Goal: Task Accomplishment & Management: Use online tool/utility

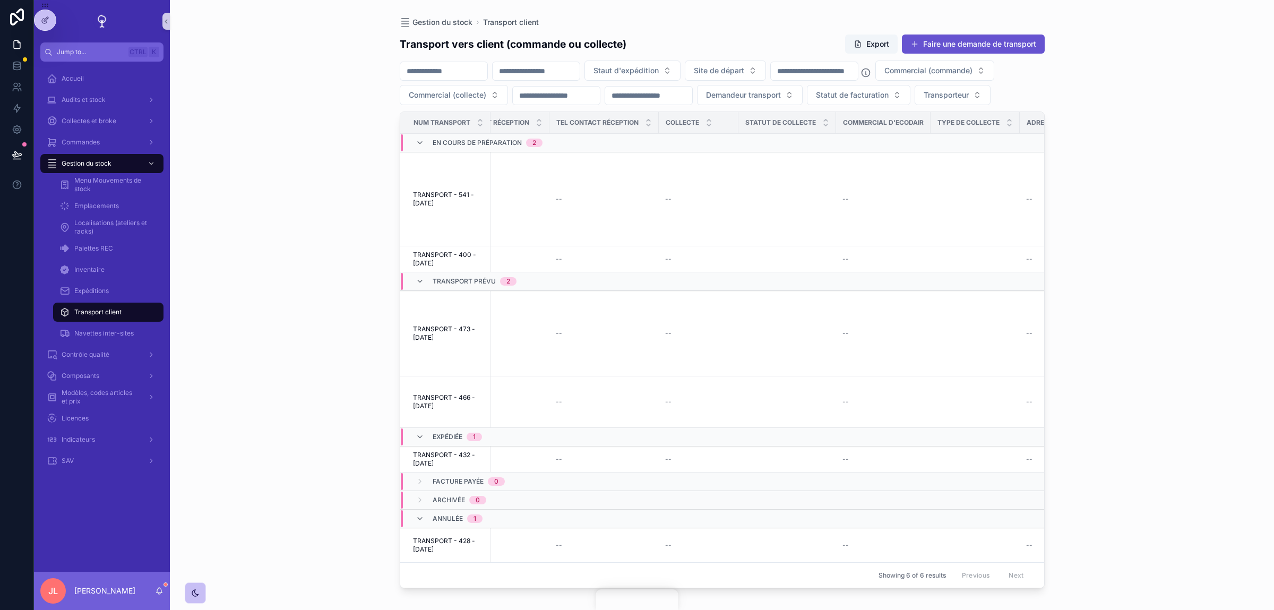
scroll to position [0, 1014]
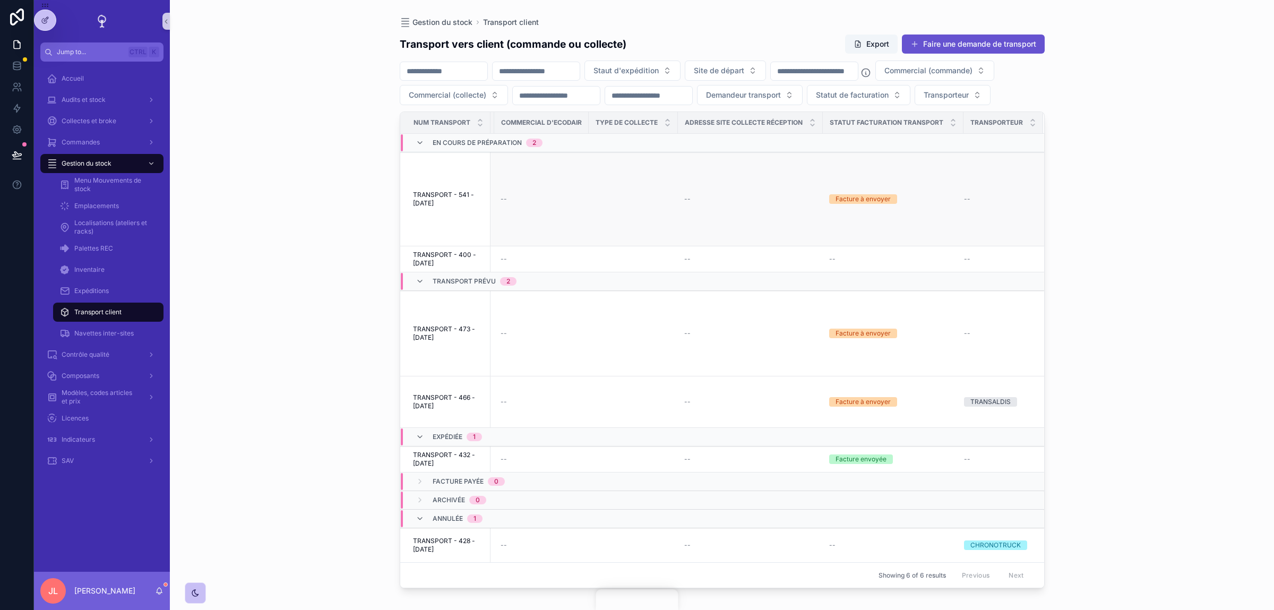
click at [876, 204] on div "Facture à envoyer" at bounding box center [862, 199] width 55 height 10
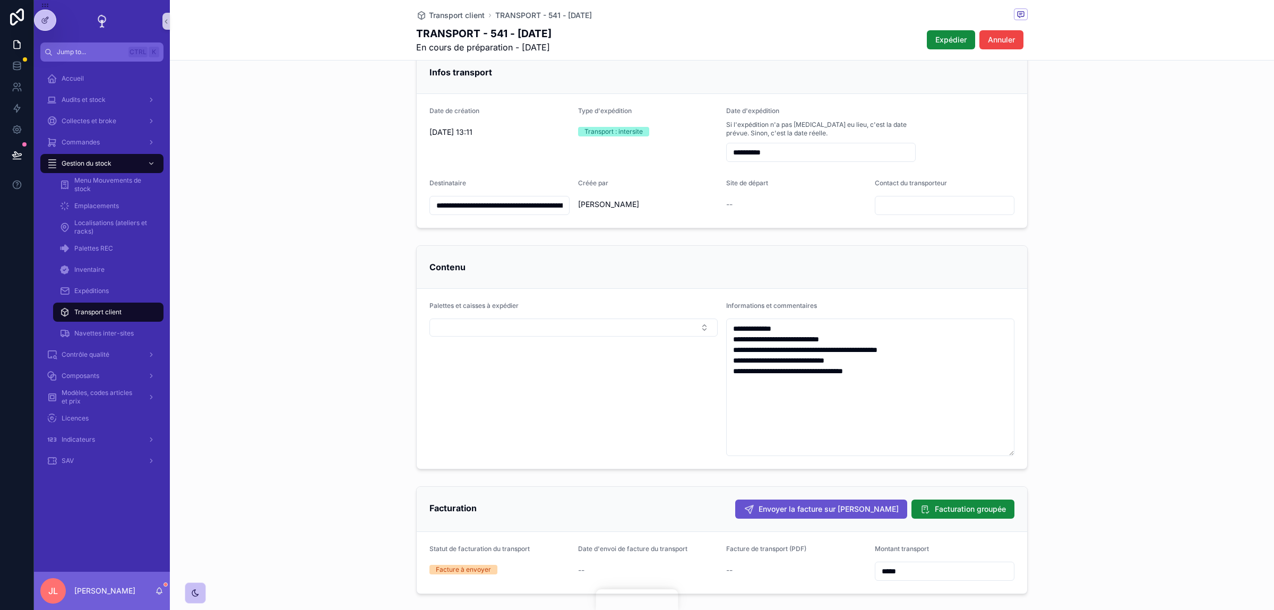
scroll to position [85, 0]
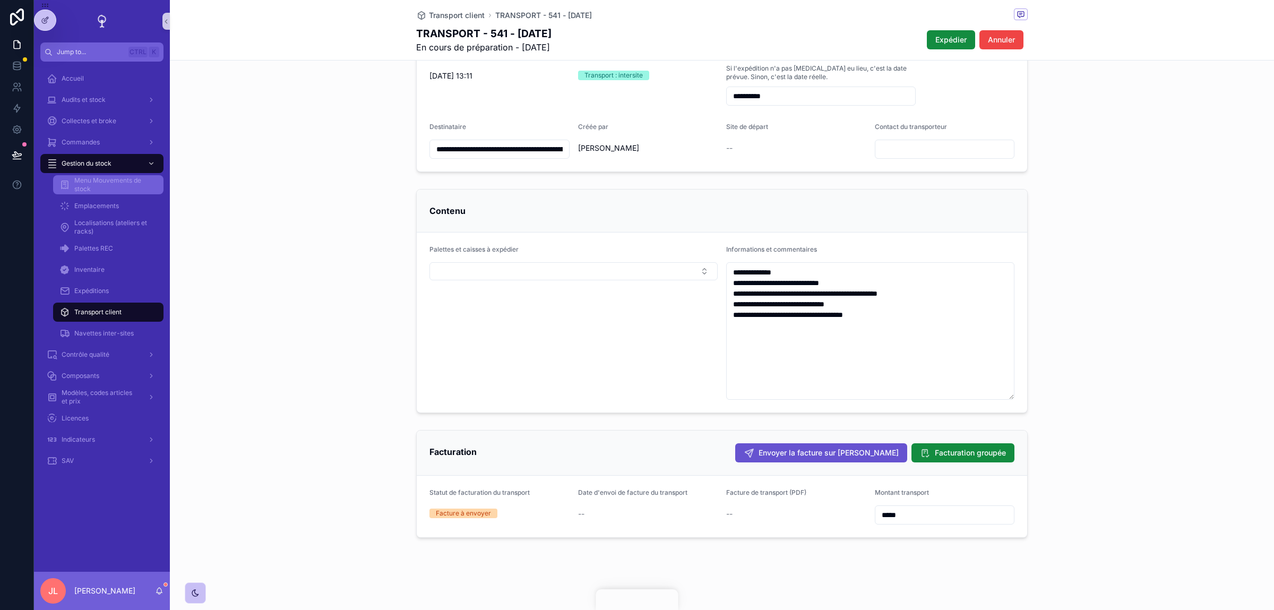
click at [92, 184] on span "Menu Mouvements de stock" at bounding box center [113, 184] width 79 height 17
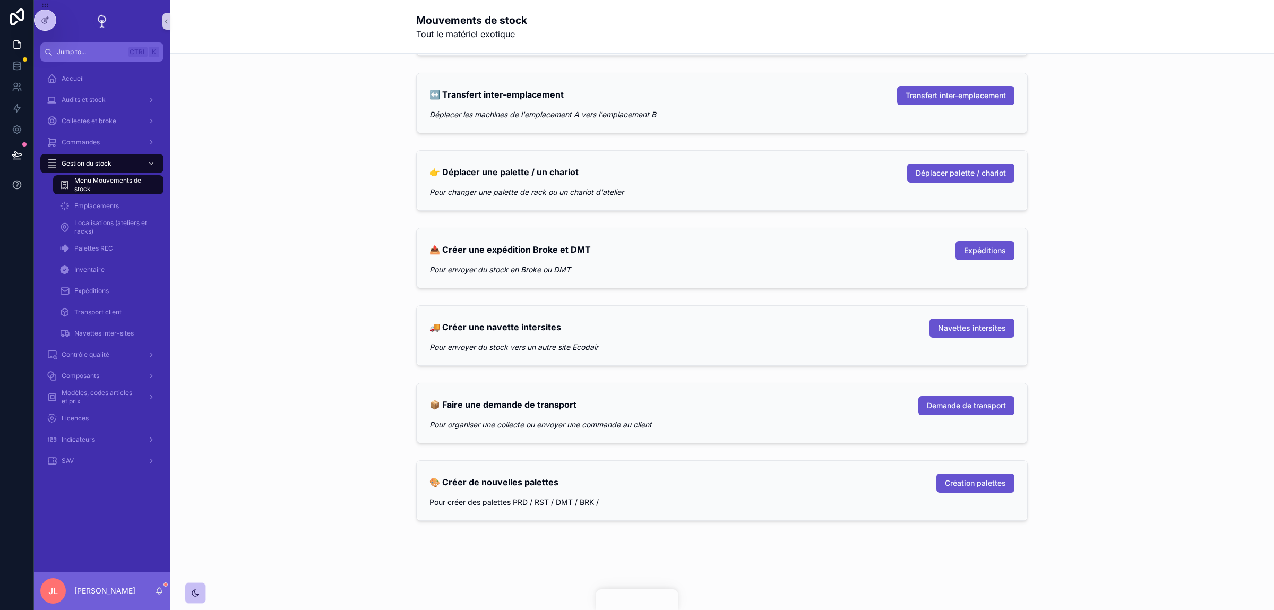
scroll to position [58, 0]
click at [92, 81] on div "Accueil" at bounding box center [102, 78] width 110 height 17
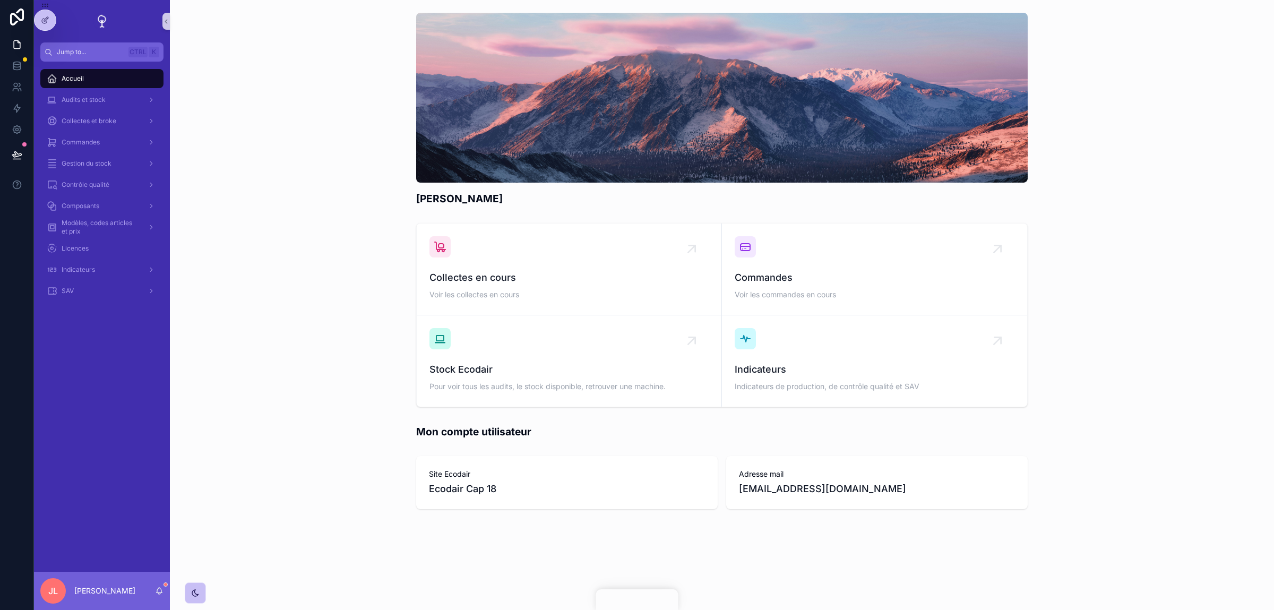
click at [92, 89] on div "Accueil" at bounding box center [102, 78] width 136 height 21
click at [88, 101] on span "Audits et stock" at bounding box center [84, 100] width 44 height 8
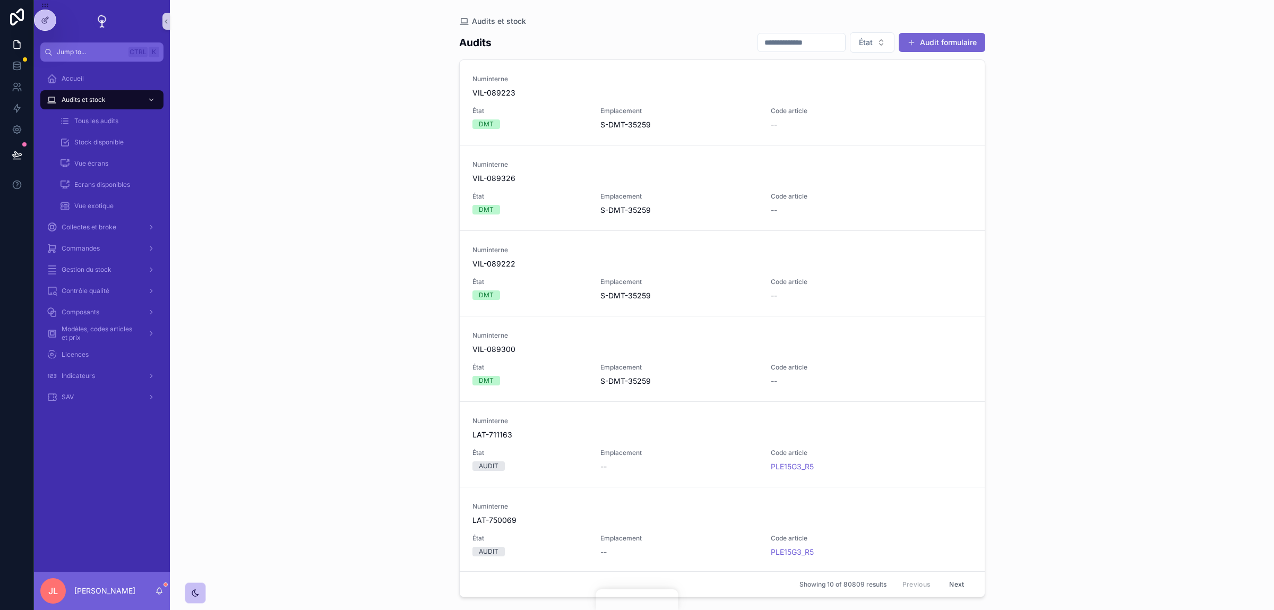
click at [936, 44] on button "Audit formulaire" at bounding box center [942, 42] width 87 height 19
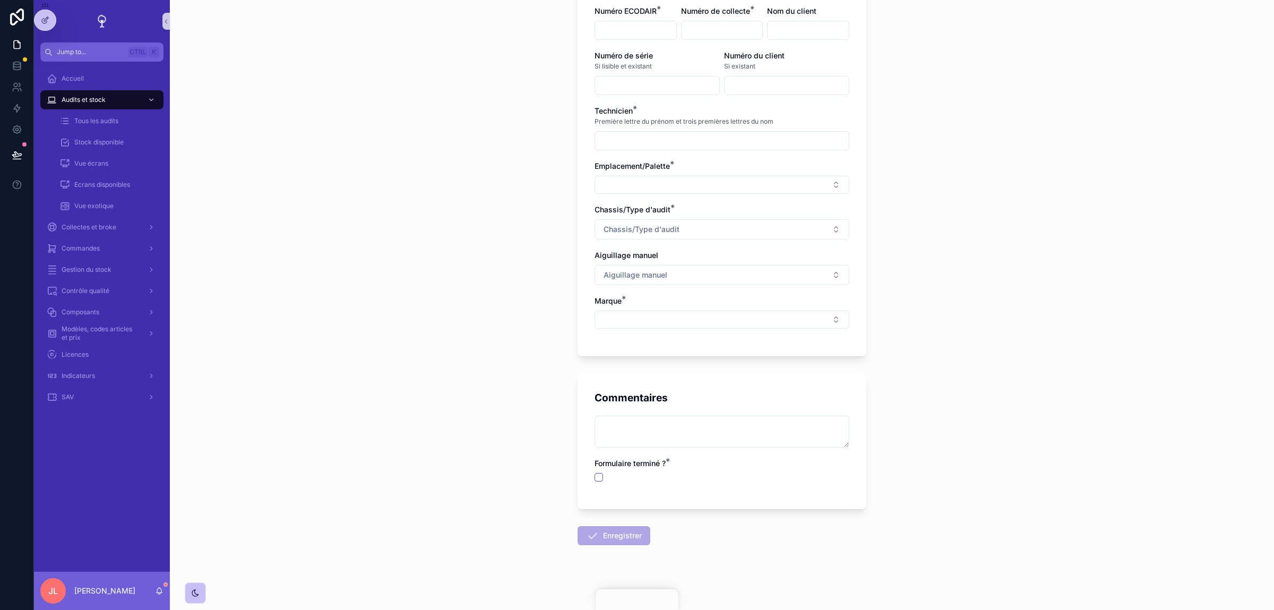
scroll to position [124, 0]
click at [627, 228] on span "Chassis/Type d'audit" at bounding box center [642, 226] width 76 height 11
click at [623, 387] on span "Portable" at bounding box center [615, 387] width 29 height 11
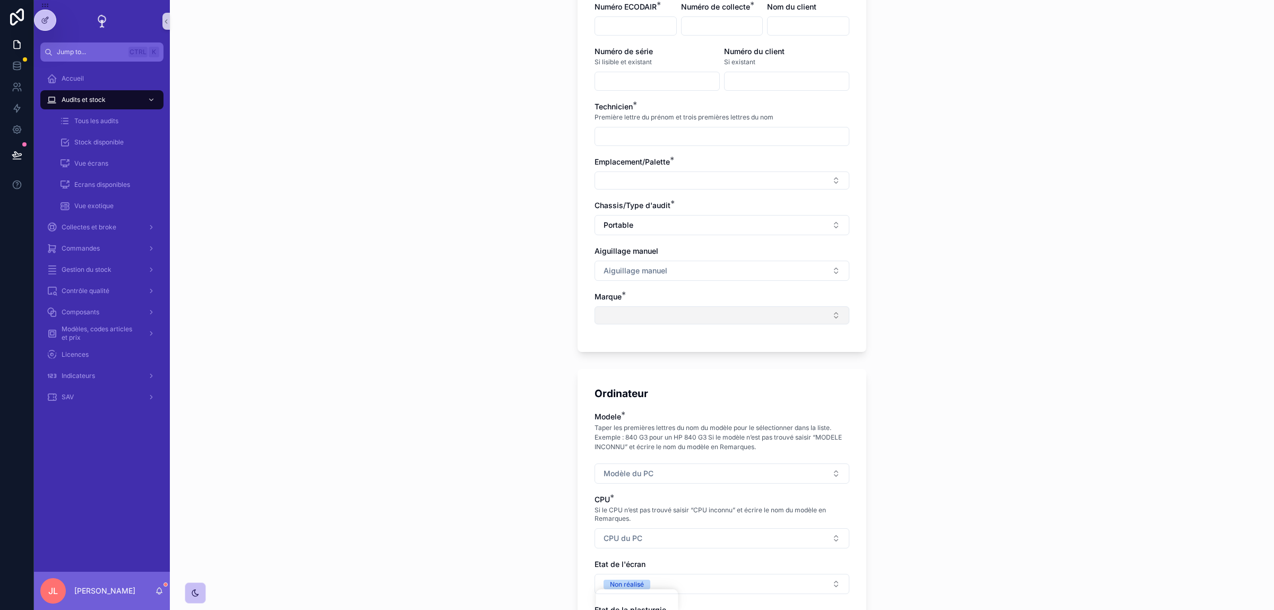
scroll to position [243, 0]
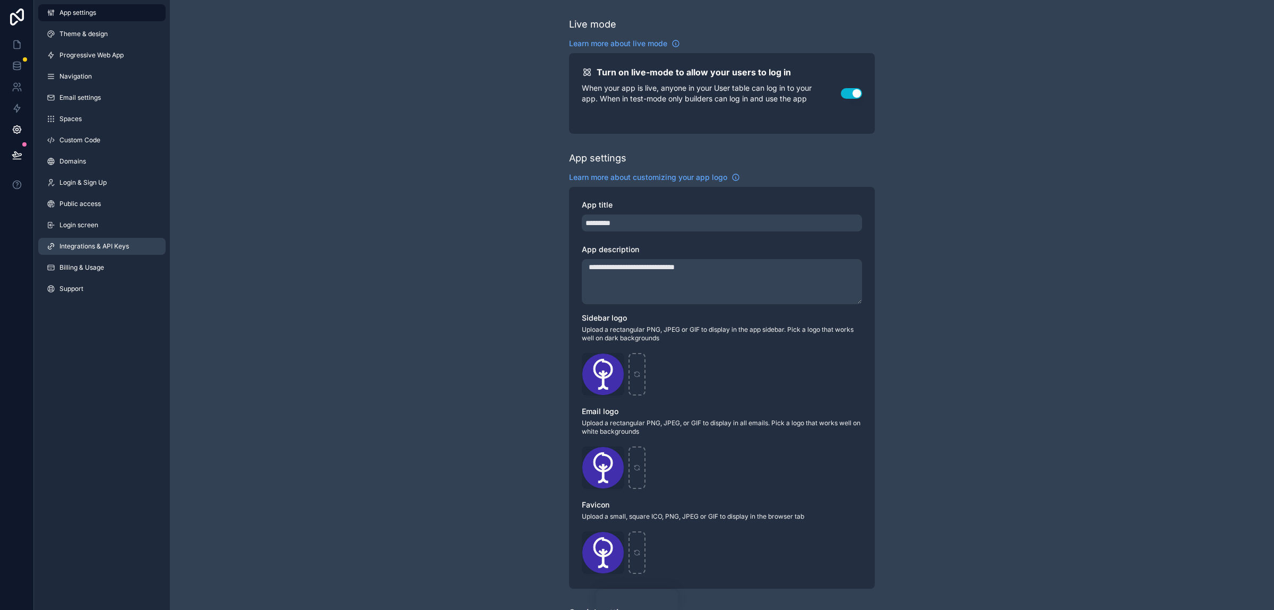
click at [90, 243] on span "Integrations & API Keys" at bounding box center [94, 246] width 70 height 8
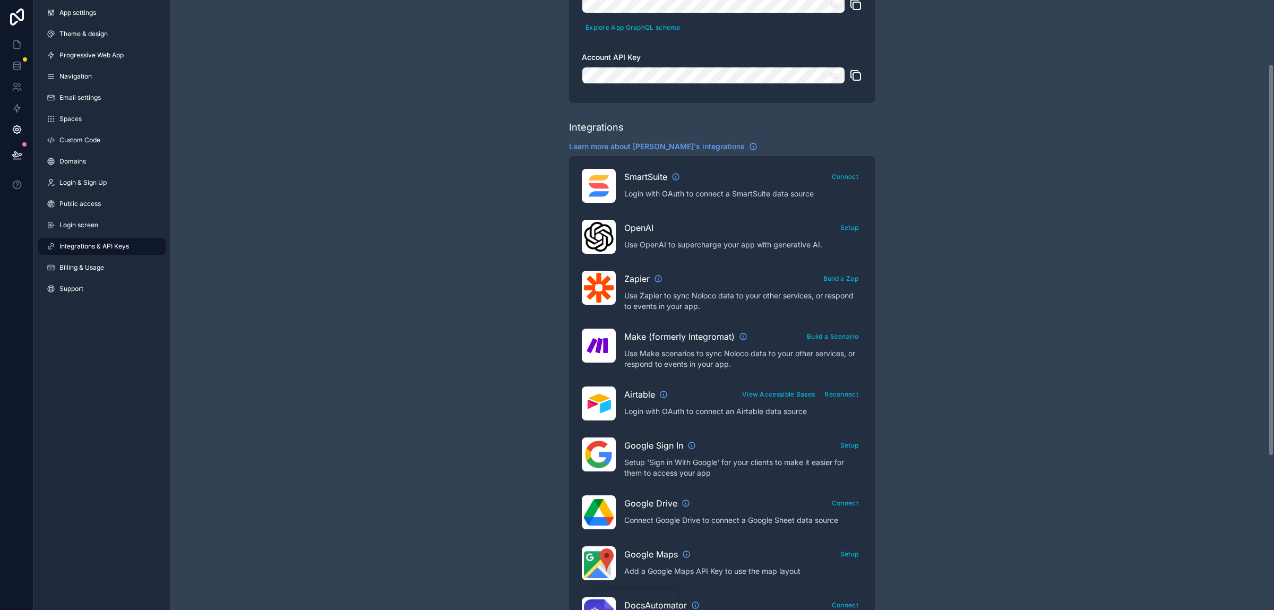
scroll to position [119, 0]
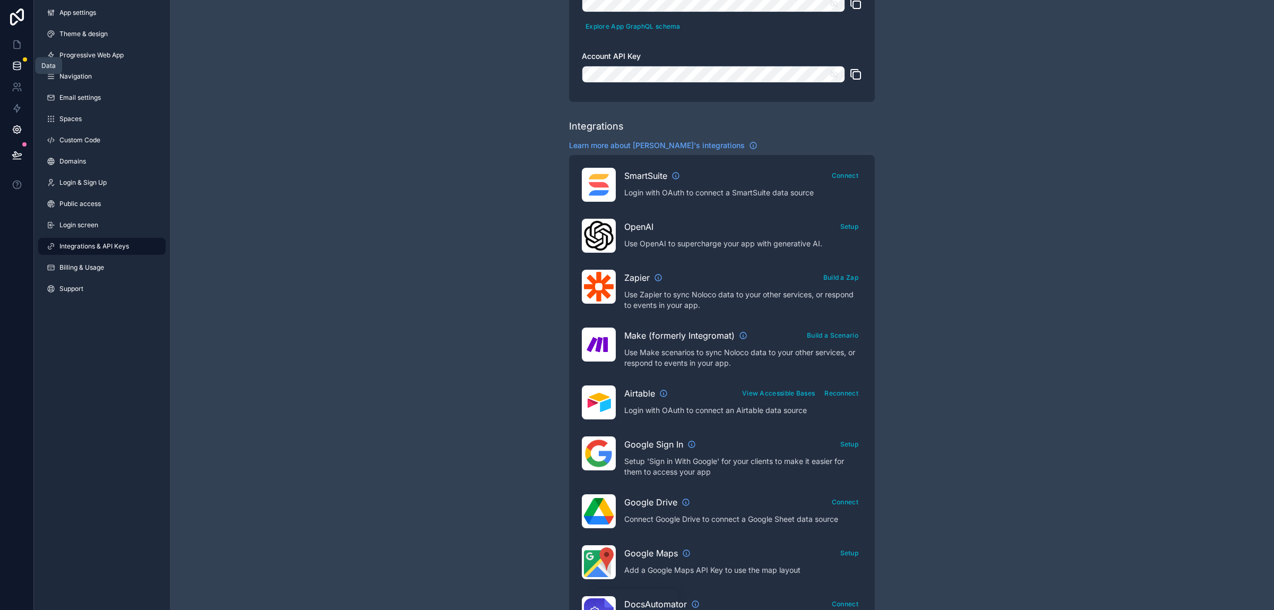
click at [11, 57] on link at bounding box center [16, 65] width 33 height 21
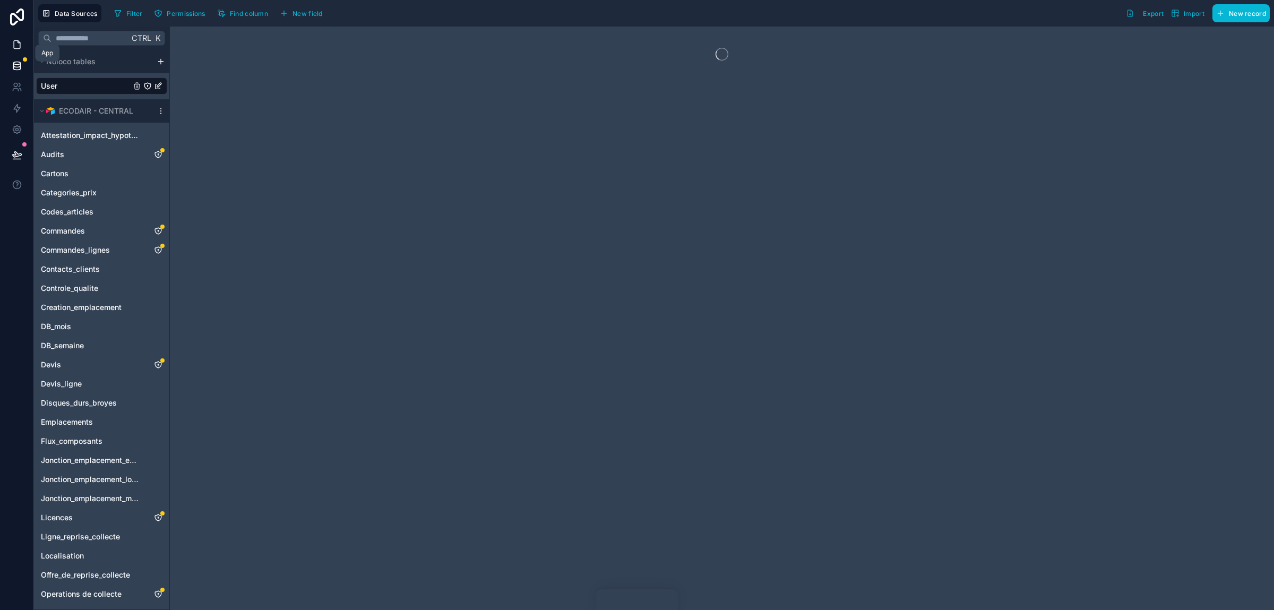
click at [18, 45] on icon at bounding box center [17, 44] width 11 height 11
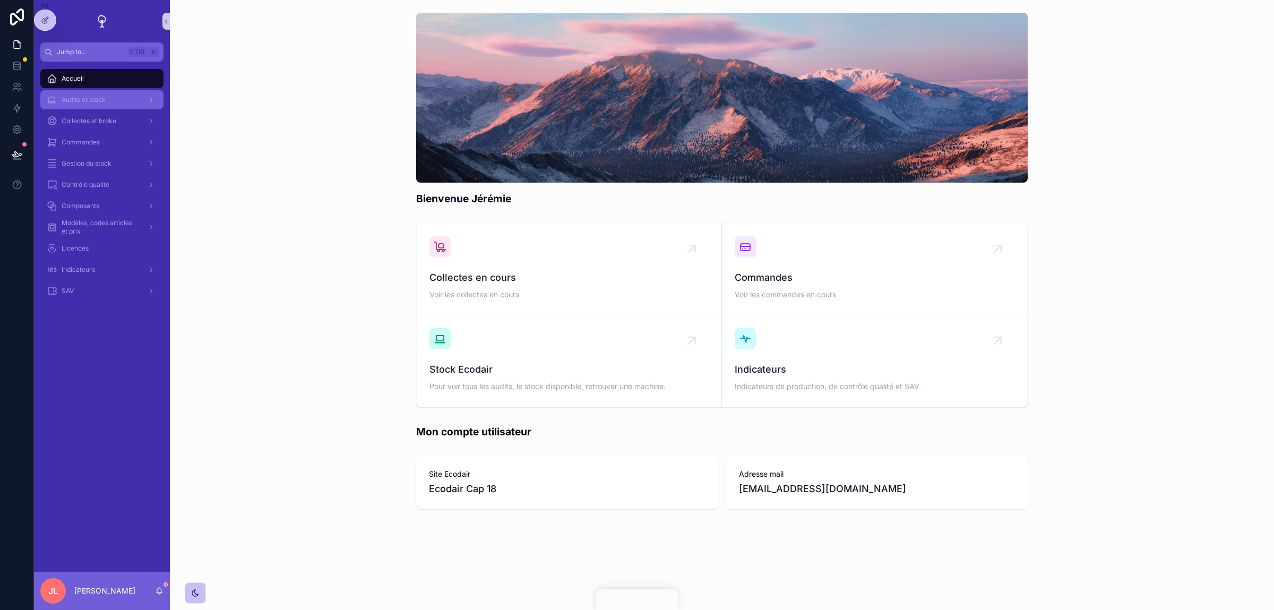
click at [104, 99] on span "Audits et stock" at bounding box center [84, 100] width 44 height 8
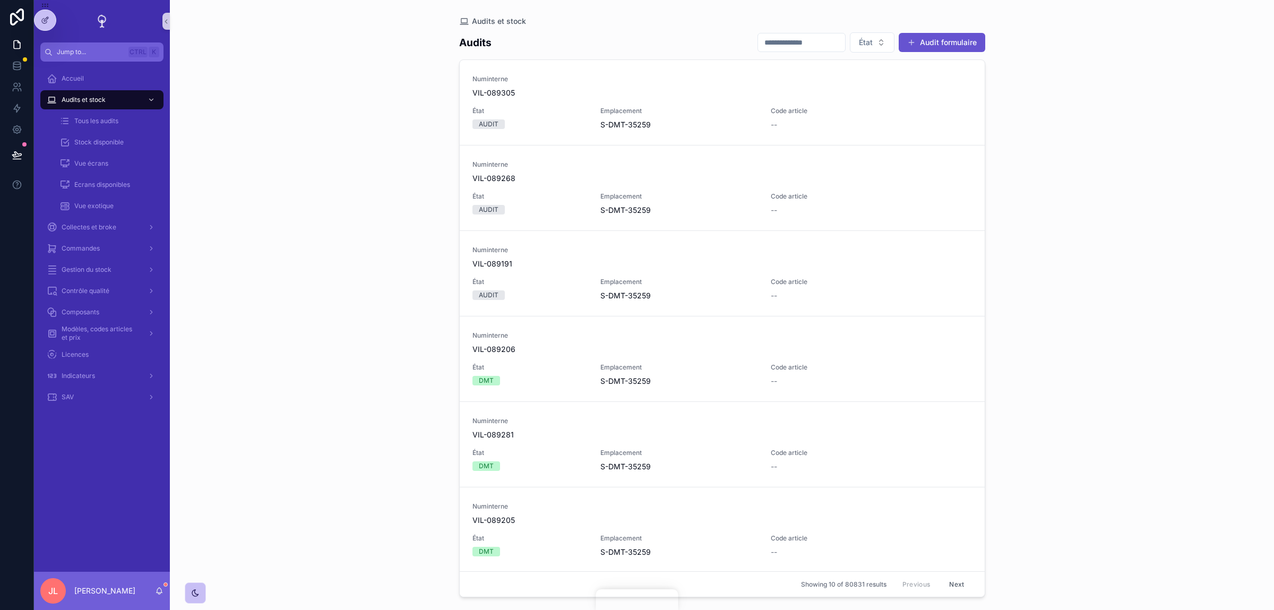
click at [937, 53] on div "État Audit formulaire" at bounding box center [867, 42] width 236 height 21
click at [942, 45] on button "Audit formulaire" at bounding box center [942, 42] width 87 height 19
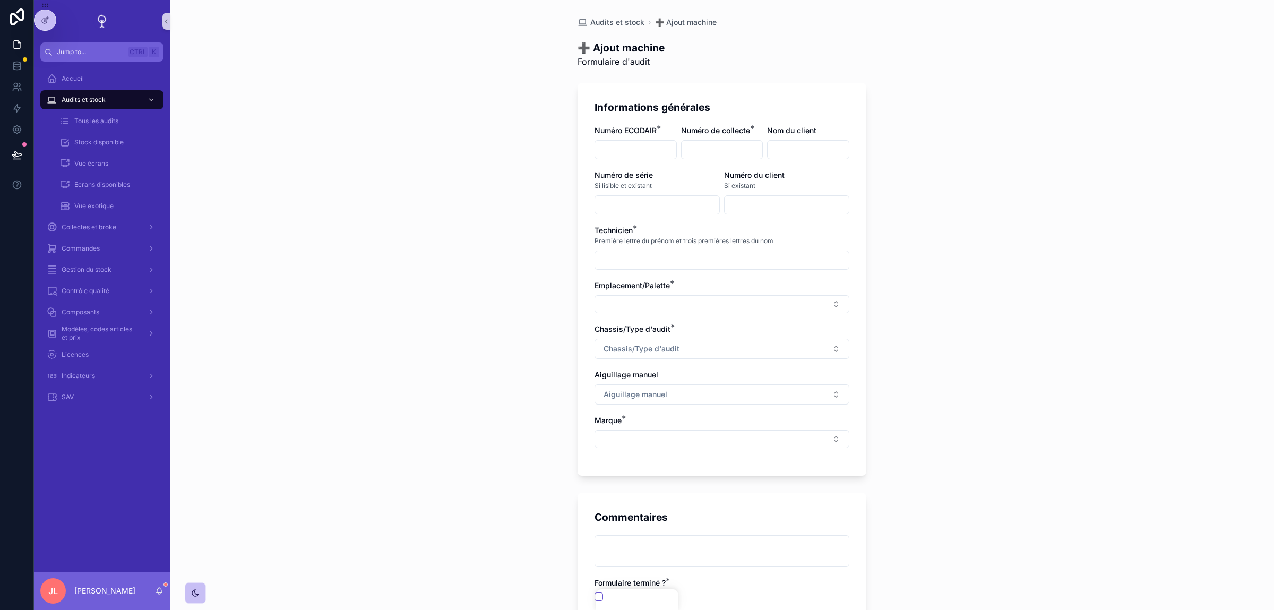
scroll to position [124, 0]
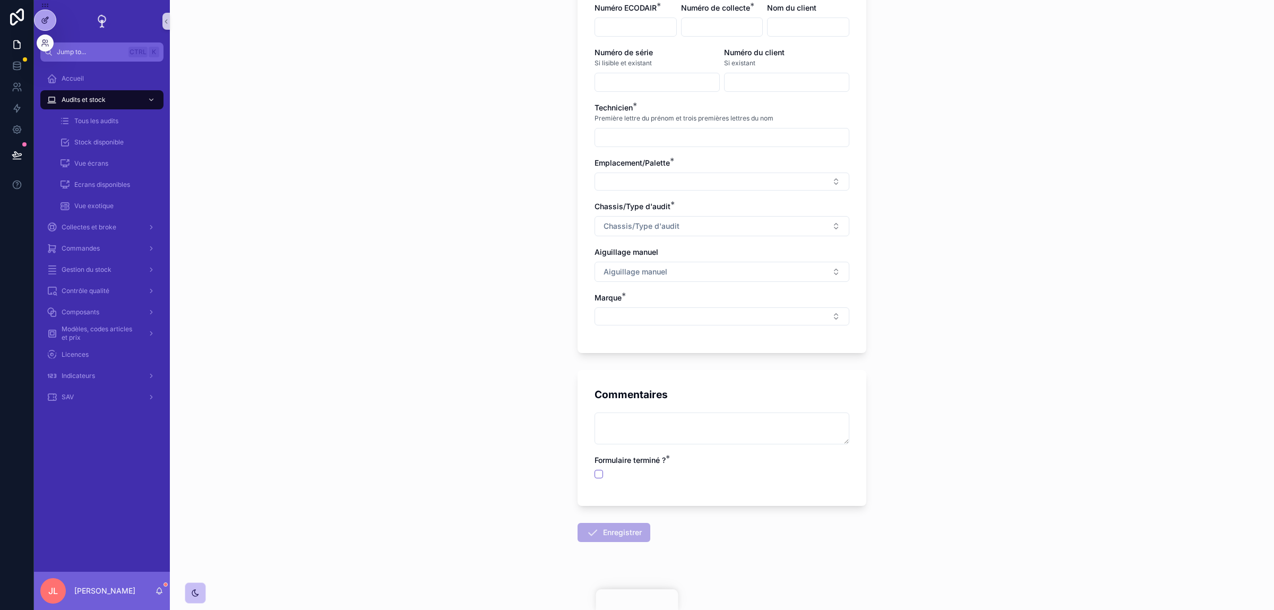
click at [49, 21] on icon at bounding box center [45, 20] width 8 height 8
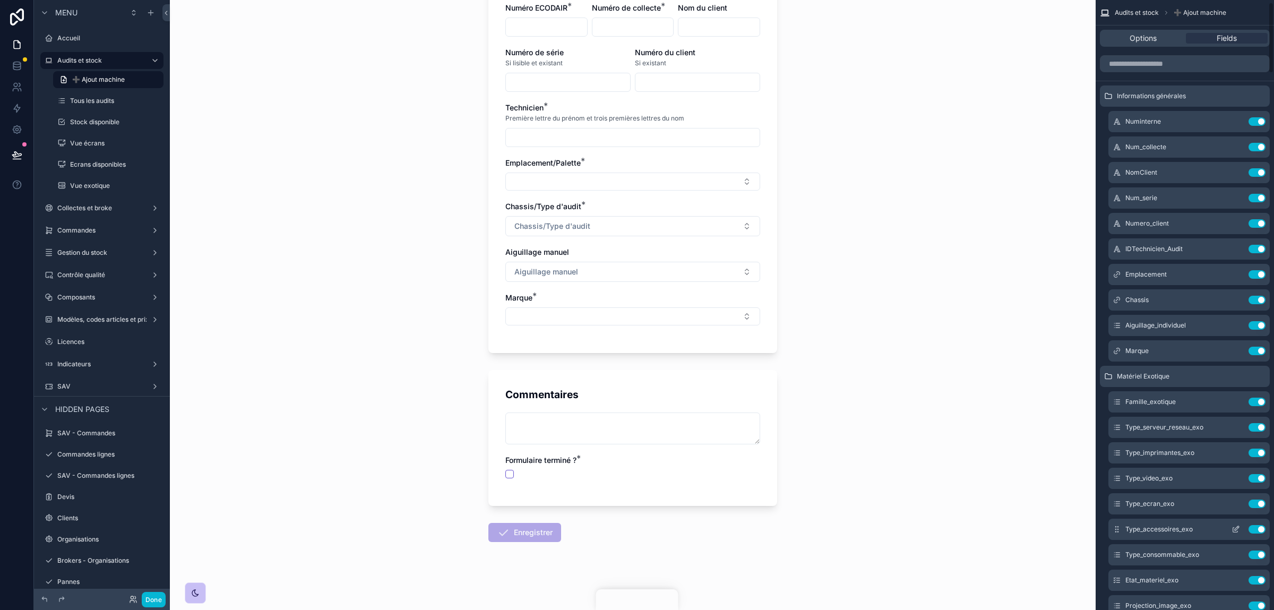
scroll to position [131, 0]
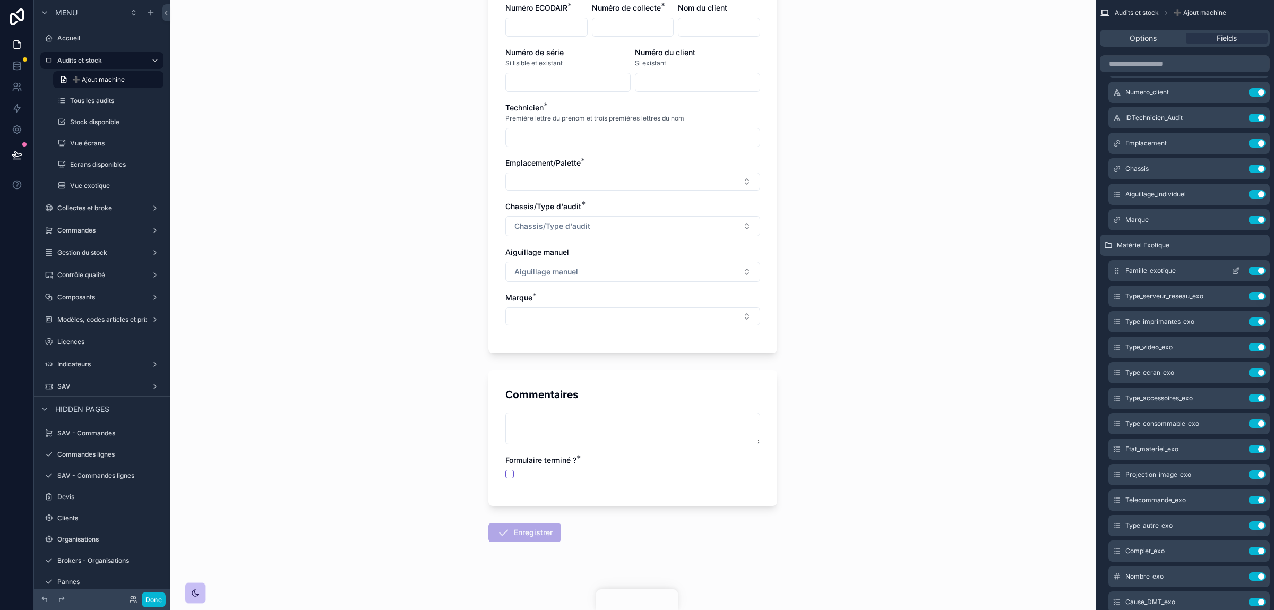
click at [1233, 271] on icon "scrollable content" at bounding box center [1235, 271] width 5 height 5
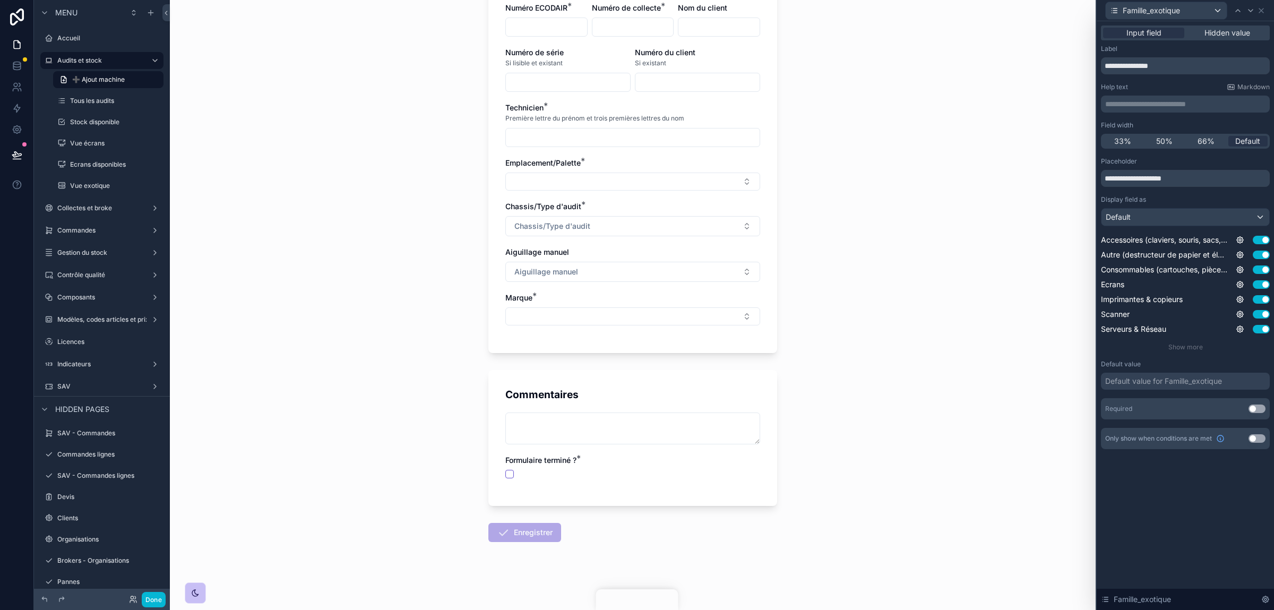
click at [1251, 406] on button "Use setting" at bounding box center [1256, 408] width 17 height 8
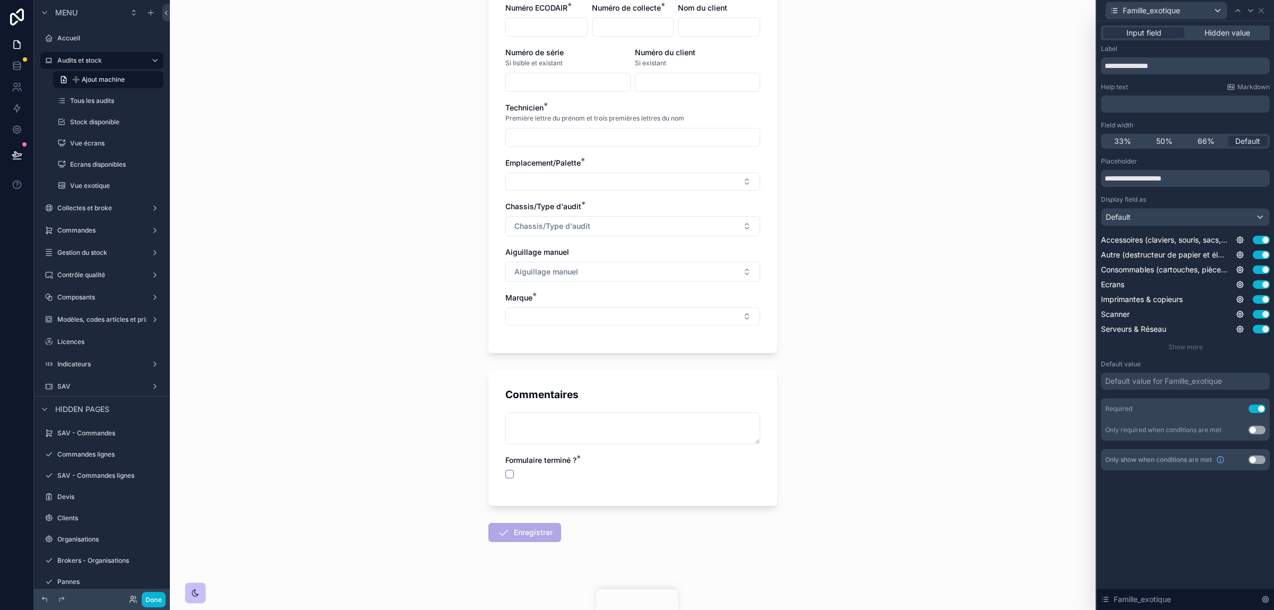
scroll to position [0, 0]
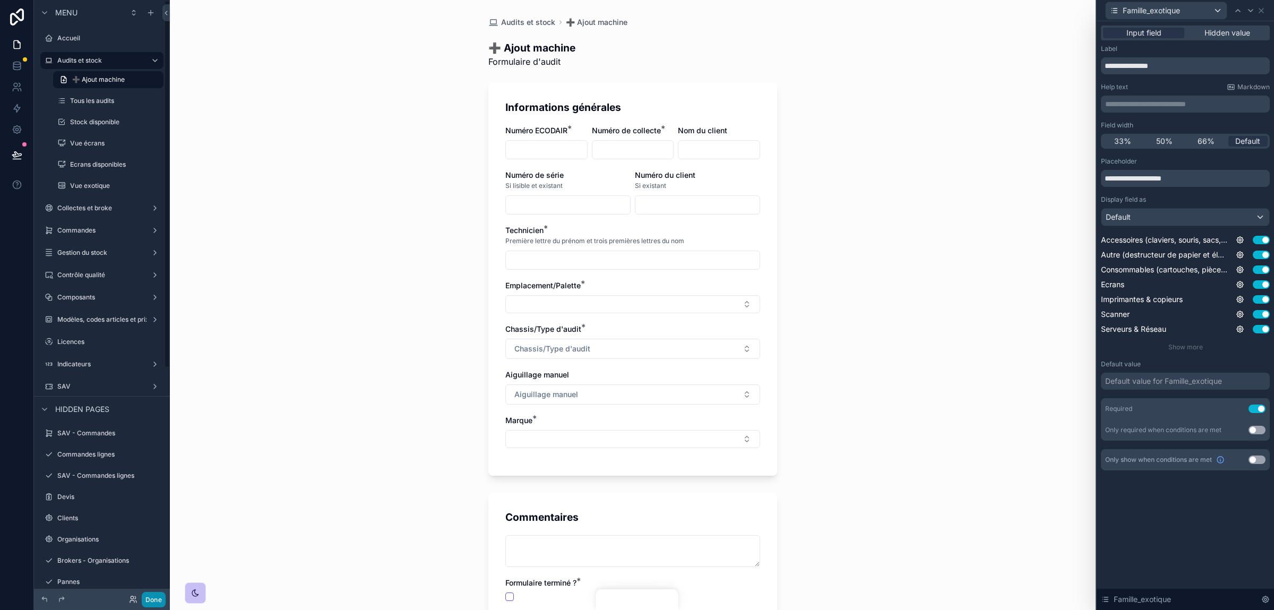
click at [159, 595] on button "Done" at bounding box center [154, 599] width 24 height 15
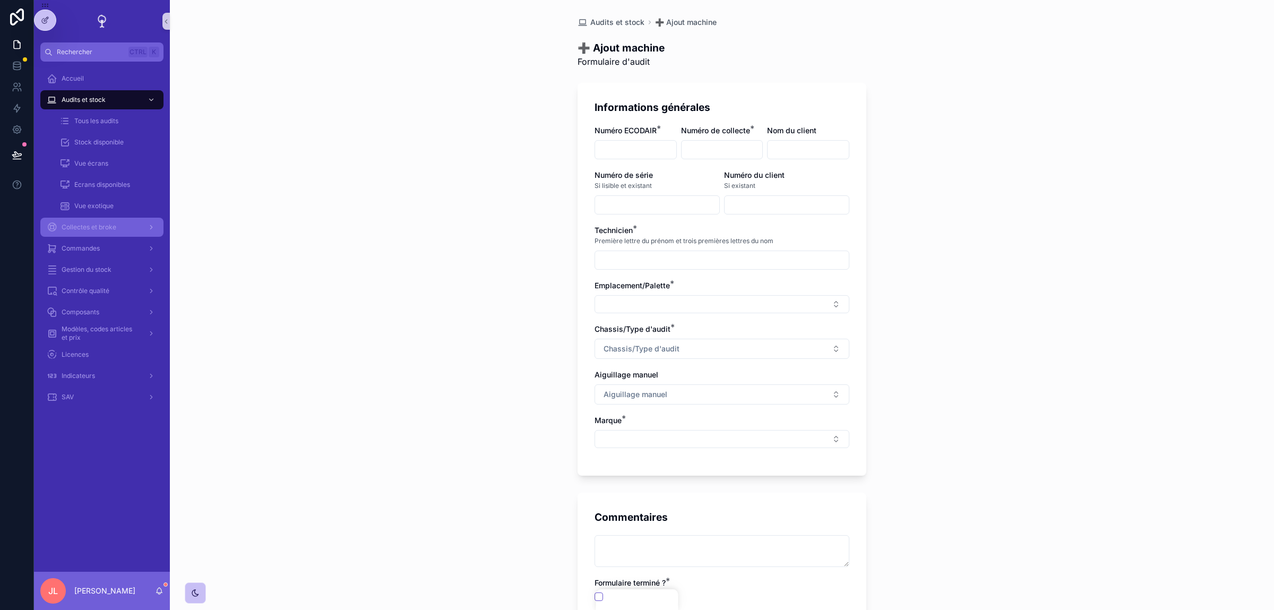
click at [87, 230] on span "Collectes et broke" at bounding box center [89, 227] width 55 height 8
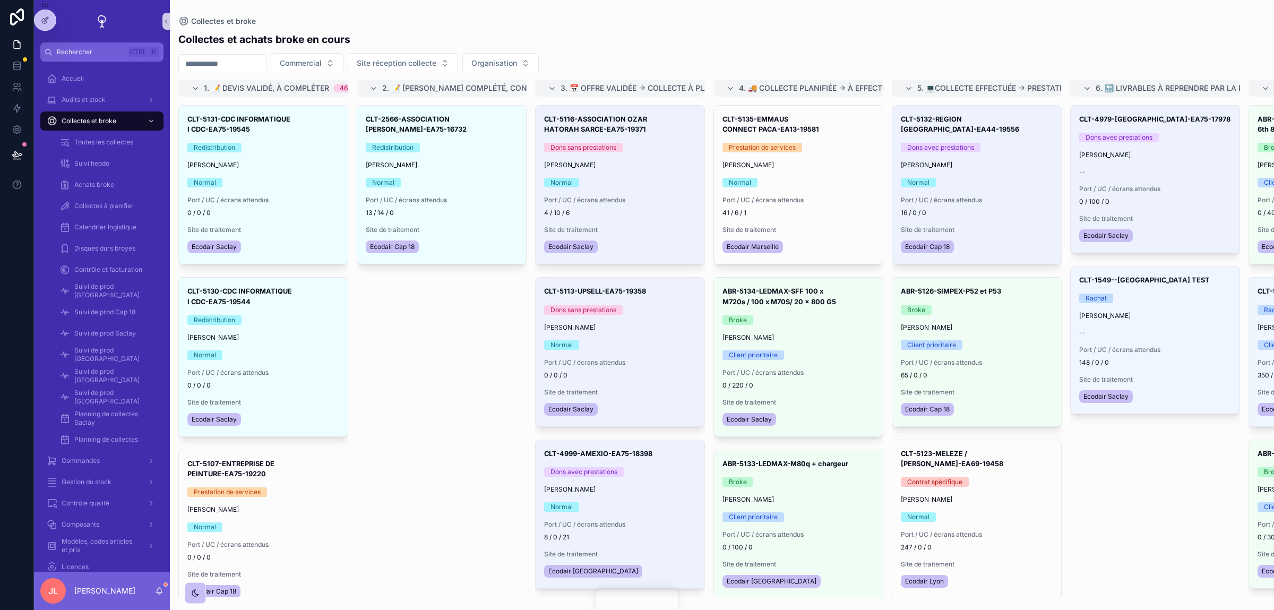
click at [236, 66] on input "scrollable content" at bounding box center [222, 63] width 87 height 15
type input "*"
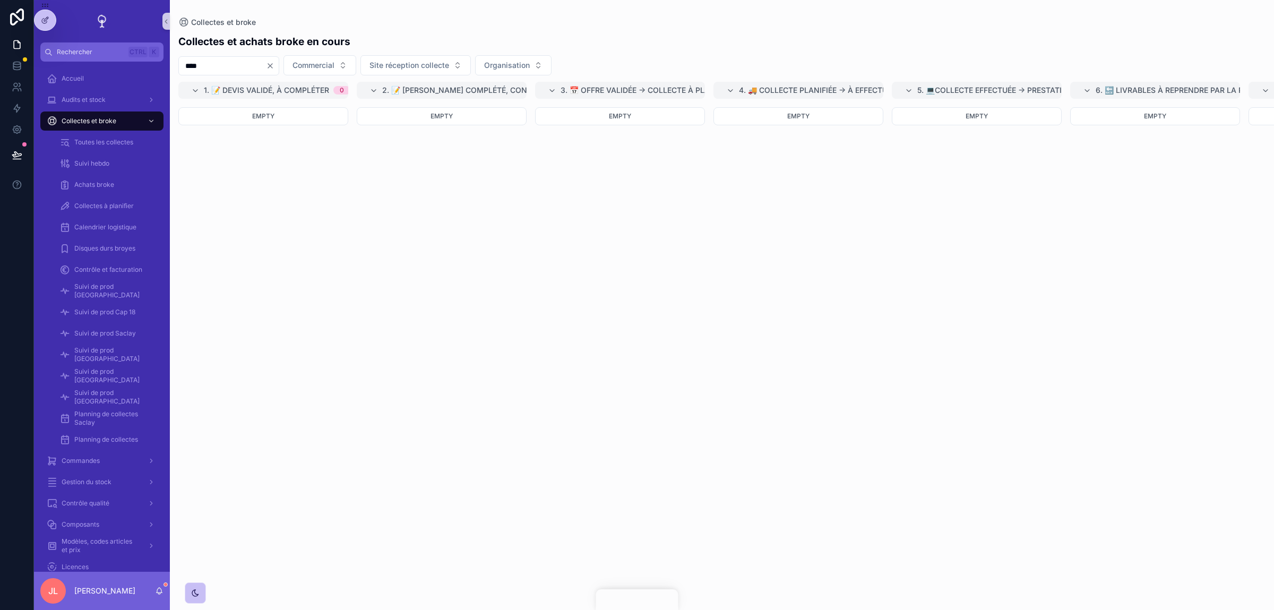
type input "****"
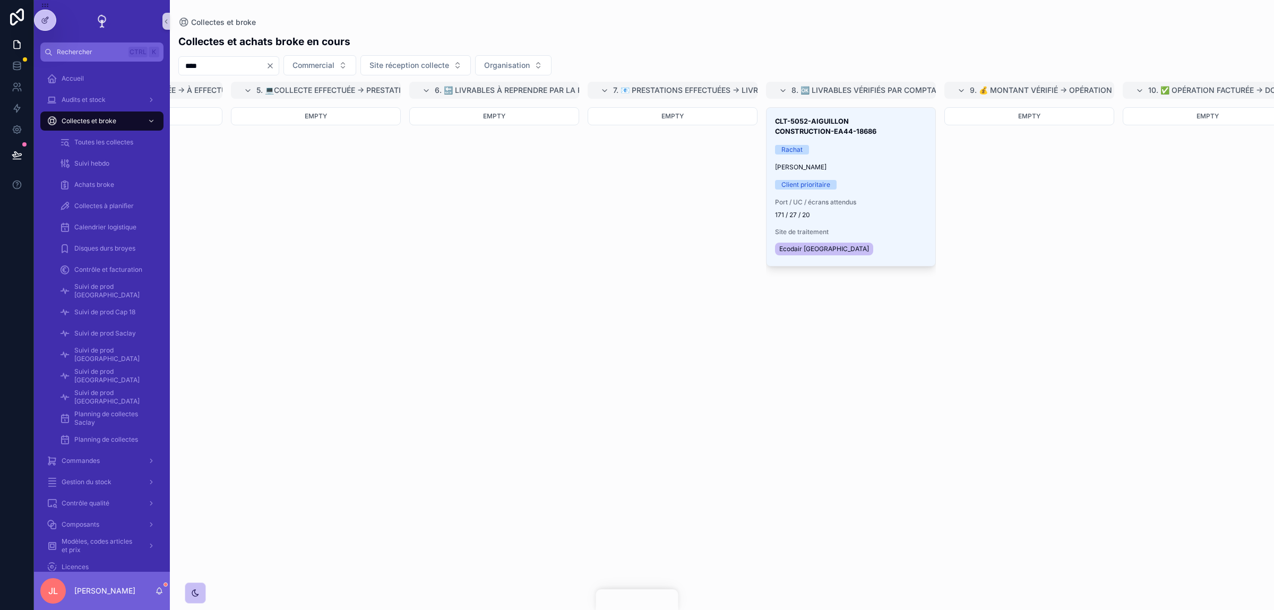
scroll to position [0, 742]
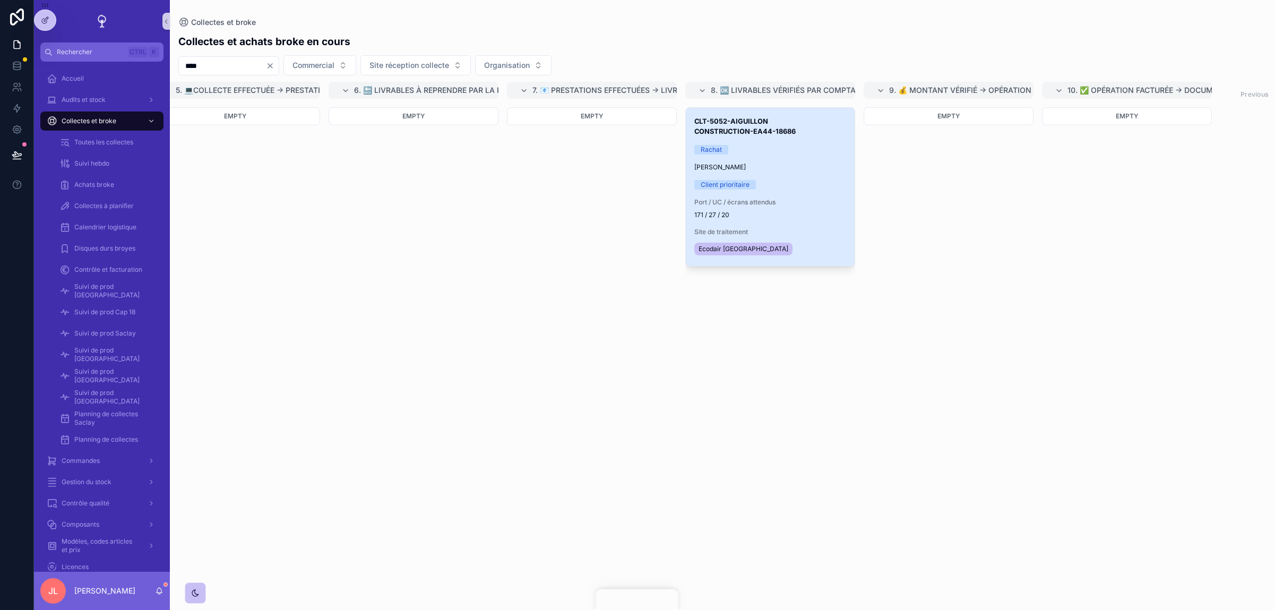
click at [794, 165] on div "Jérémie MOUTEL" at bounding box center [770, 167] width 152 height 8
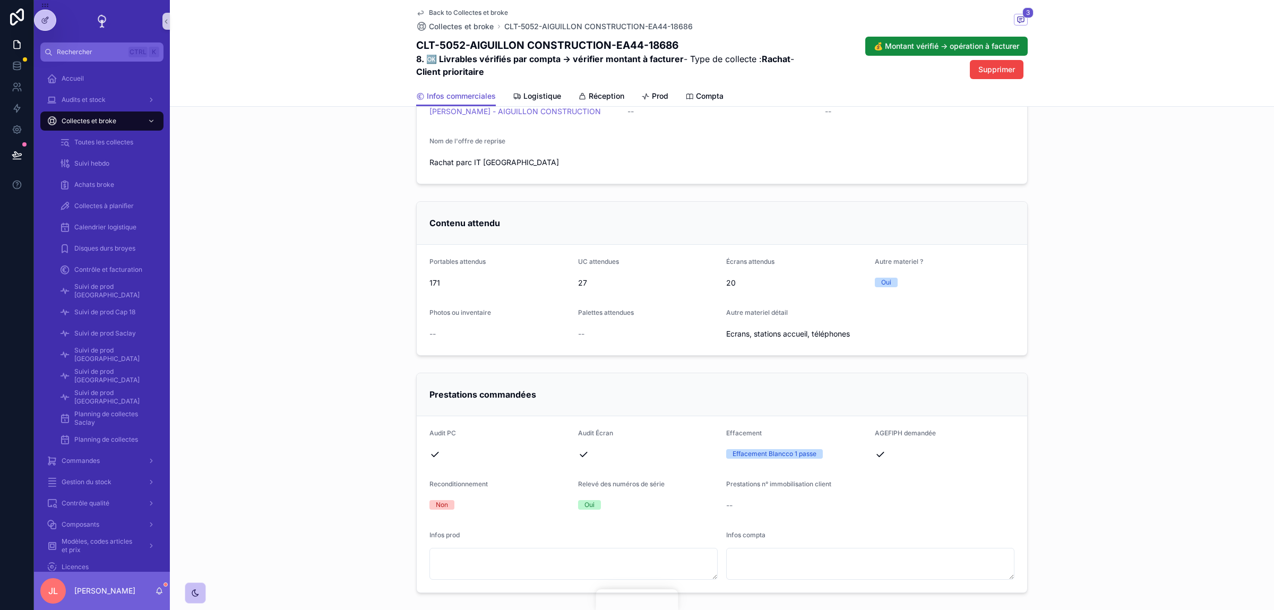
scroll to position [383, 0]
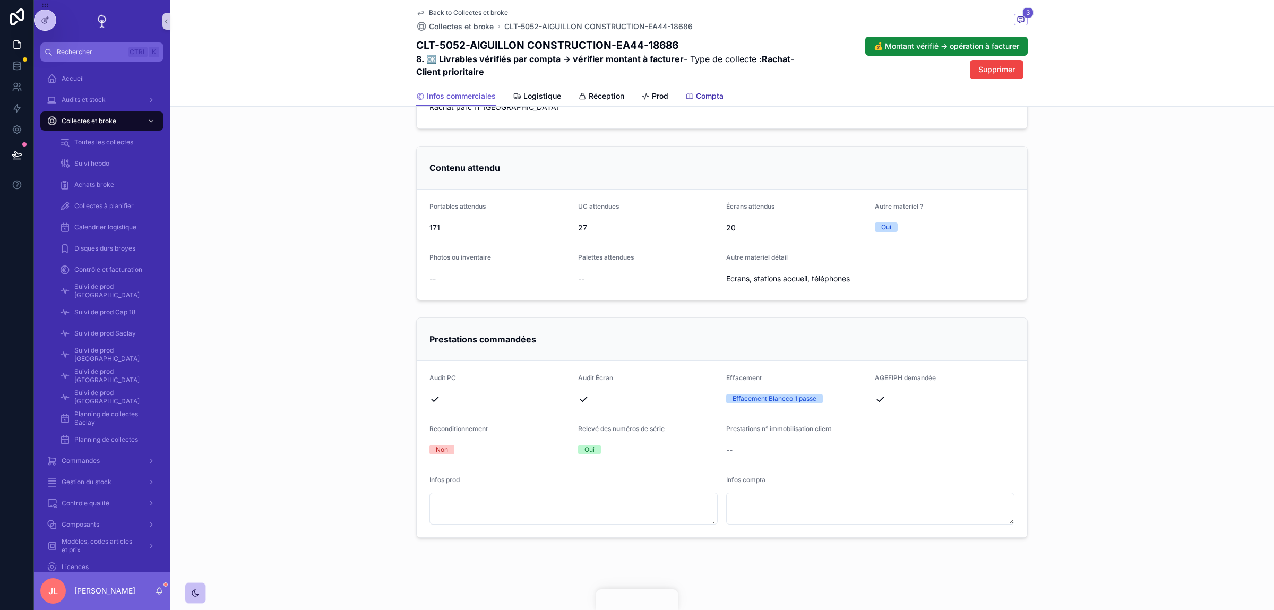
click at [700, 92] on div "Back to Collectes et broke Collectes et broke CLT-5052-AIGUILLON CONSTRUCTION-E…" at bounding box center [722, 53] width 1104 height 107
click at [700, 96] on span "Compta" at bounding box center [710, 96] width 28 height 11
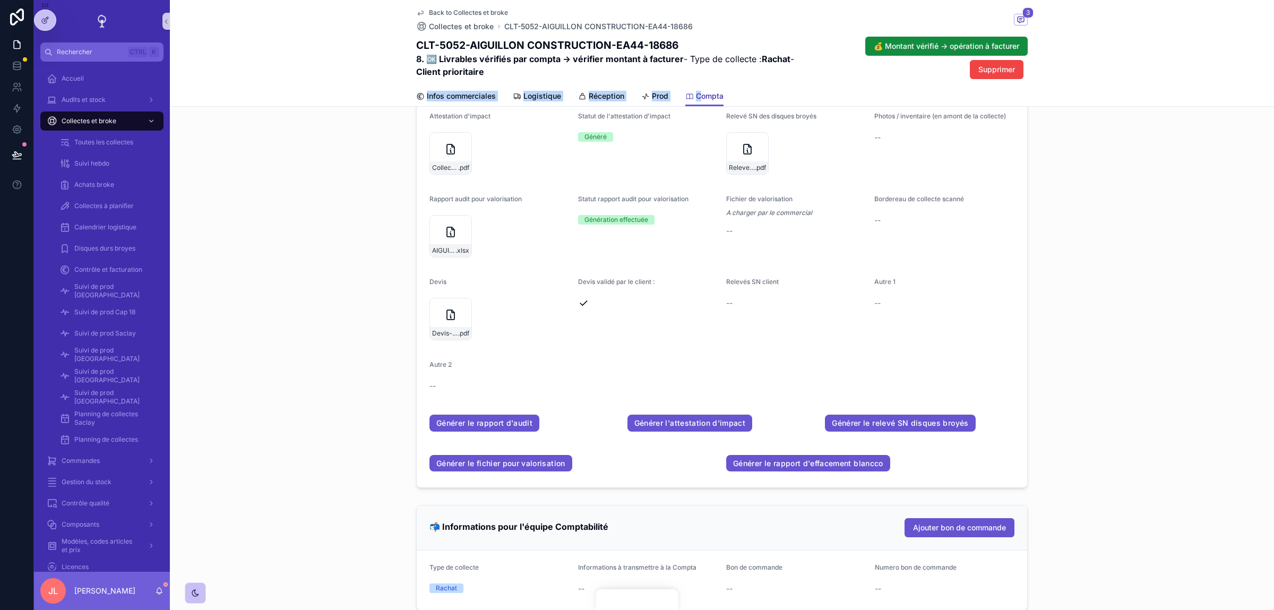
scroll to position [418, 0]
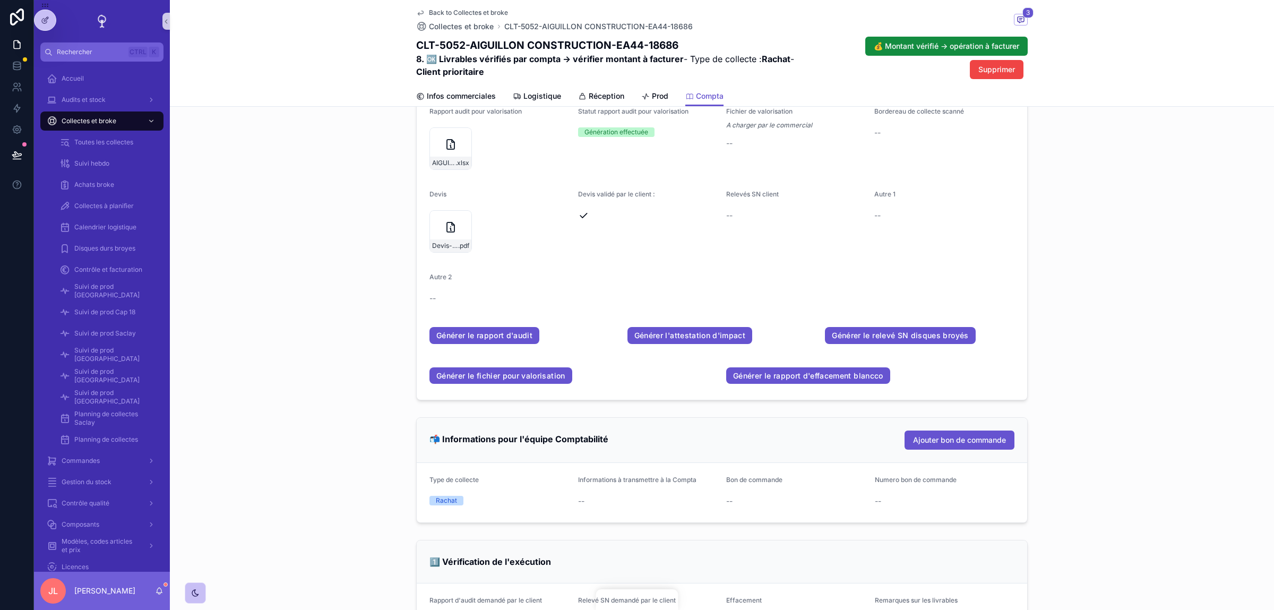
click at [253, 304] on div "Documents Ajouter un document Rapport d'audit (pdf) AIGUILLON-CONSTRUCTION-Rapp…" at bounding box center [722, 142] width 1104 height 526
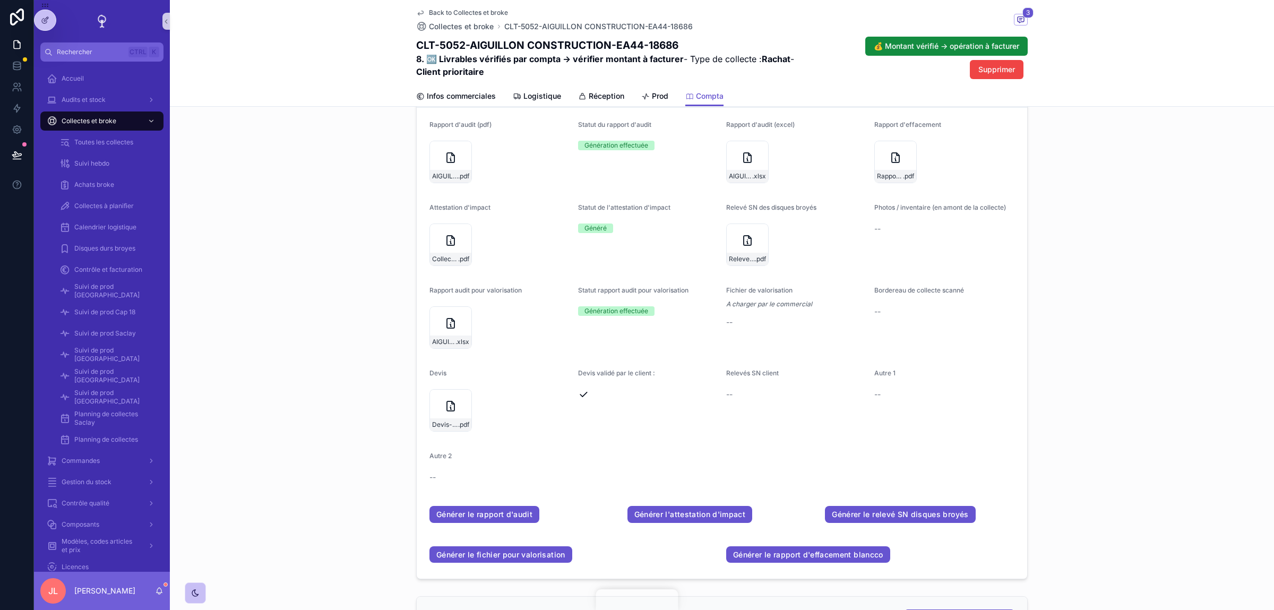
scroll to position [298, 0]
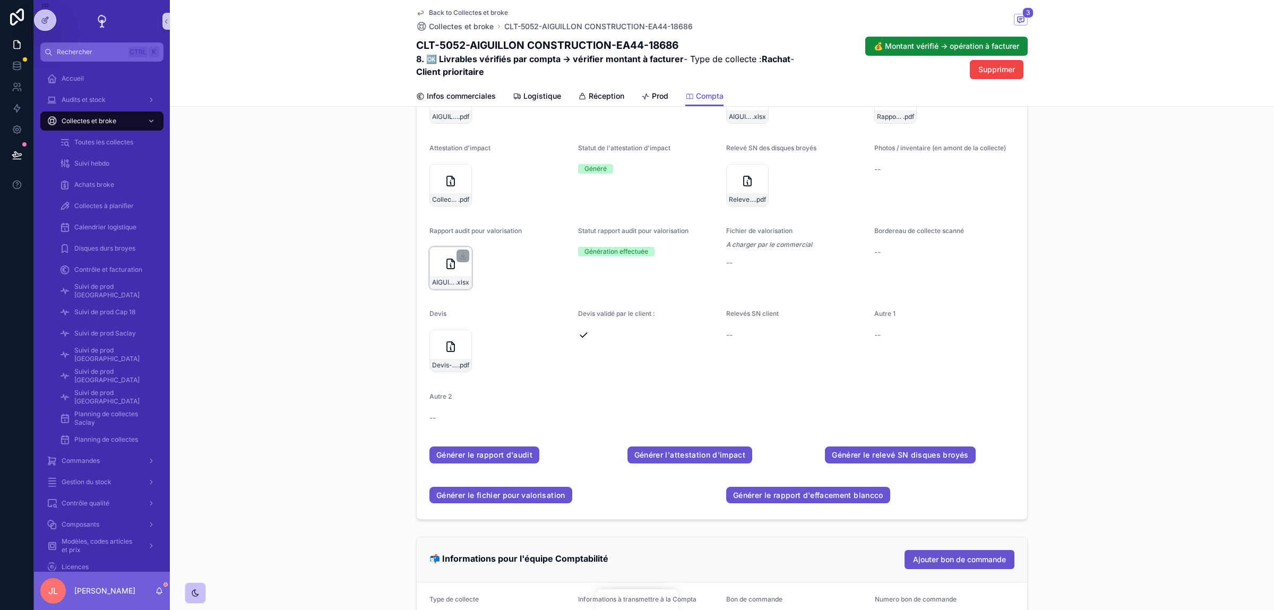
click at [445, 258] on icon "scrollable content" at bounding box center [450, 263] width 13 height 13
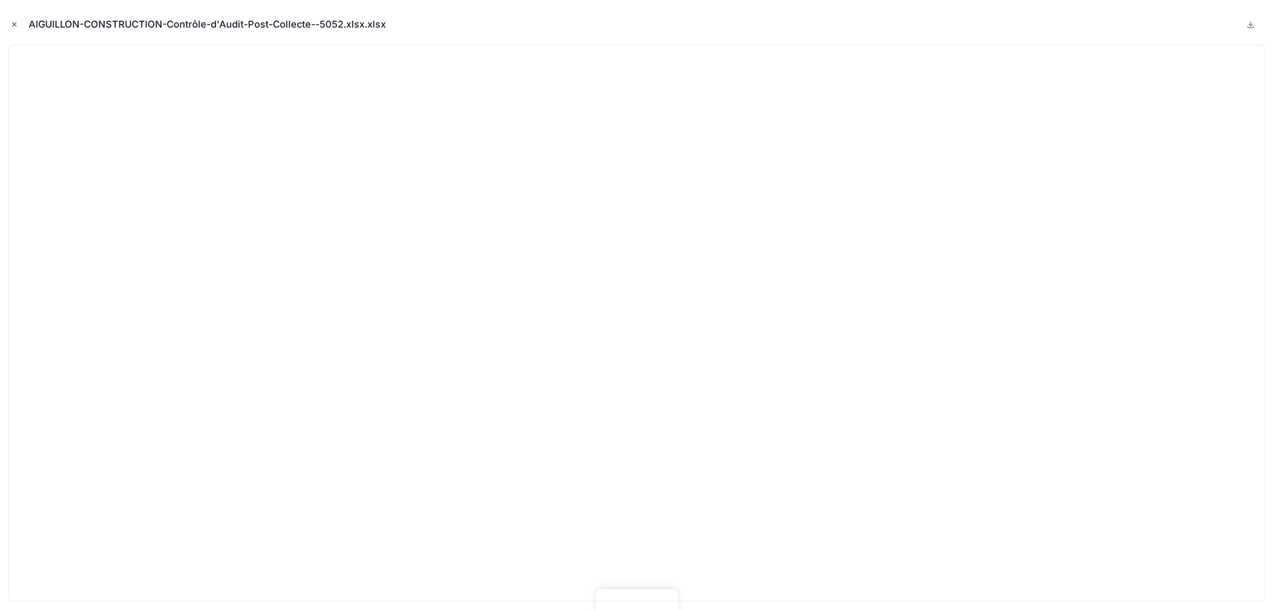
click at [14, 27] on icon "Close modal" at bounding box center [14, 24] width 7 height 7
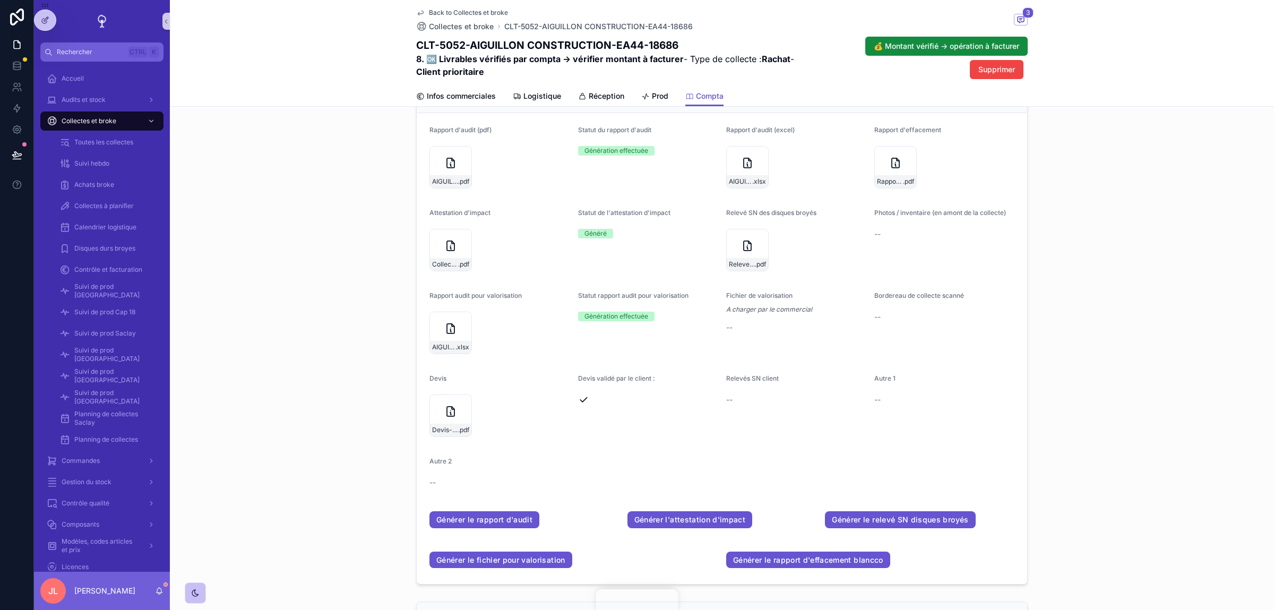
scroll to position [179, 0]
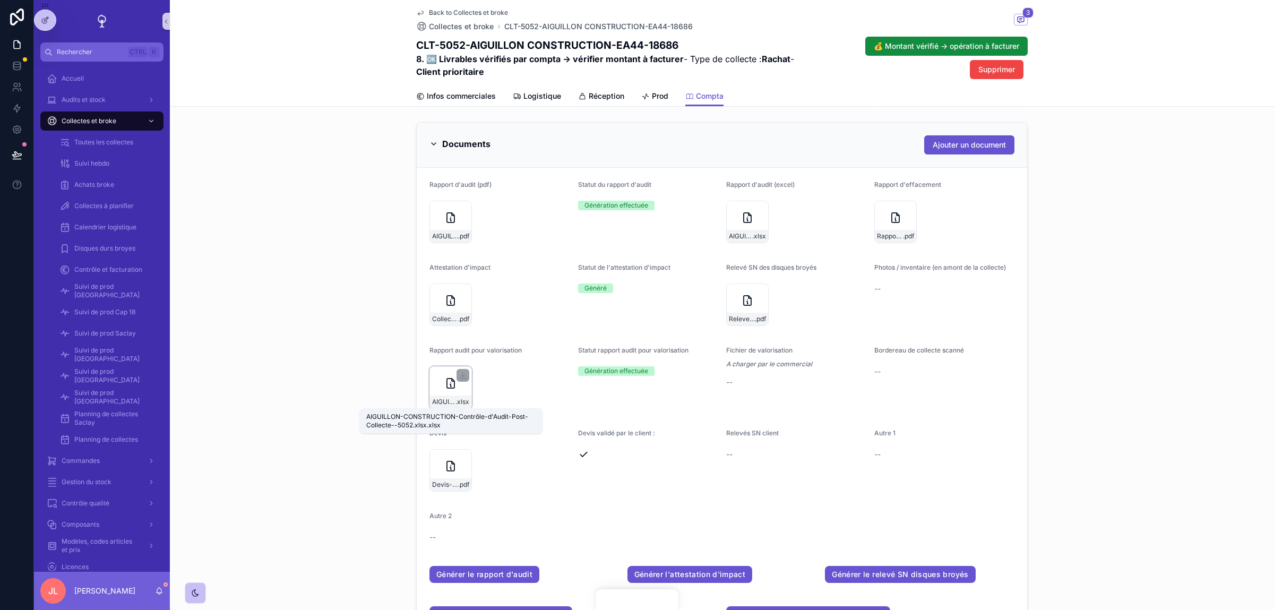
click at [449, 402] on span "AIGUILLON-CONSTRUCTION-Contrôle-d'Audit-Post-Collecte--5052.xlsx" at bounding box center [443, 402] width 23 height 8
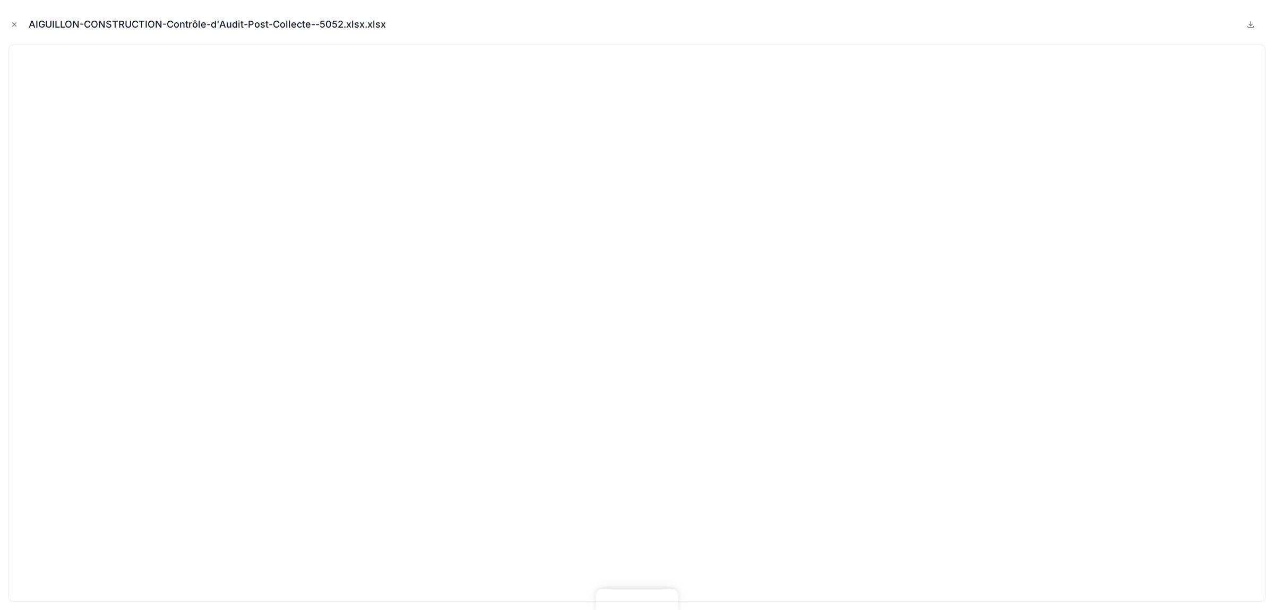
drag, startPoint x: 18, startPoint y: 24, endPoint x: 22, endPoint y: 37, distance: 13.8
click at [16, 24] on icon "Close modal" at bounding box center [14, 24] width 7 height 7
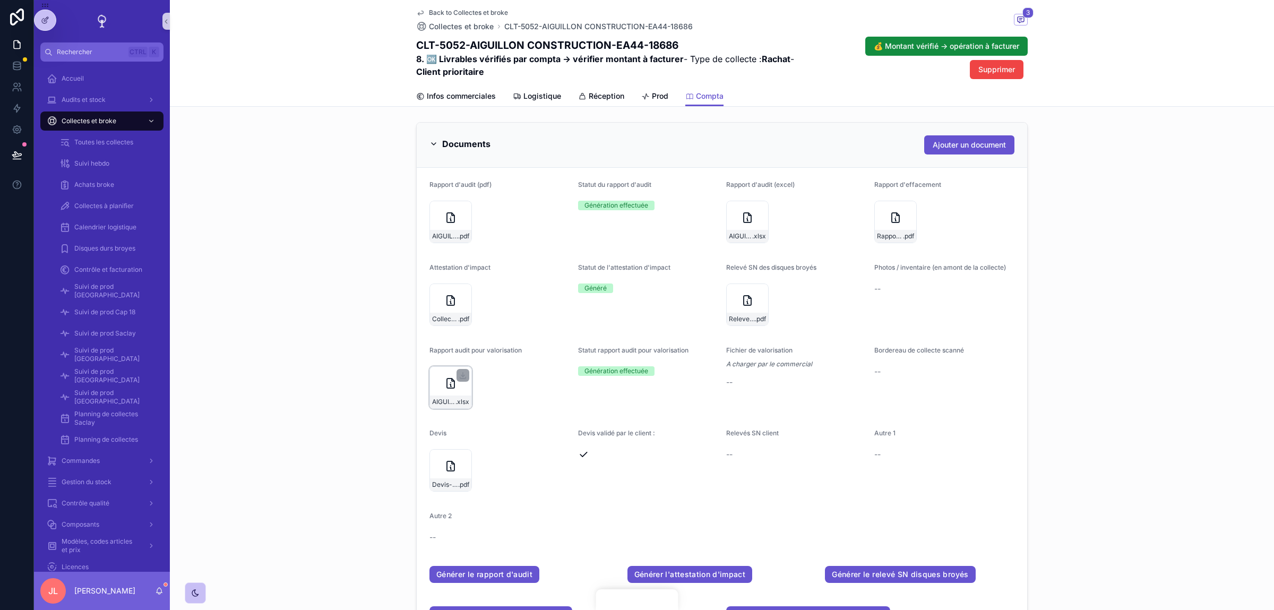
click at [442, 396] on div "AIGUILLON-CONSTRUCTION-Contrôle-d'Audit-Post-Collecte--5052.xlsx .xlsx" at bounding box center [450, 401] width 41 height 13
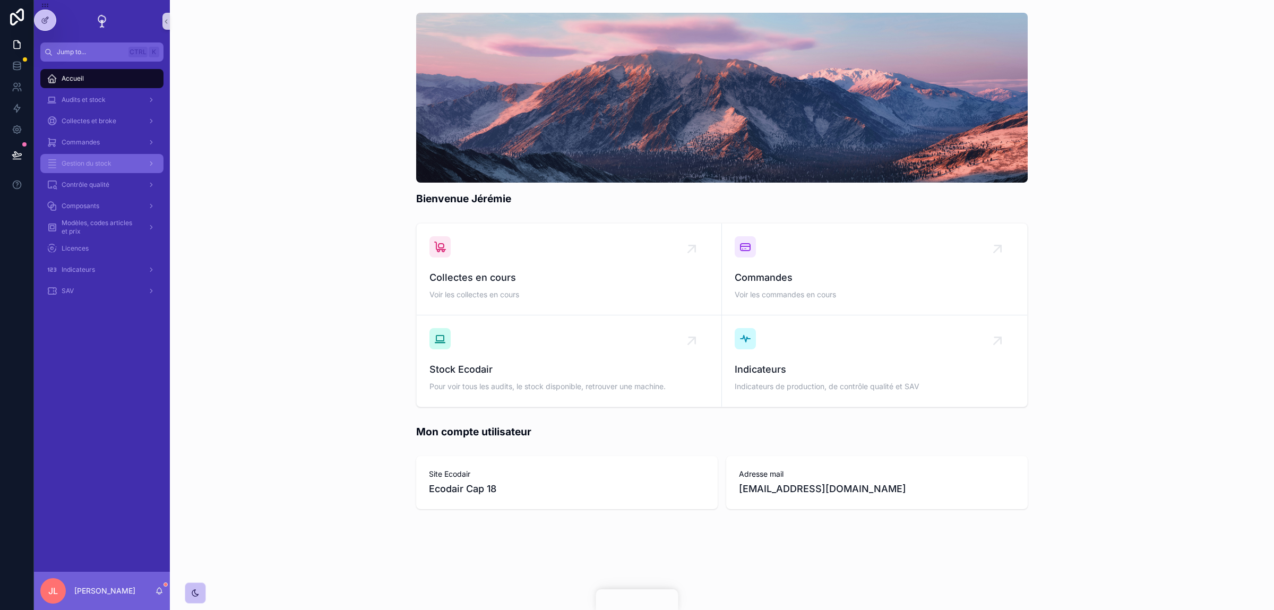
click at [92, 156] on div "Gestion du stock" at bounding box center [102, 163] width 110 height 17
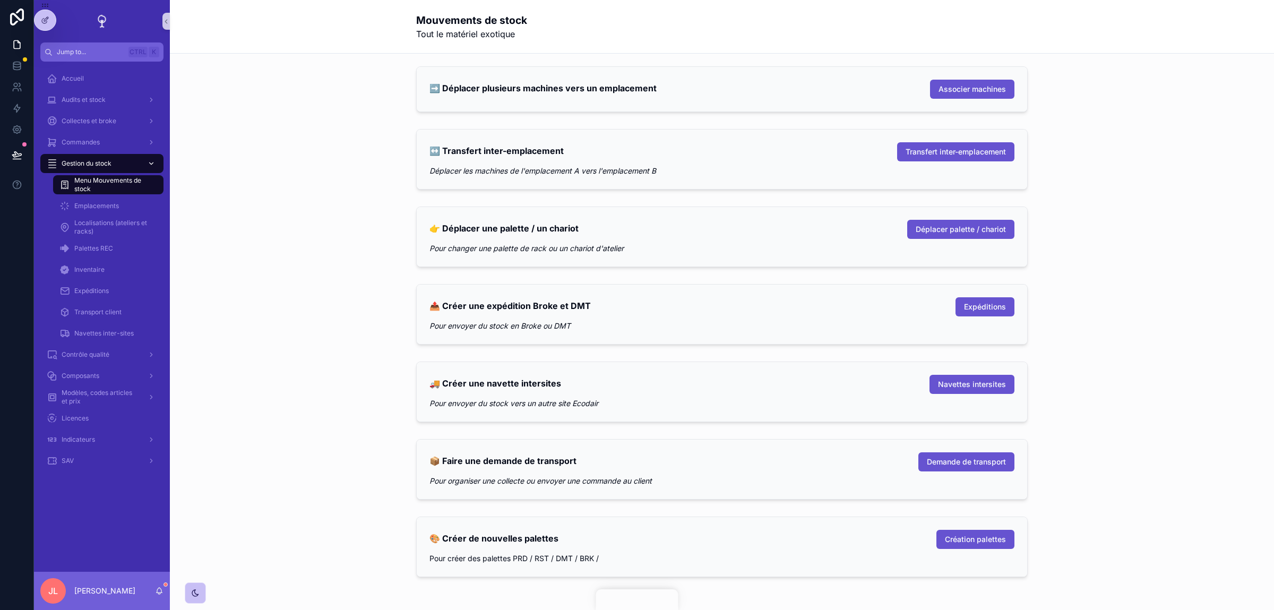
click at [92, 156] on div "Gestion du stock" at bounding box center [102, 163] width 110 height 17
click at [156, 166] on div "scrollable content" at bounding box center [150, 163] width 14 height 17
click at [14, 74] on link at bounding box center [16, 65] width 33 height 21
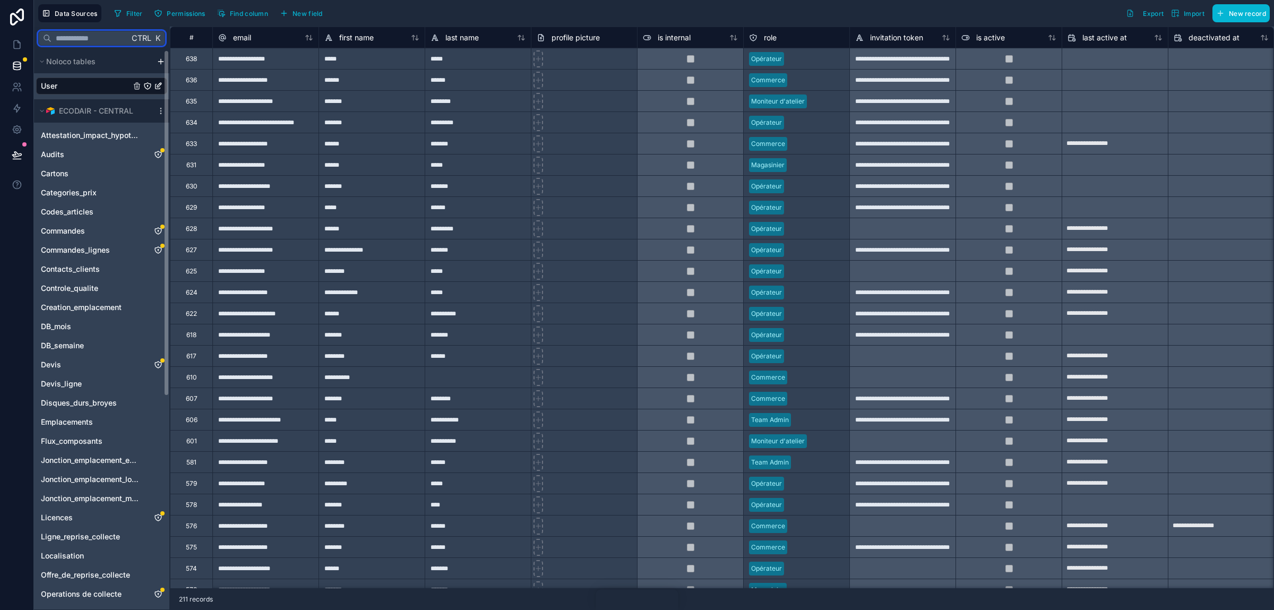
click at [90, 42] on input "text" at bounding box center [89, 38] width 77 height 19
click at [291, 172] on div "**********" at bounding box center [265, 164] width 106 height 21
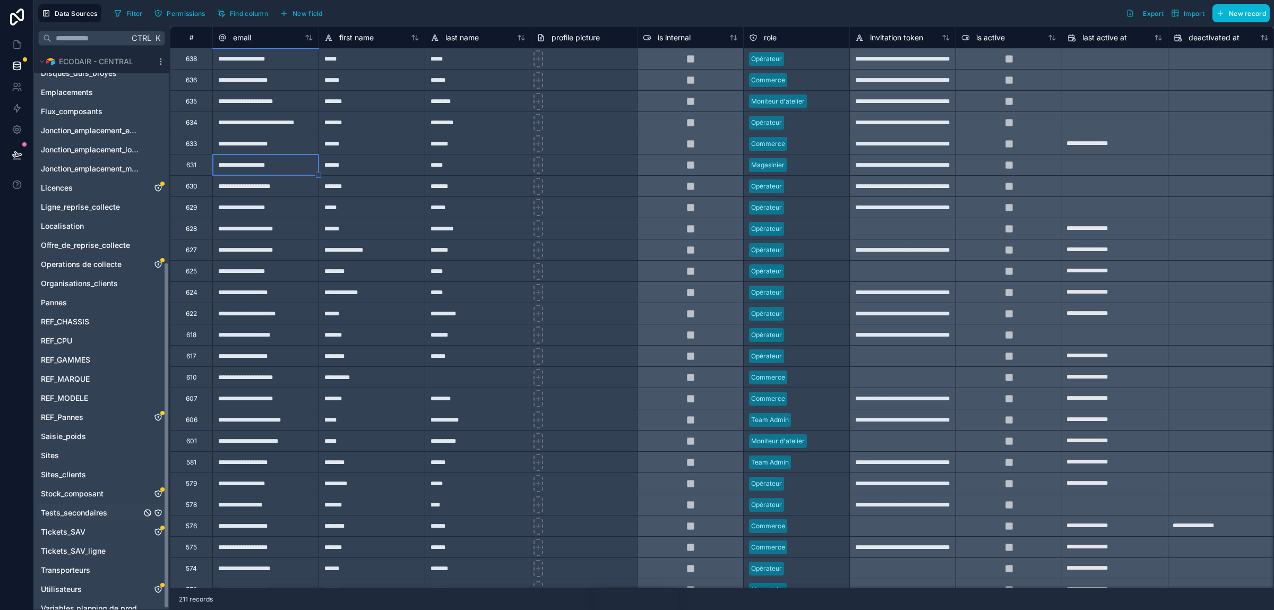
scroll to position [342, 0]
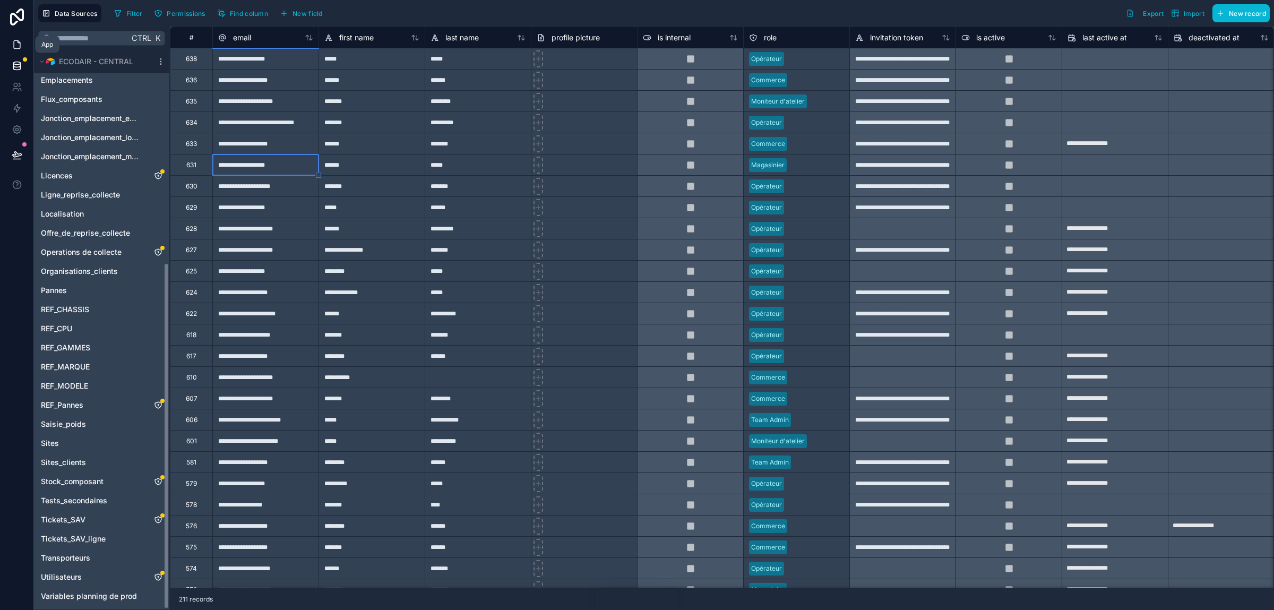
click at [10, 50] on link at bounding box center [16, 44] width 33 height 21
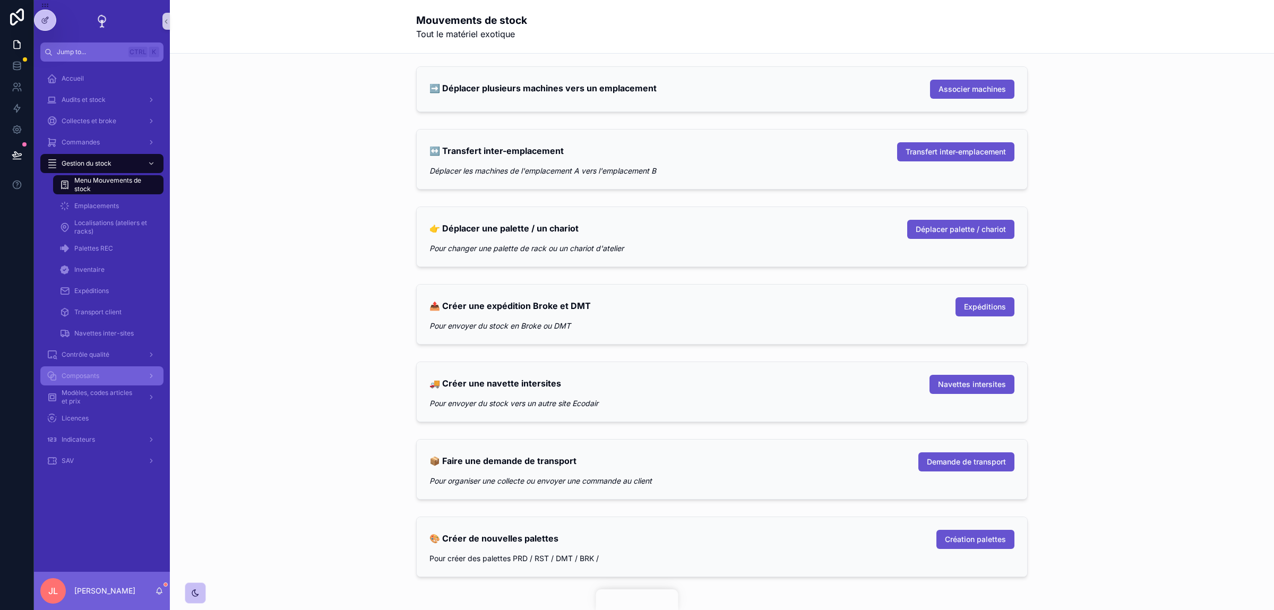
click at [89, 374] on span "Composants" at bounding box center [81, 376] width 38 height 8
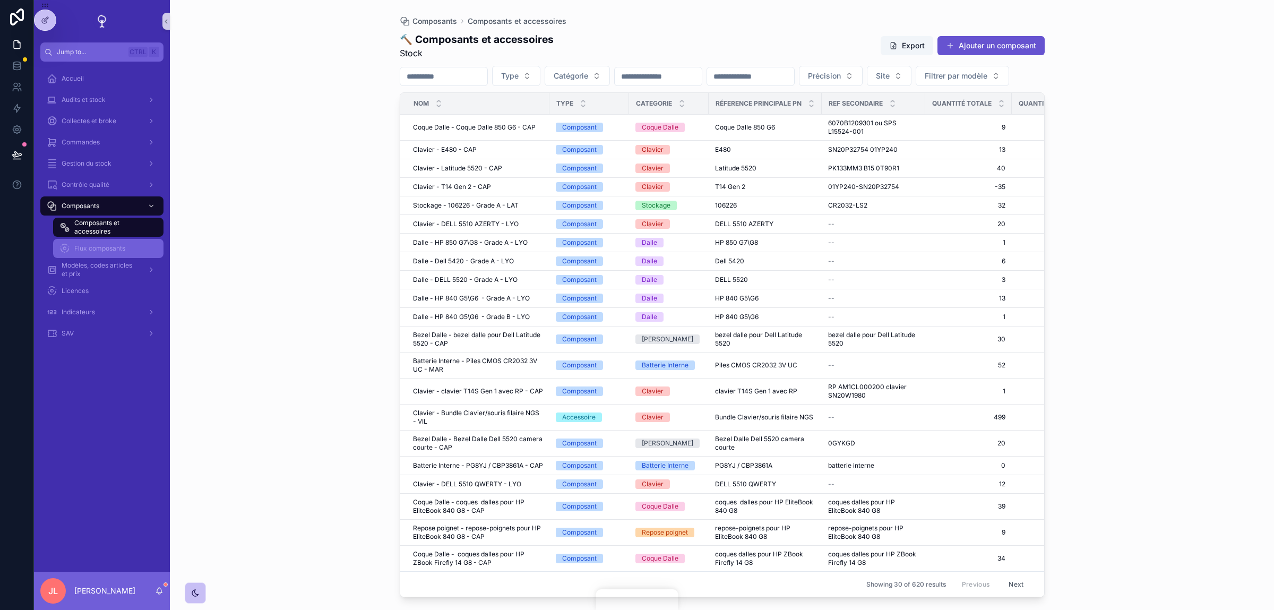
click at [108, 246] on span "Flux composants" at bounding box center [99, 248] width 51 height 8
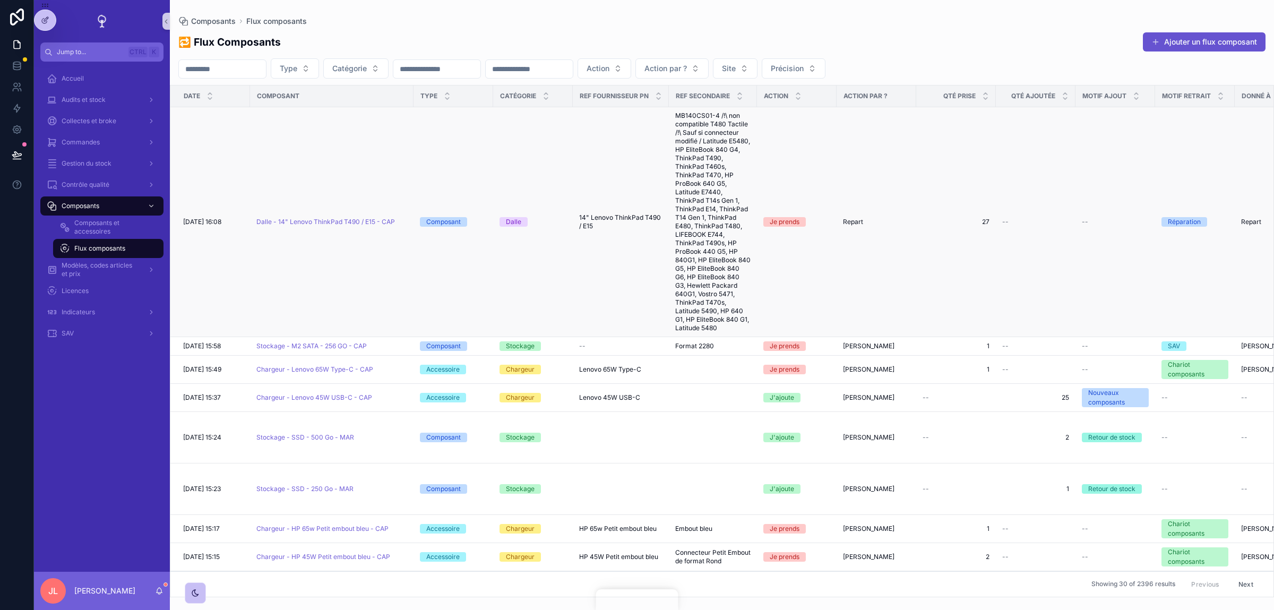
click at [485, 189] on td "Composant" at bounding box center [454, 222] width 80 height 230
click at [325, 188] on td "Dalle - 14" Lenovo ThinkPad T490 / E15 - CAP" at bounding box center [331, 222] width 163 height 230
click at [253, 297] on td "Dalle - 14" Lenovo ThinkPad T490 / E15 - CAP" at bounding box center [331, 222] width 163 height 230
click at [217, 304] on td "[DATE] 16:08 [DATE] 16:08" at bounding box center [210, 222] width 80 height 230
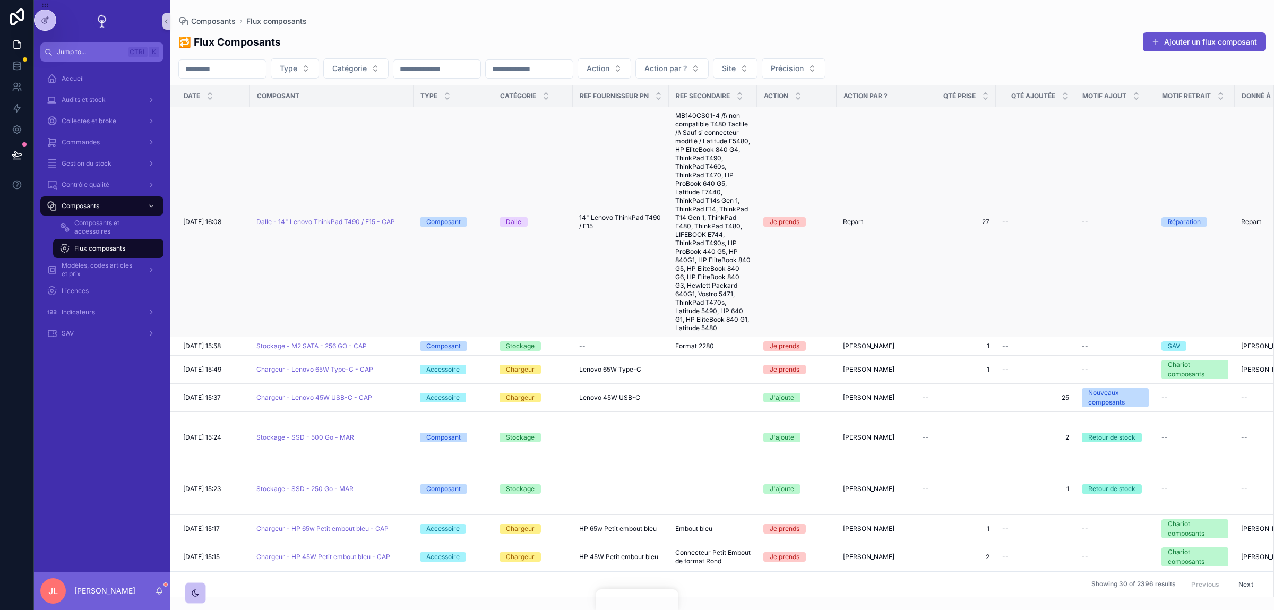
click at [217, 304] on td "[DATE] 16:08 [DATE] 16:08" at bounding box center [210, 222] width 80 height 230
click at [82, 235] on span "Composants et accessoires" at bounding box center [113, 227] width 79 height 17
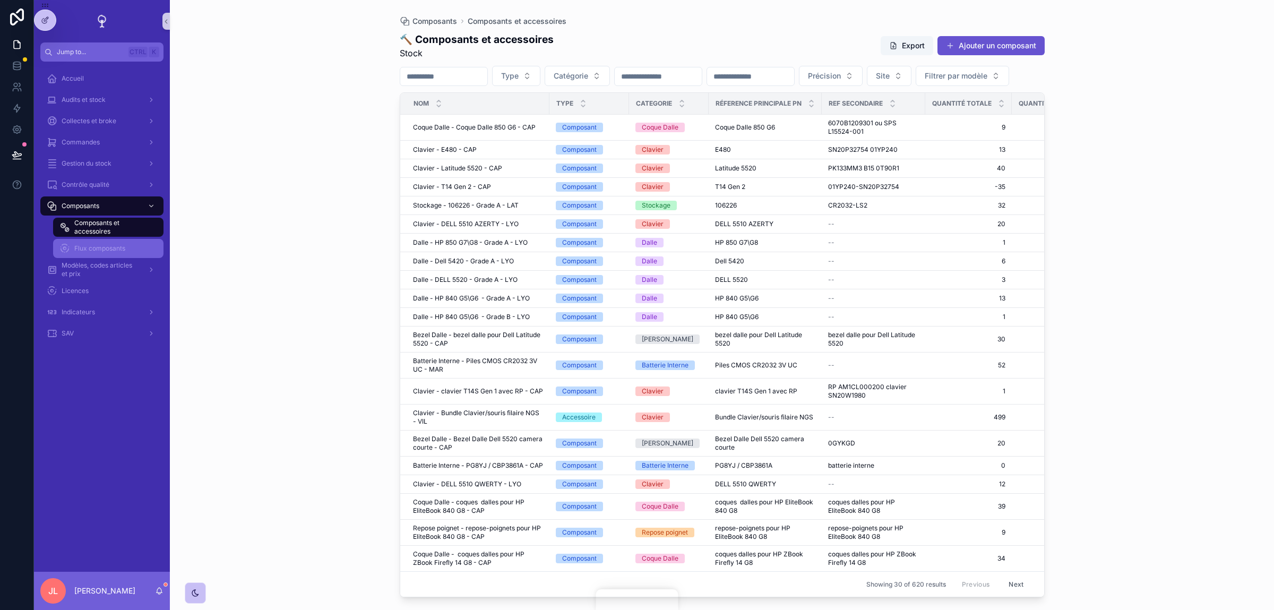
click at [124, 249] on span "Flux composants" at bounding box center [99, 248] width 51 height 8
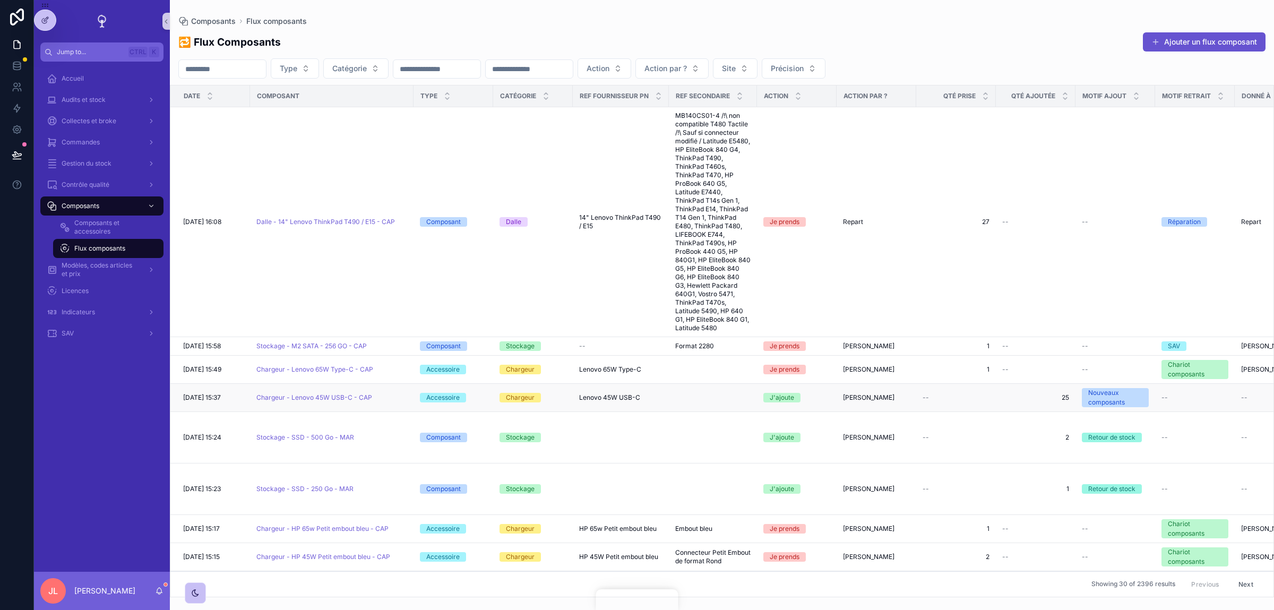
click at [668, 395] on td "Lenovo 45W USB-C Lenovo 45W USB-C" at bounding box center [621, 398] width 96 height 28
click at [640, 402] on div "Lenovo 45W USB-C Lenovo 45W USB-C" at bounding box center [620, 397] width 83 height 8
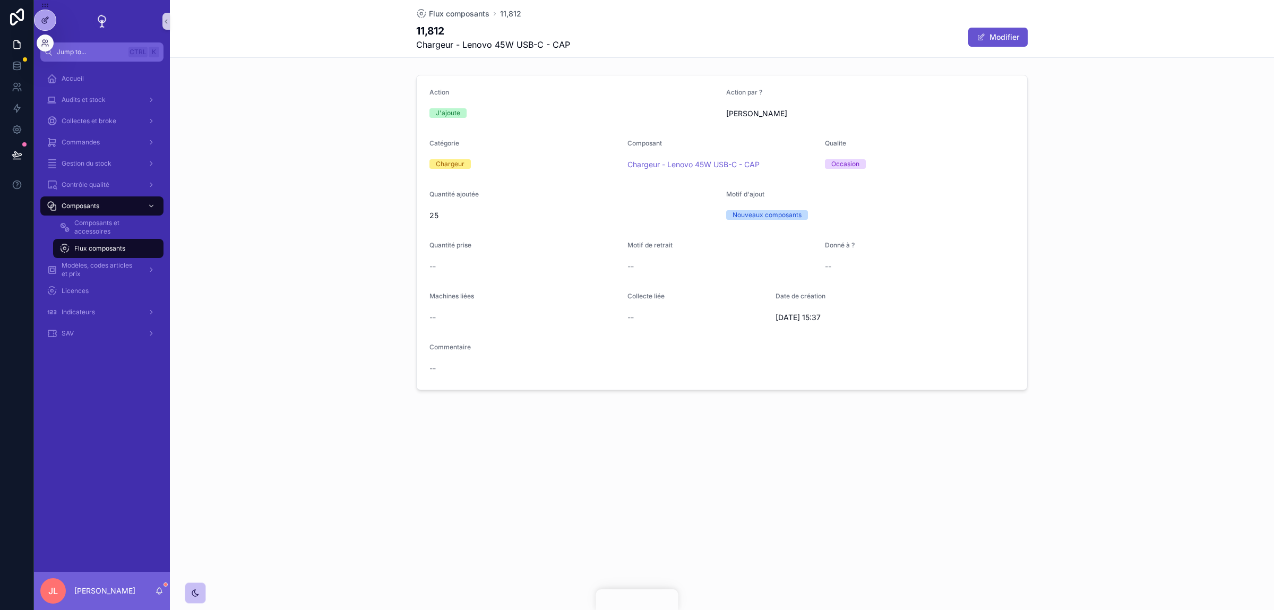
click at [50, 21] on div at bounding box center [45, 20] width 21 height 20
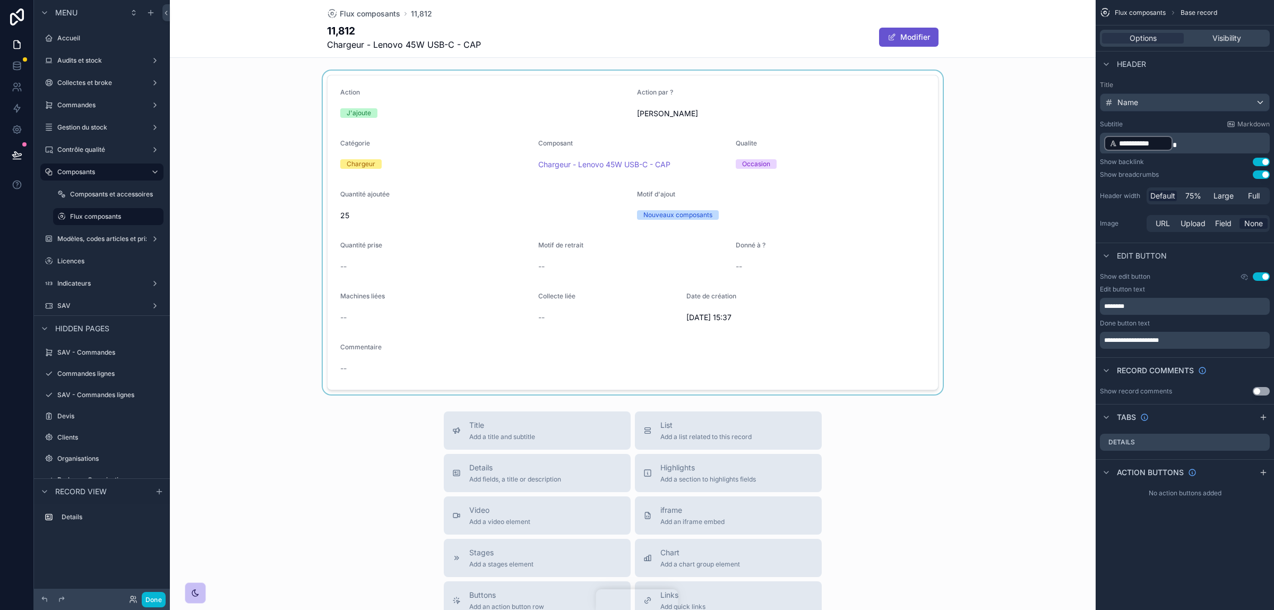
click at [445, 87] on div "scrollable content" at bounding box center [633, 233] width 926 height 324
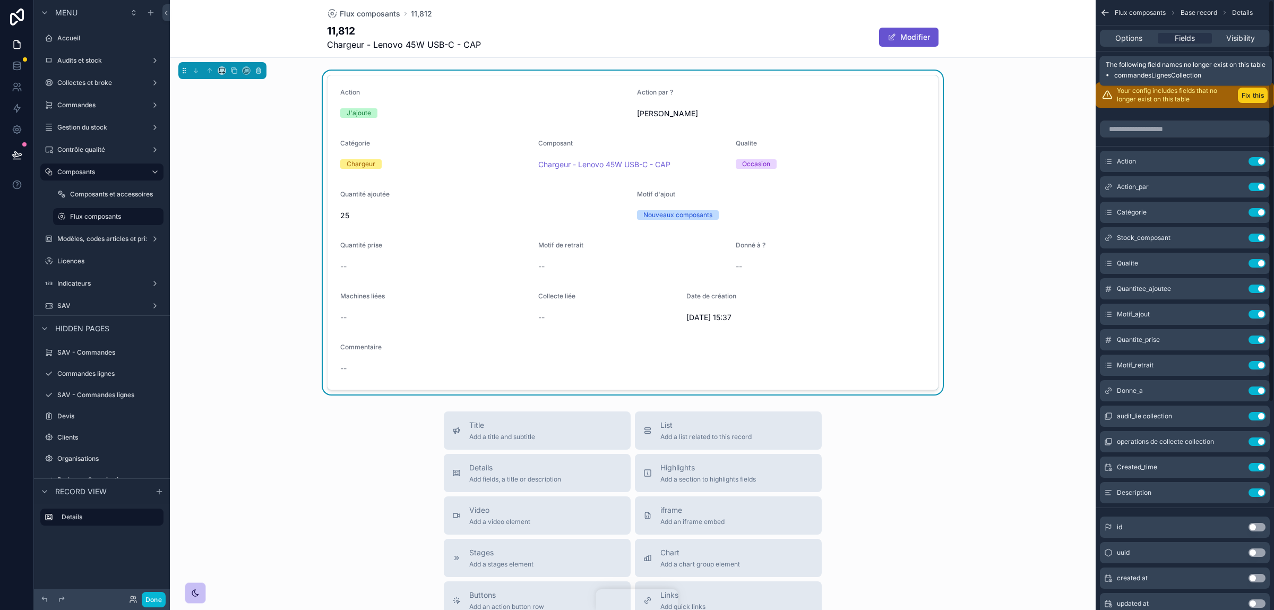
click at [1248, 96] on button "Fix this" at bounding box center [1253, 95] width 30 height 15
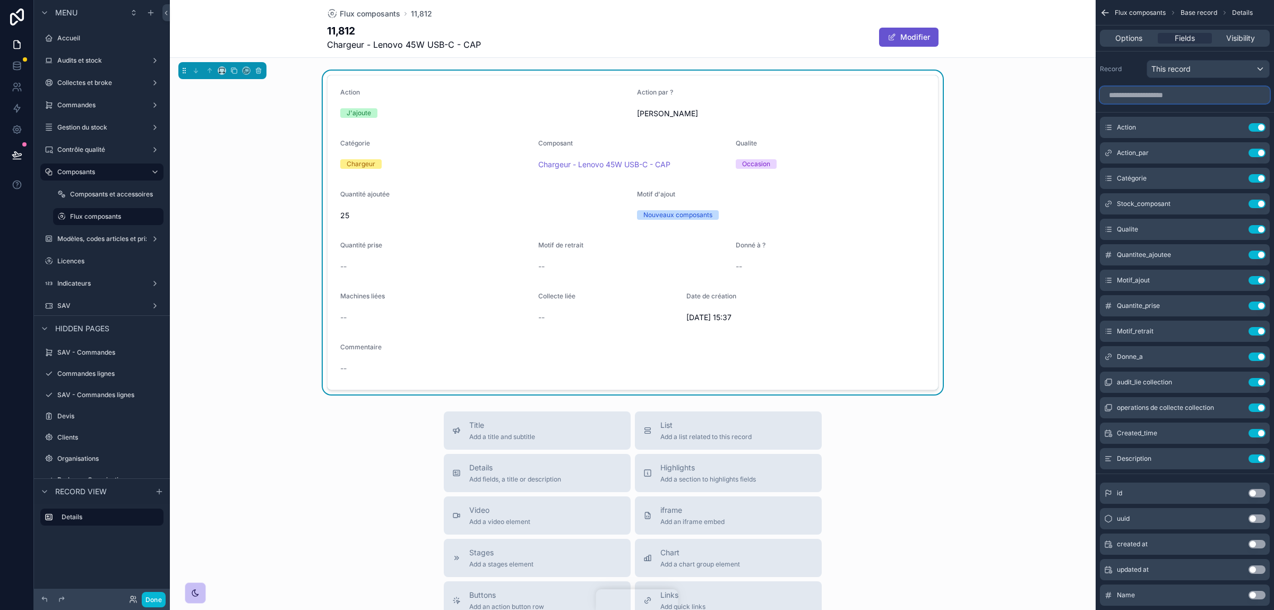
click at [1147, 98] on input "scrollable content" at bounding box center [1185, 95] width 170 height 17
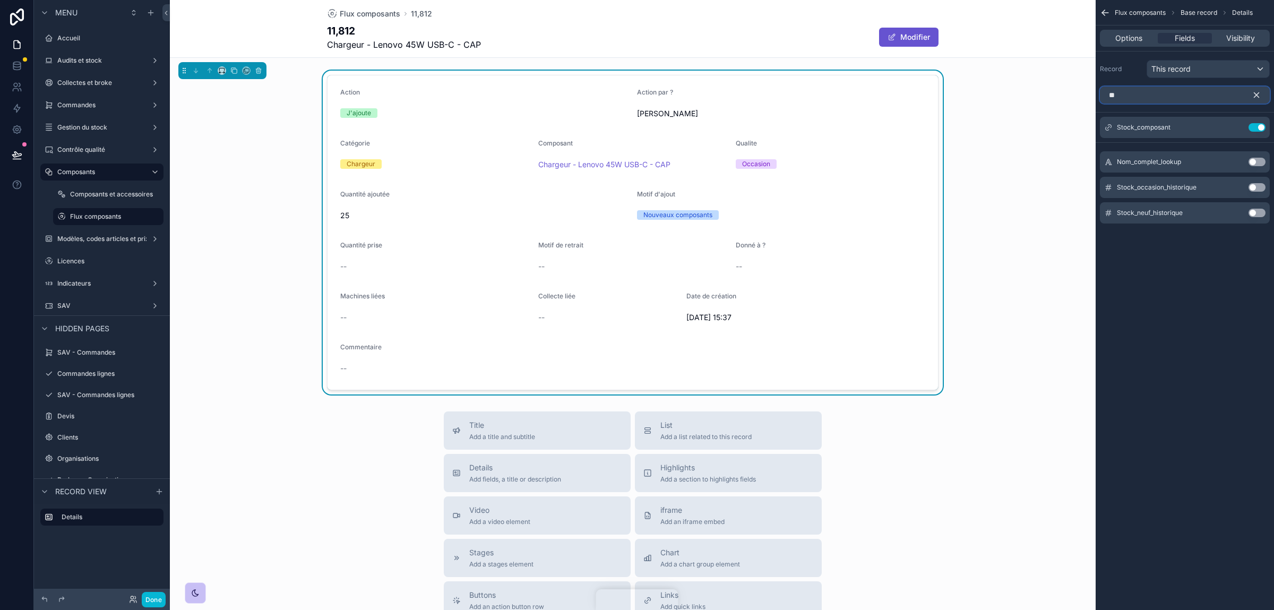
type input "**"
click at [1259, 188] on button "Use setting" at bounding box center [1256, 187] width 17 height 8
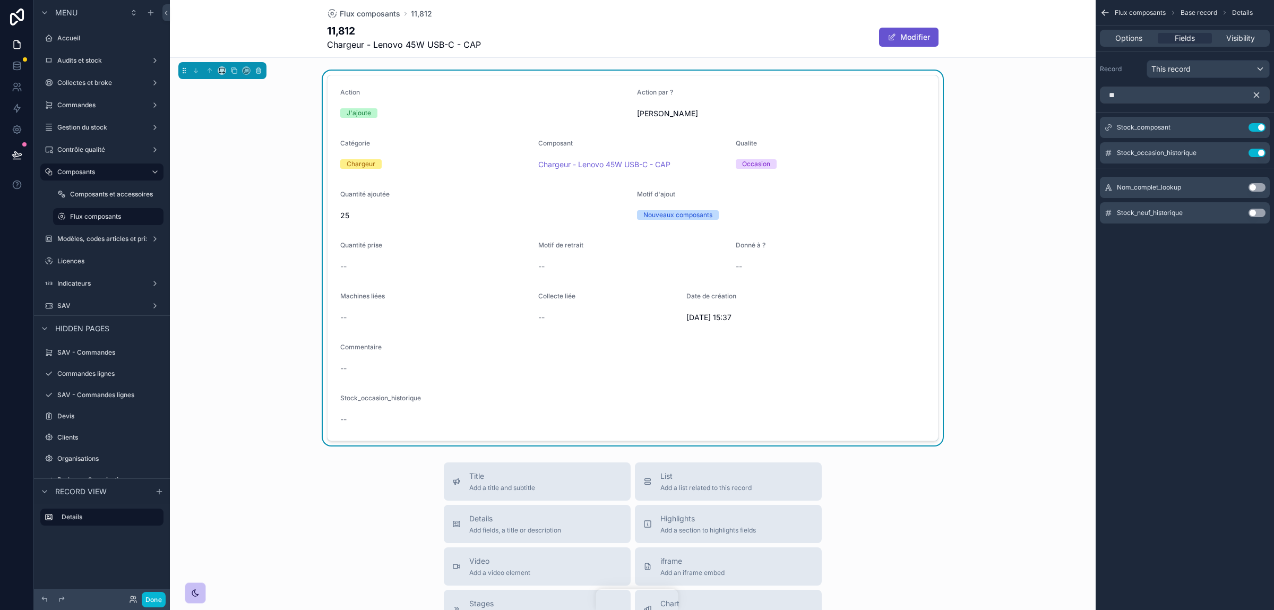
click at [1261, 210] on button "Use setting" at bounding box center [1256, 213] width 17 height 8
click at [1254, 96] on icon "scrollable content" at bounding box center [1257, 95] width 10 height 10
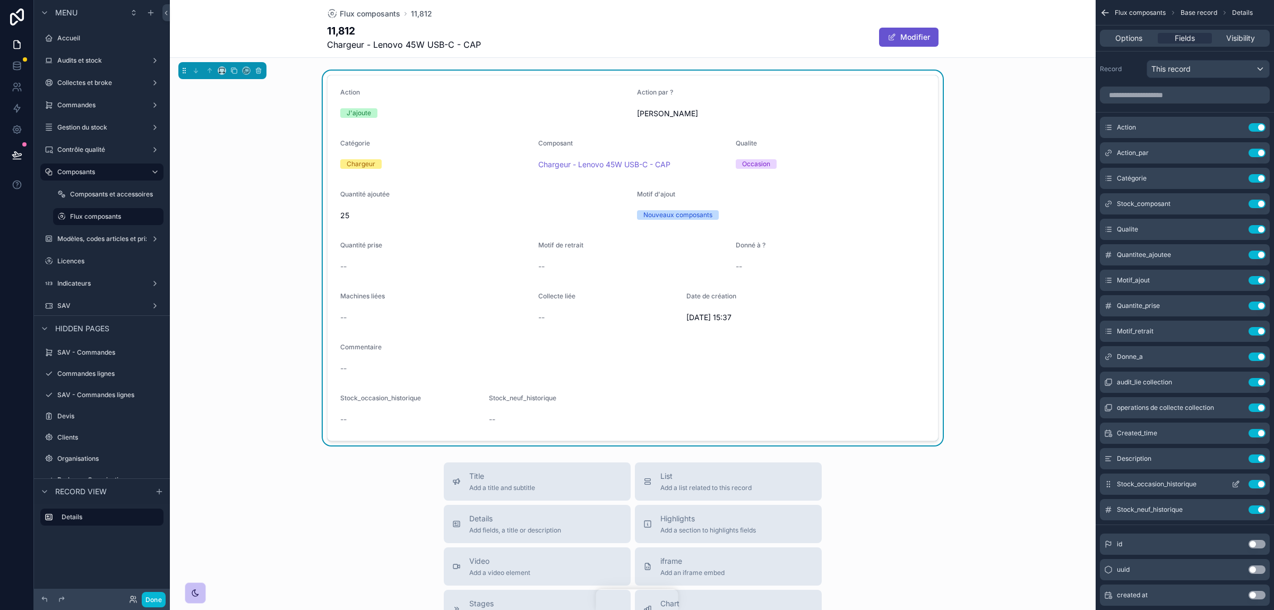
click at [1237, 486] on icon "scrollable content" at bounding box center [1235, 485] width 5 height 5
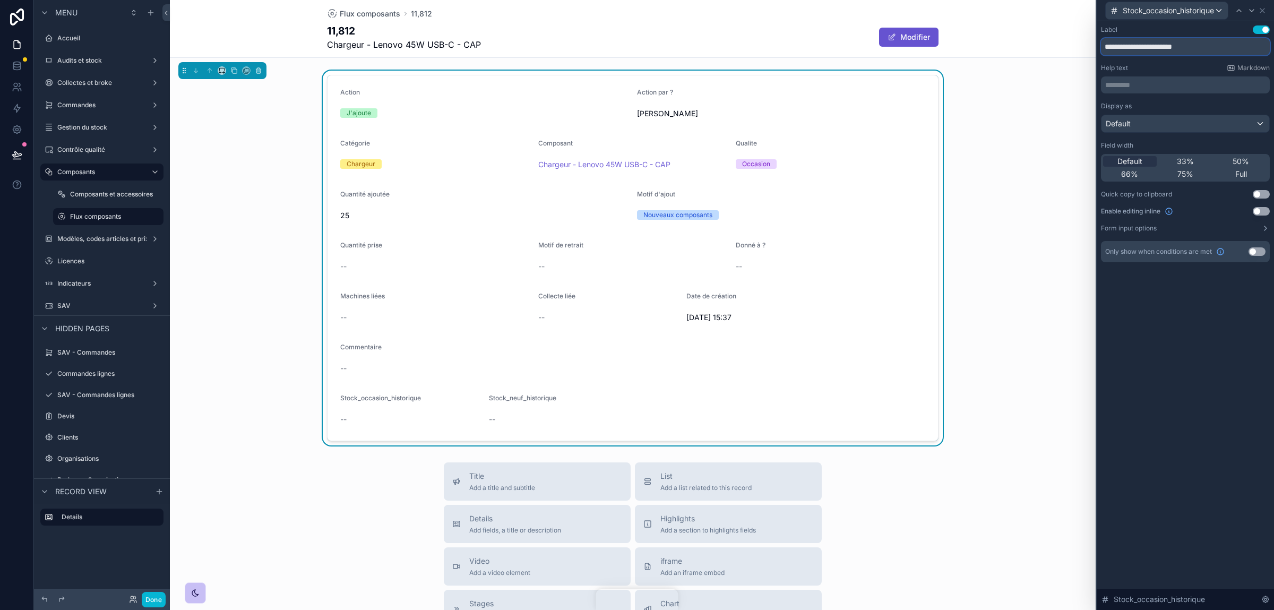
drag, startPoint x: 1199, startPoint y: 43, endPoint x: 1107, endPoint y: 48, distance: 92.5
click at [1107, 48] on input "**********" at bounding box center [1185, 46] width 169 height 17
click at [1103, 48] on input "**********" at bounding box center [1185, 46] width 169 height 17
click at [1135, 45] on input "**********" at bounding box center [1185, 46] width 169 height 17
click at [1127, 45] on input "**********" at bounding box center [1185, 46] width 169 height 17
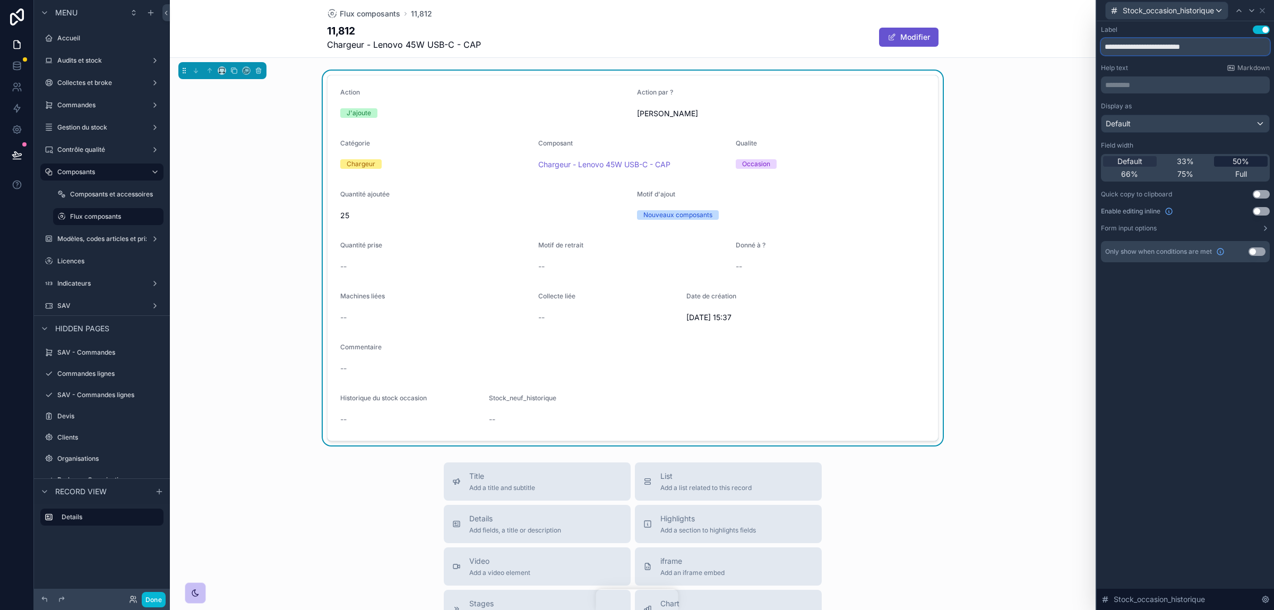
type input "**********"
click at [1237, 159] on span "50%" at bounding box center [1241, 161] width 16 height 11
click at [1255, 8] on icon at bounding box center [1251, 10] width 8 height 8
drag, startPoint x: 1195, startPoint y: 51, endPoint x: 979, endPoint y: 51, distance: 216.0
click at [1101, 51] on input "**********" at bounding box center [1185, 46] width 169 height 17
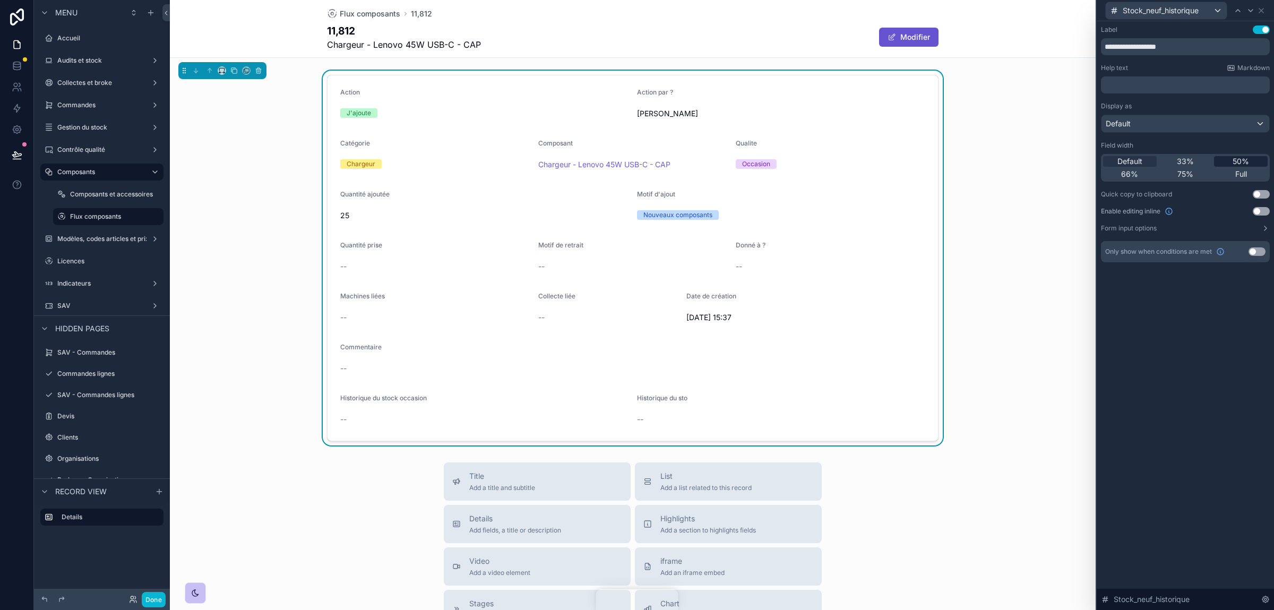
click at [1237, 161] on span "50%" at bounding box center [1241, 161] width 16 height 11
type input "**********"
click at [162, 600] on button "Done" at bounding box center [154, 599] width 24 height 15
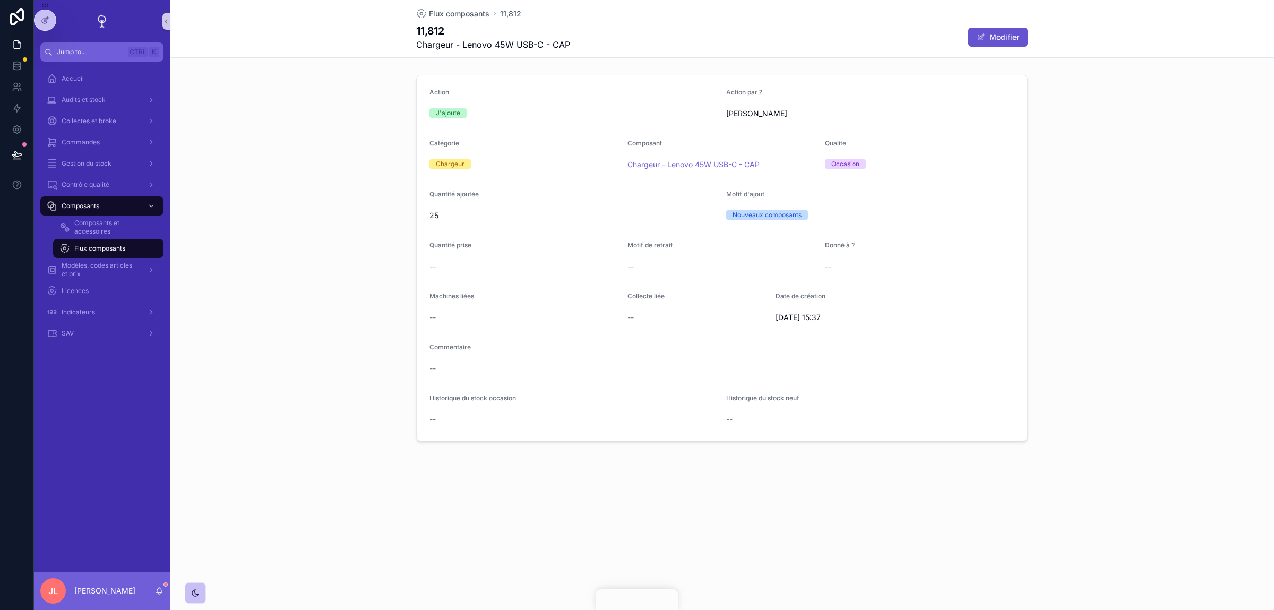
click at [80, 252] on span "Flux composants" at bounding box center [99, 248] width 51 height 8
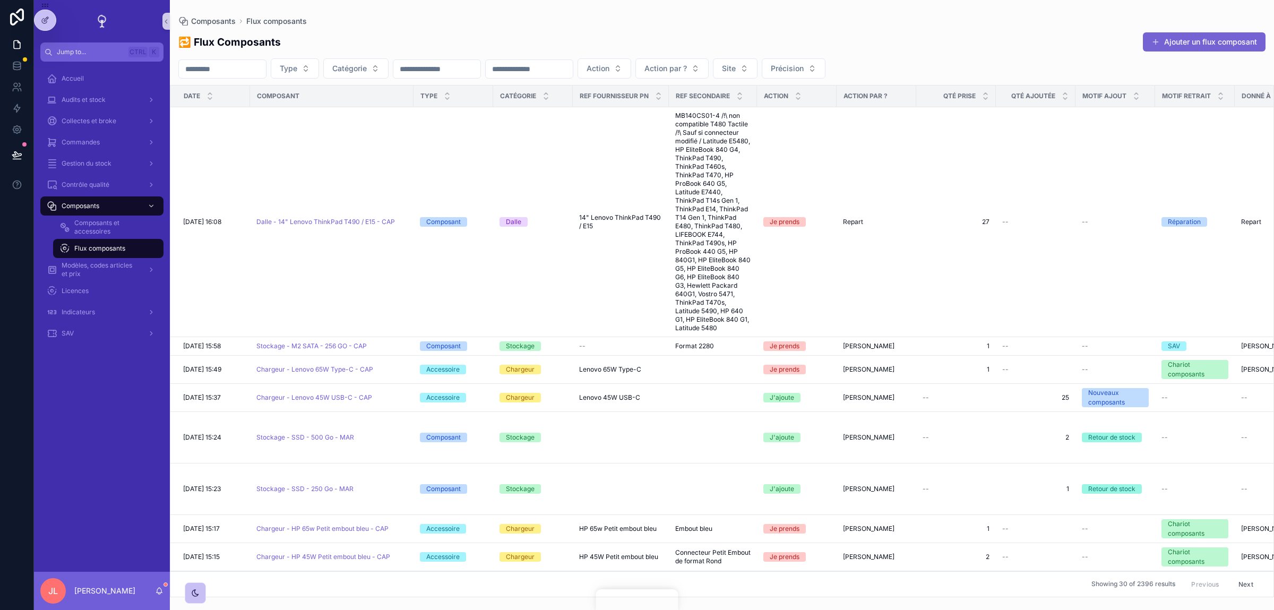
click at [1169, 39] on button "Ajouter un flux composant" at bounding box center [1204, 41] width 123 height 19
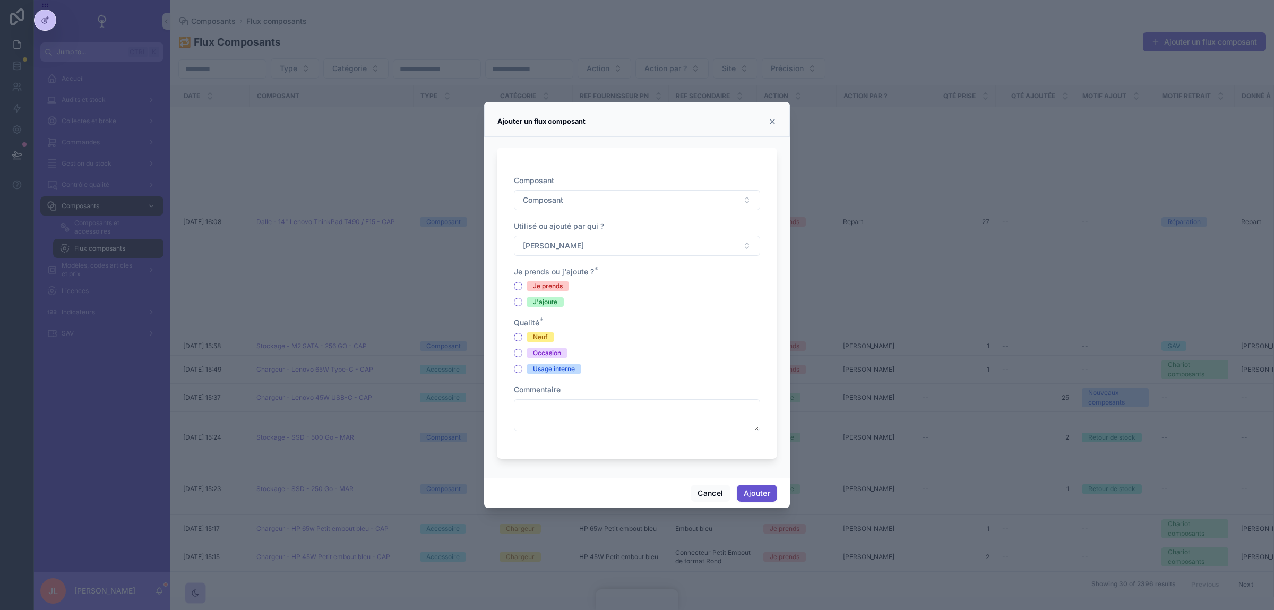
click at [774, 120] on icon "scrollable content" at bounding box center [772, 121] width 4 height 4
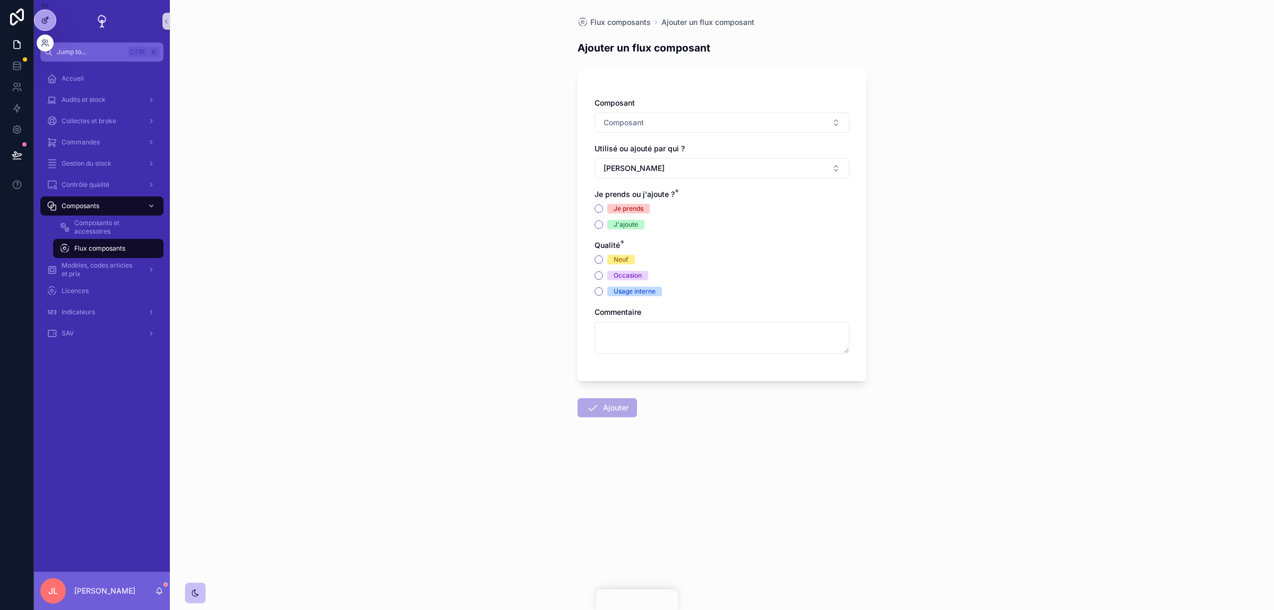
click at [40, 22] on div at bounding box center [45, 20] width 21 height 20
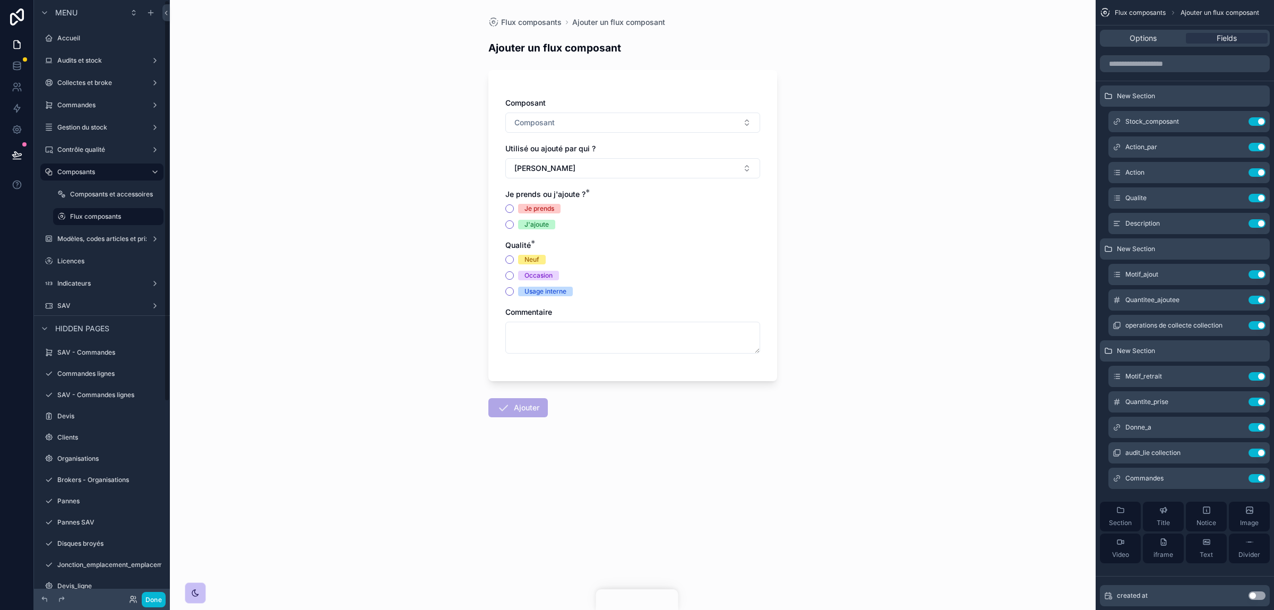
click at [591, 97] on div "Composant Composant Utilisé ou ajouté par qui ? Jérémie LAVAULT Je prends ou j'…" at bounding box center [632, 225] width 289 height 311
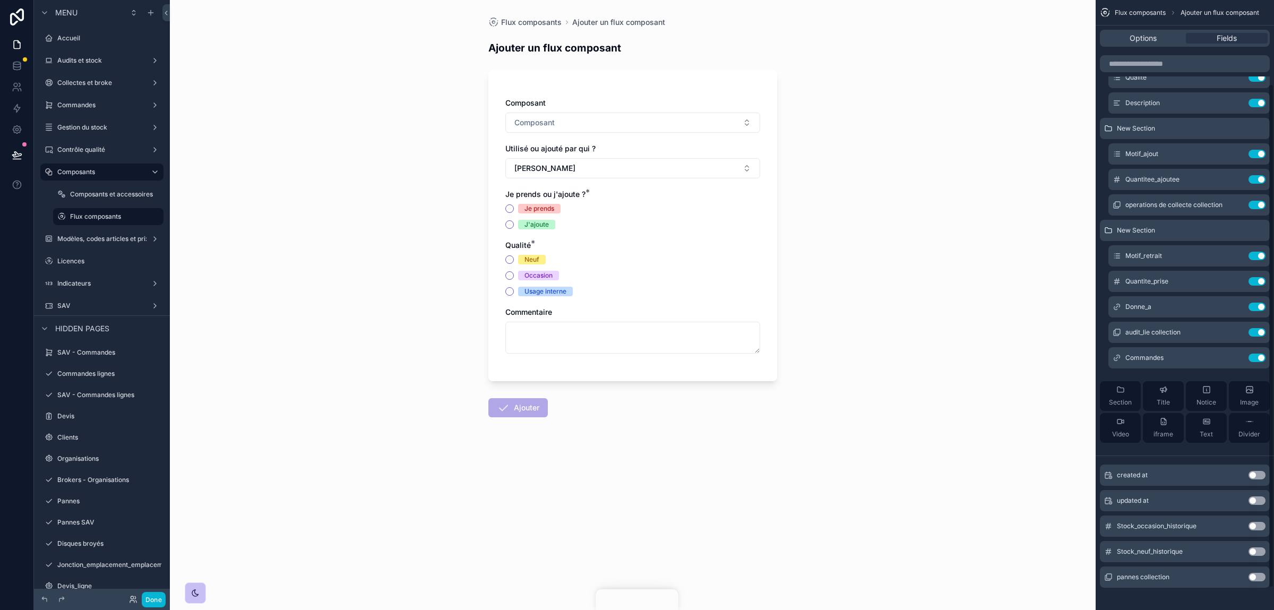
scroll to position [128, 0]
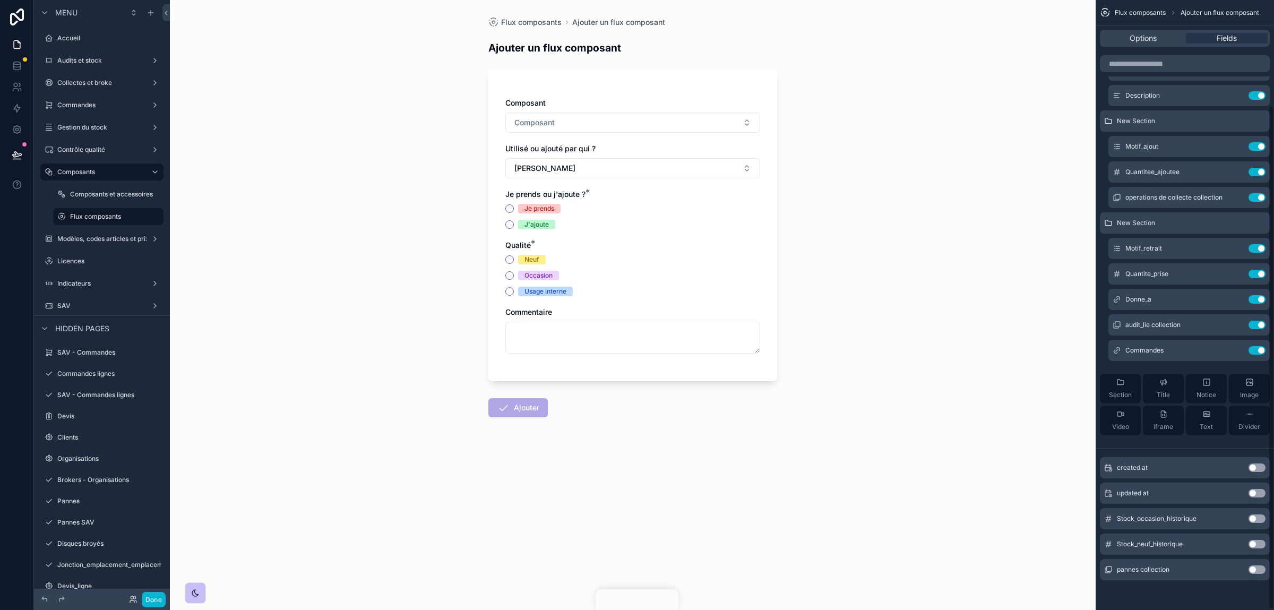
click at [1254, 518] on button "Use setting" at bounding box center [1256, 518] width 17 height 8
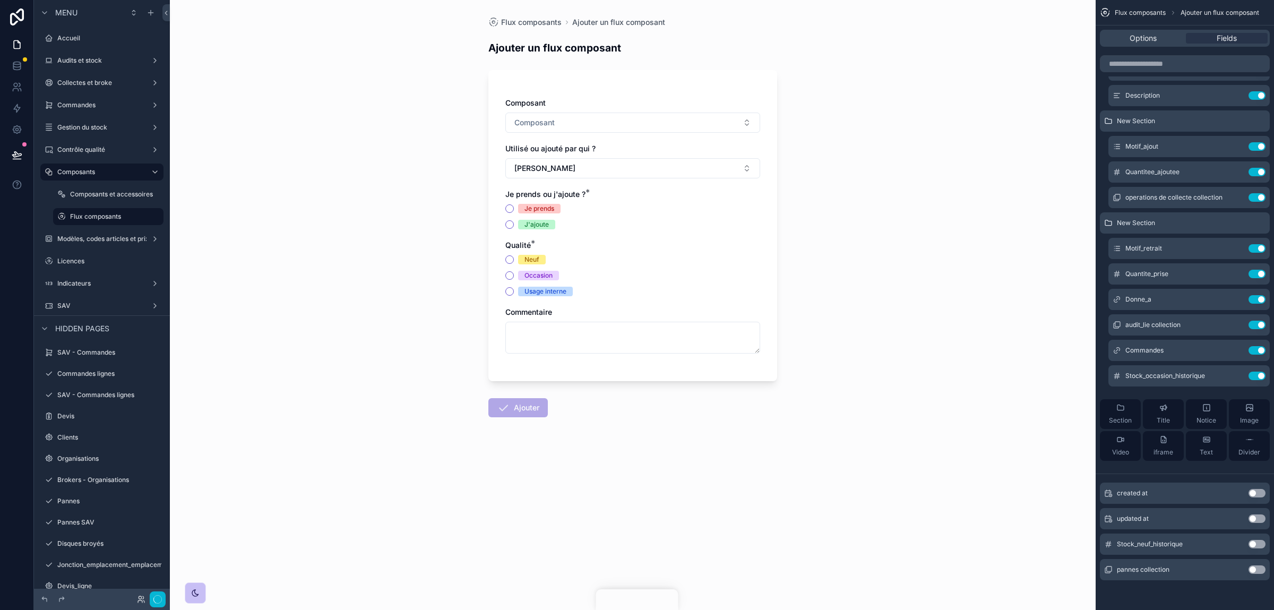
click at [1255, 544] on button "Use setting" at bounding box center [1256, 544] width 17 height 8
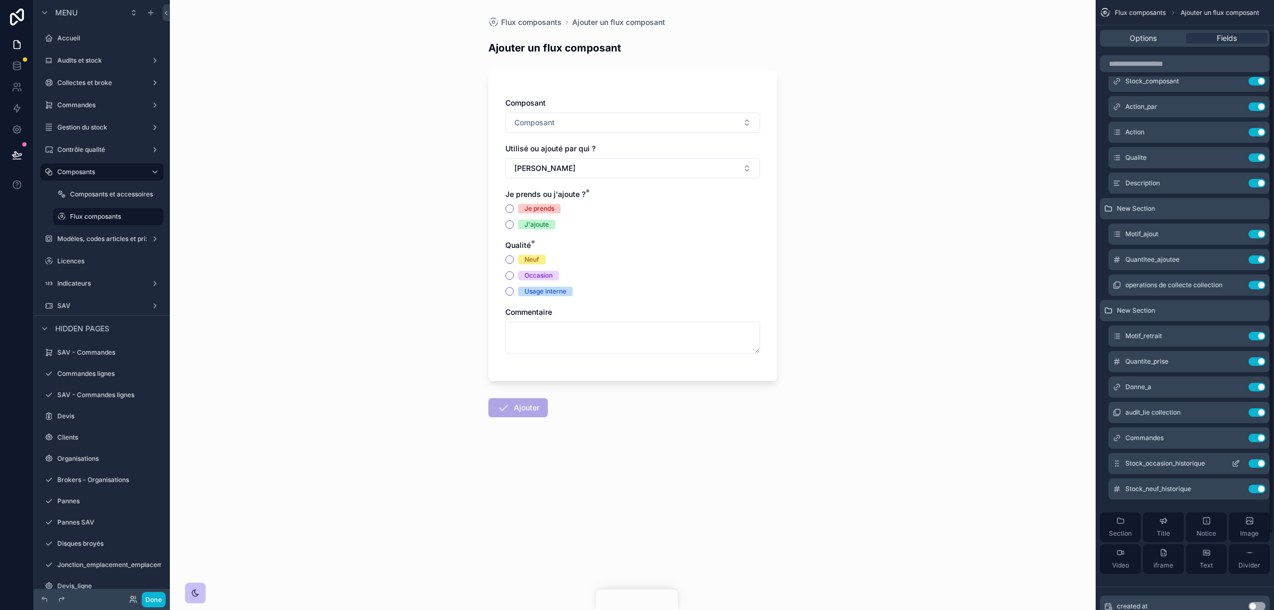
scroll to position [0, 0]
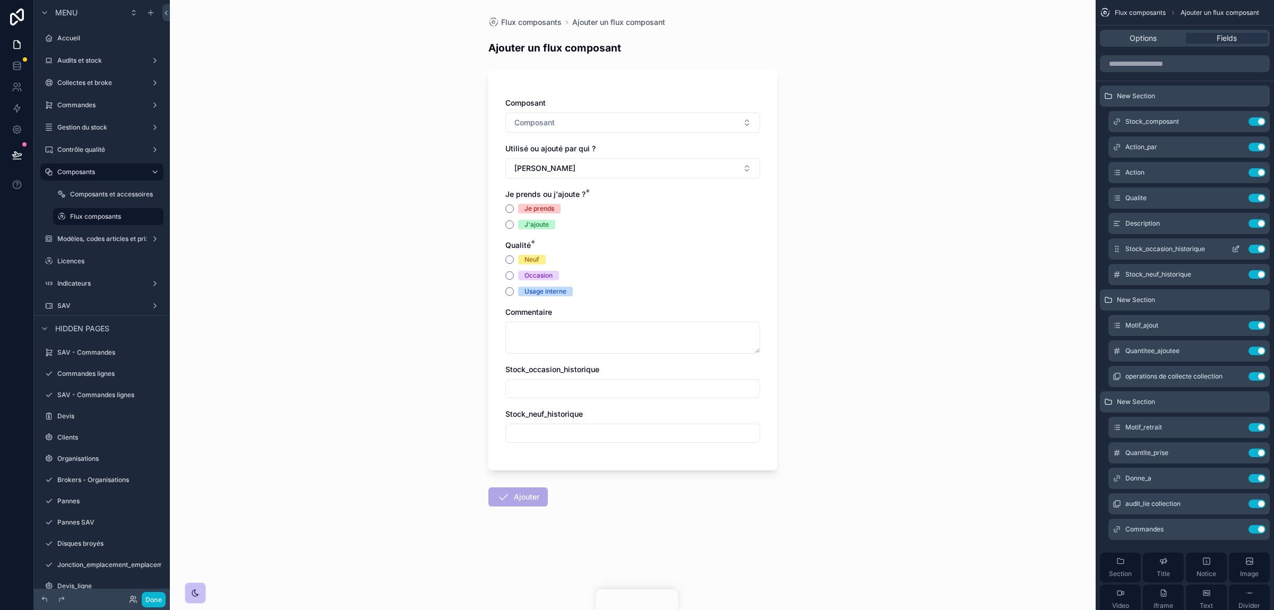
click at [1234, 252] on icon "scrollable content" at bounding box center [1235, 249] width 8 height 8
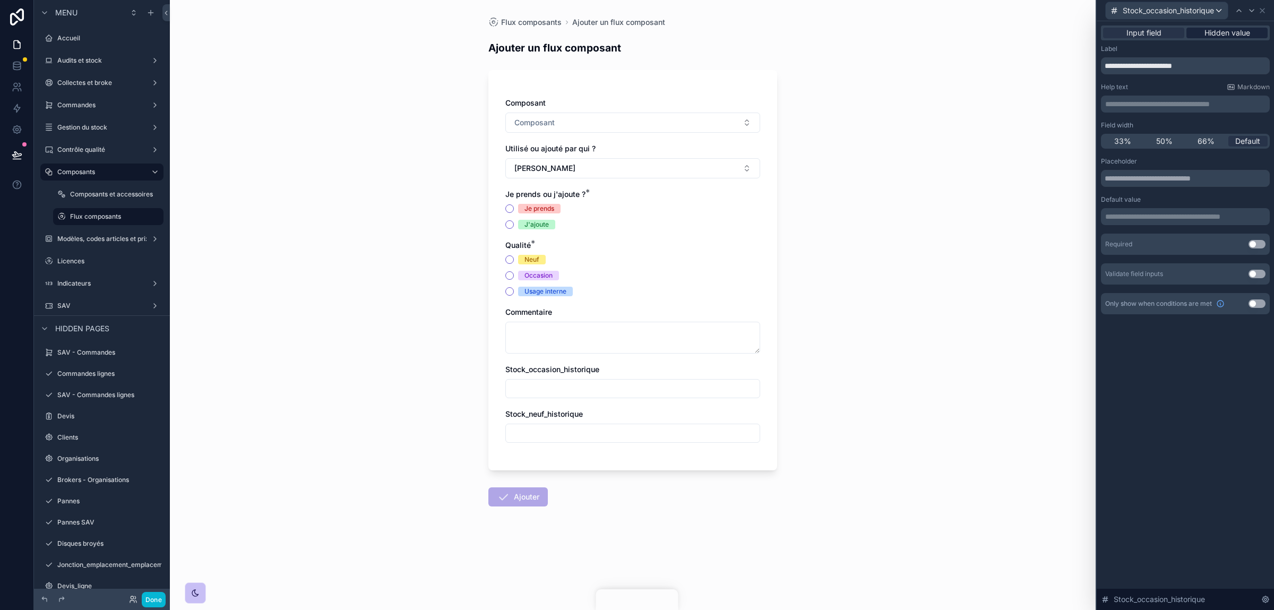
click at [1223, 29] on span "Hidden value" at bounding box center [1227, 33] width 46 height 11
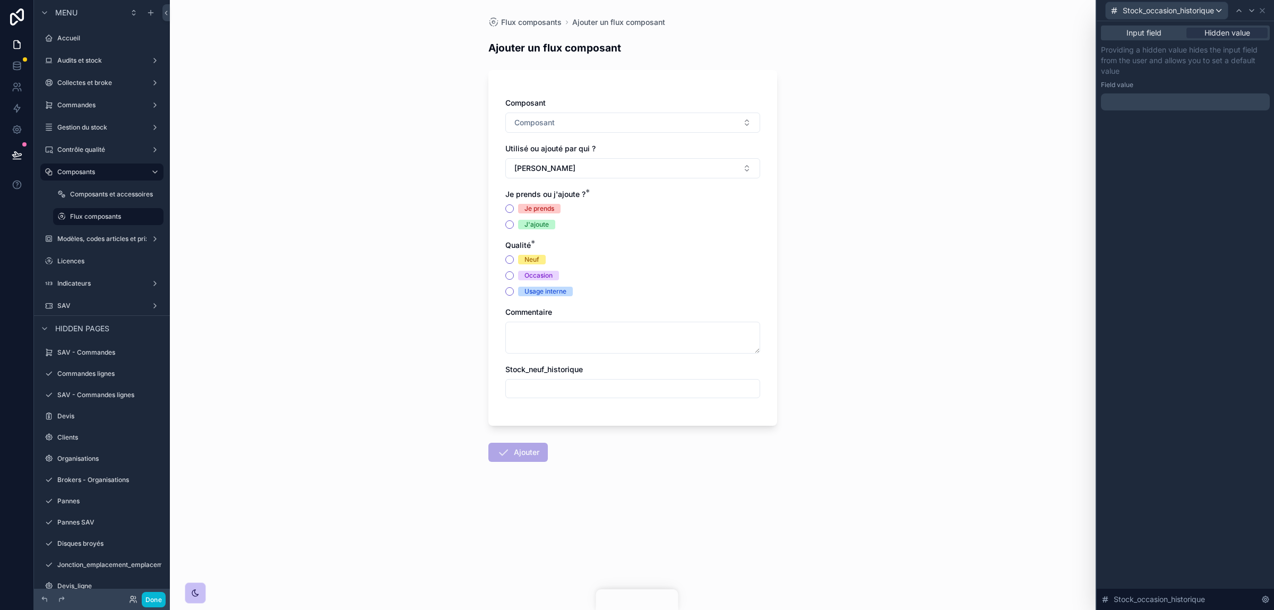
click at [1124, 113] on div "Input field Hidden value Providing a hidden value hides the input field from th…" at bounding box center [1185, 78] width 177 height 115
click at [1130, 104] on p "﻿" at bounding box center [1186, 102] width 162 height 11
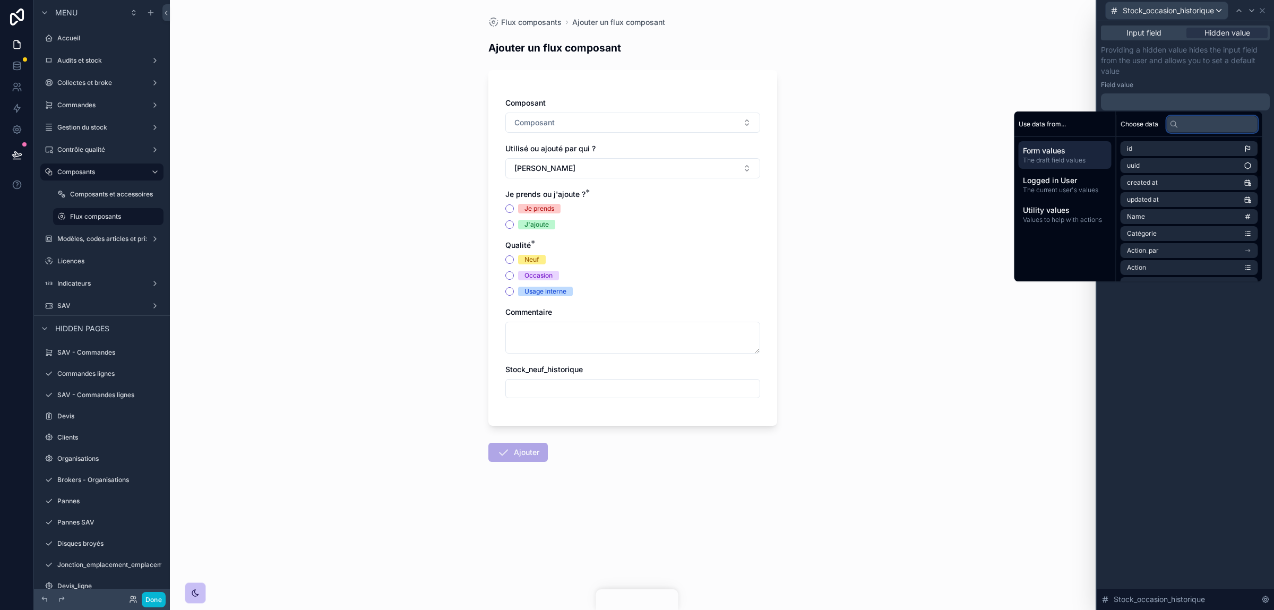
click at [1191, 125] on input "text" at bounding box center [1212, 124] width 91 height 17
type input "****"
click at [1177, 188] on li "Stock_composant" at bounding box center [1189, 182] width 137 height 15
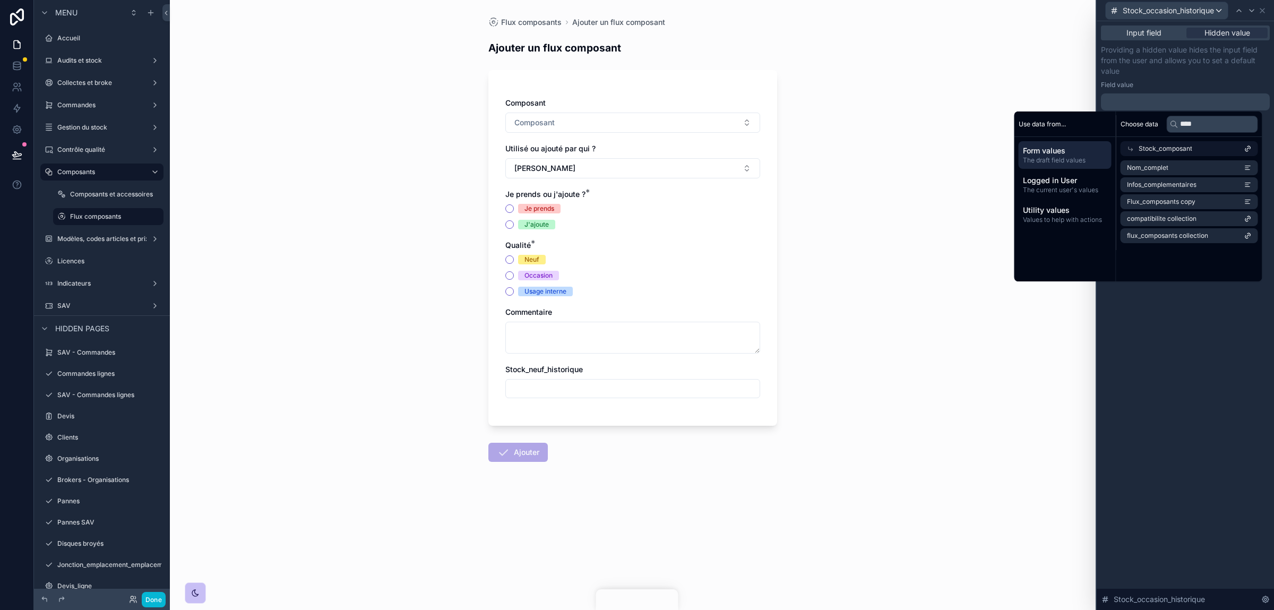
click at [1130, 152] on div "Stock_composant" at bounding box center [1189, 148] width 137 height 15
click at [1258, 11] on div at bounding box center [1251, 10] width 13 height 13
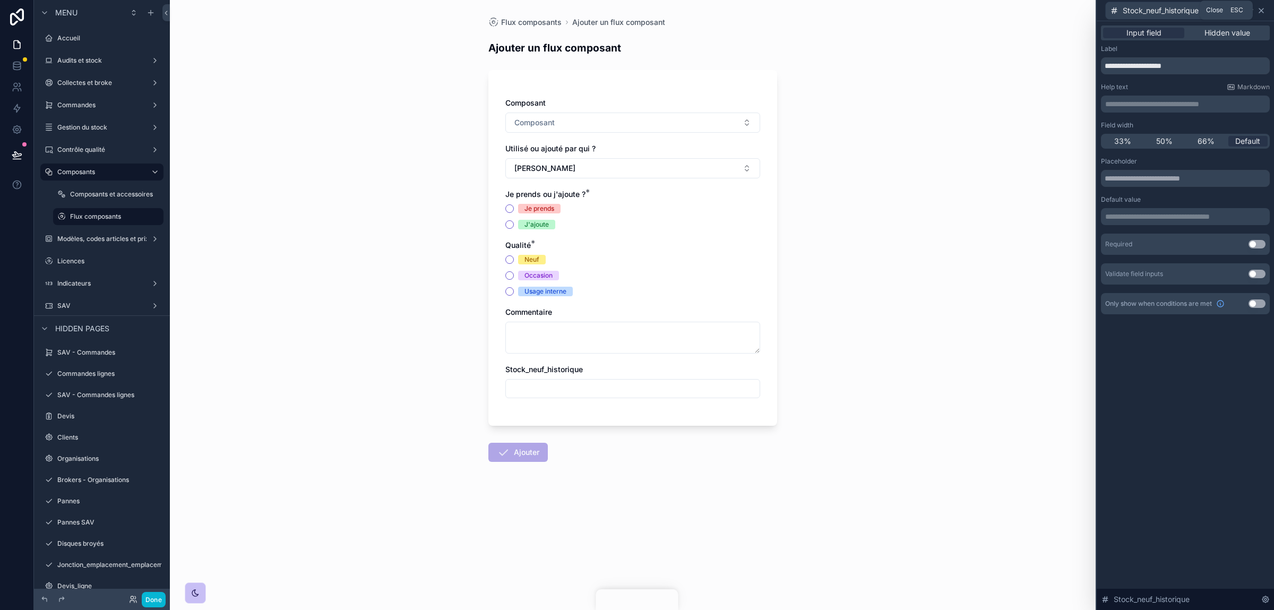
click at [1263, 8] on icon at bounding box center [1261, 10] width 8 height 8
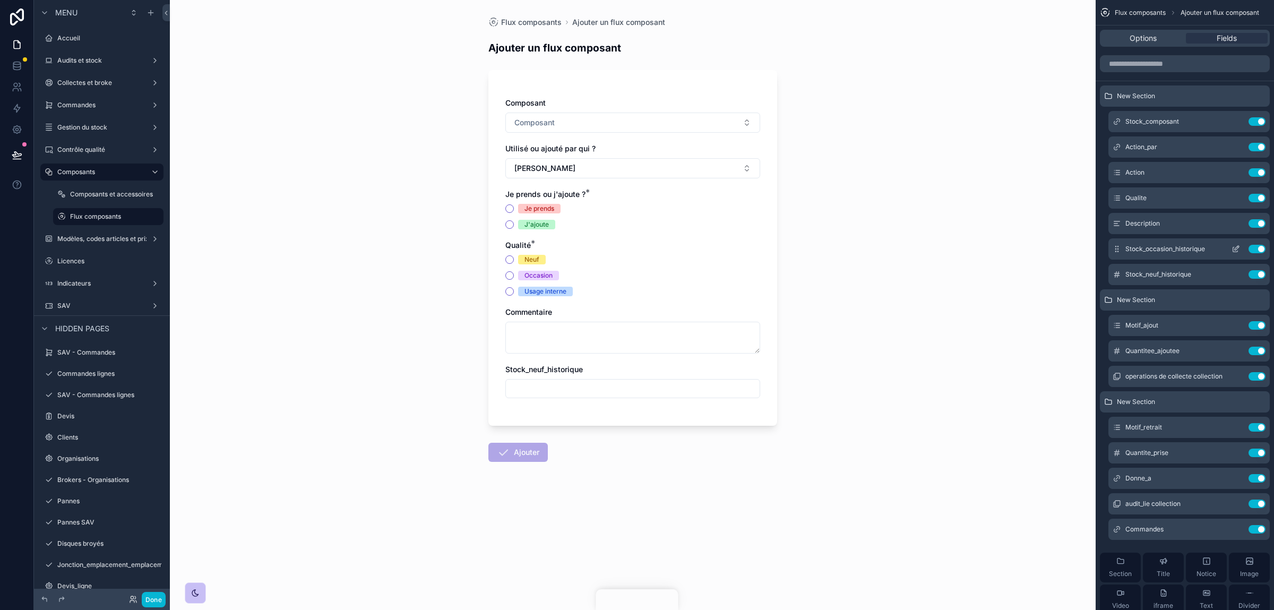
click at [1253, 251] on button "Use setting" at bounding box center [1256, 249] width 17 height 8
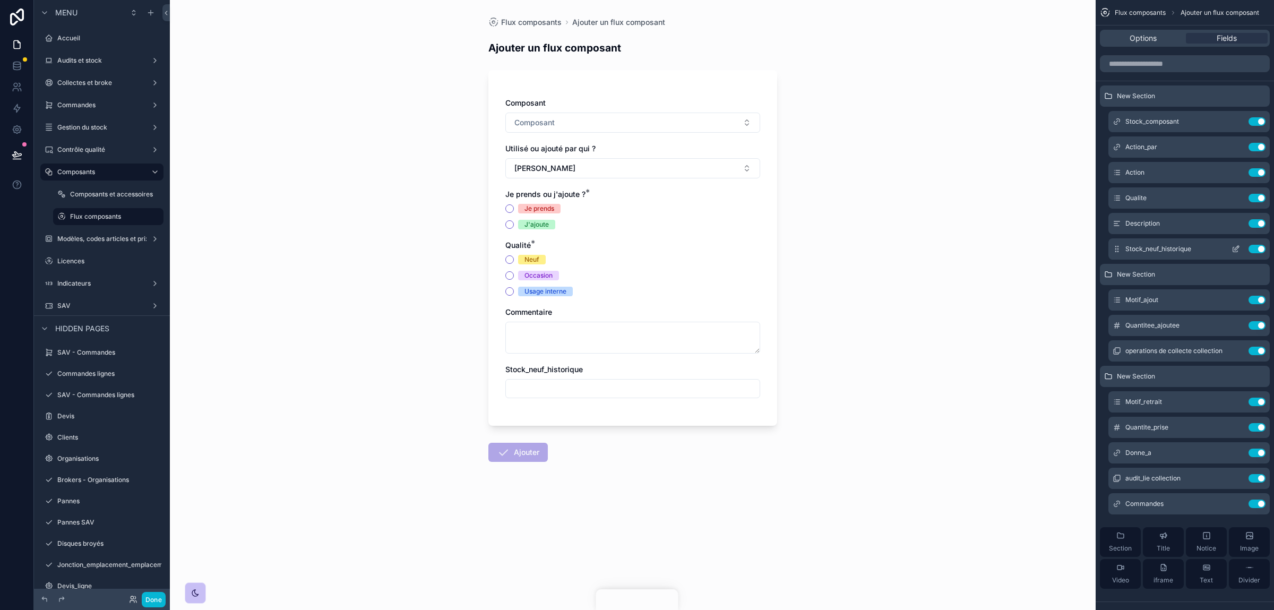
click at [1261, 249] on button "Use setting" at bounding box center [1256, 249] width 17 height 8
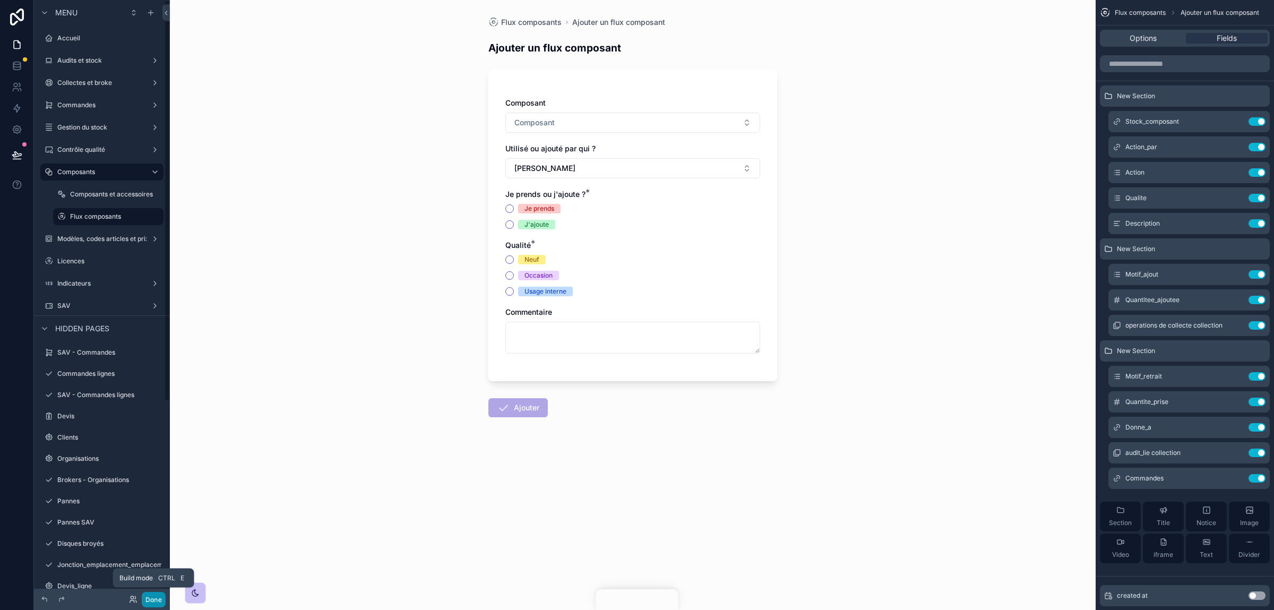
drag, startPoint x: 153, startPoint y: 602, endPoint x: 151, endPoint y: 552, distance: 50.5
click at [153, 602] on button "Done" at bounding box center [154, 599] width 24 height 15
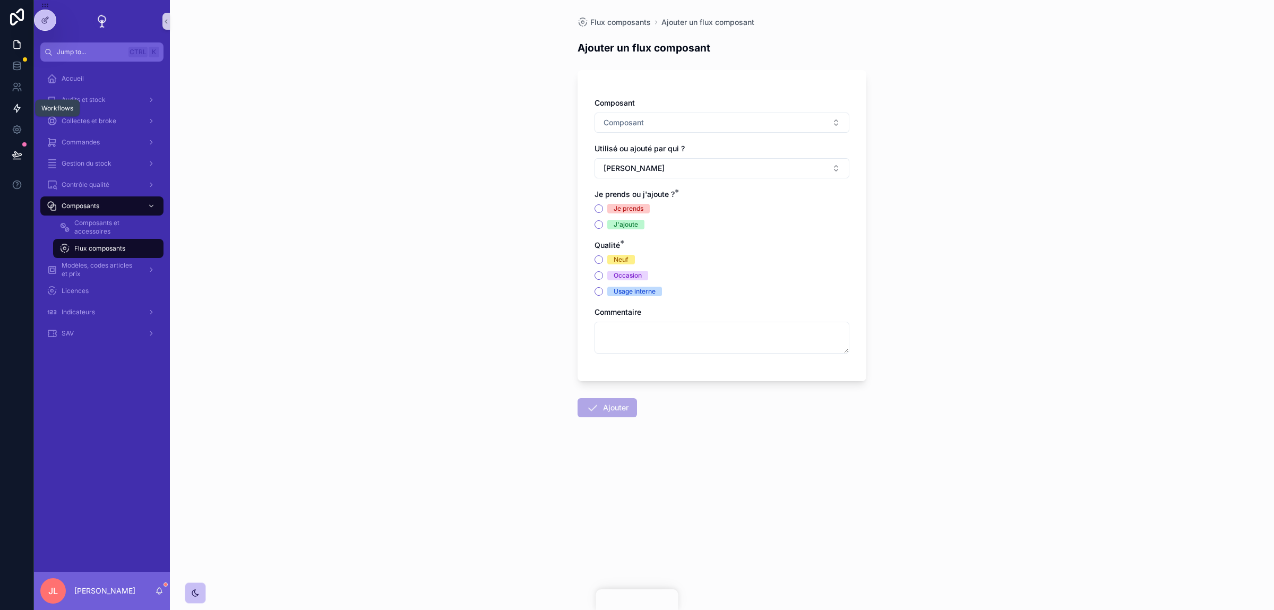
click at [14, 103] on link at bounding box center [16, 108] width 33 height 21
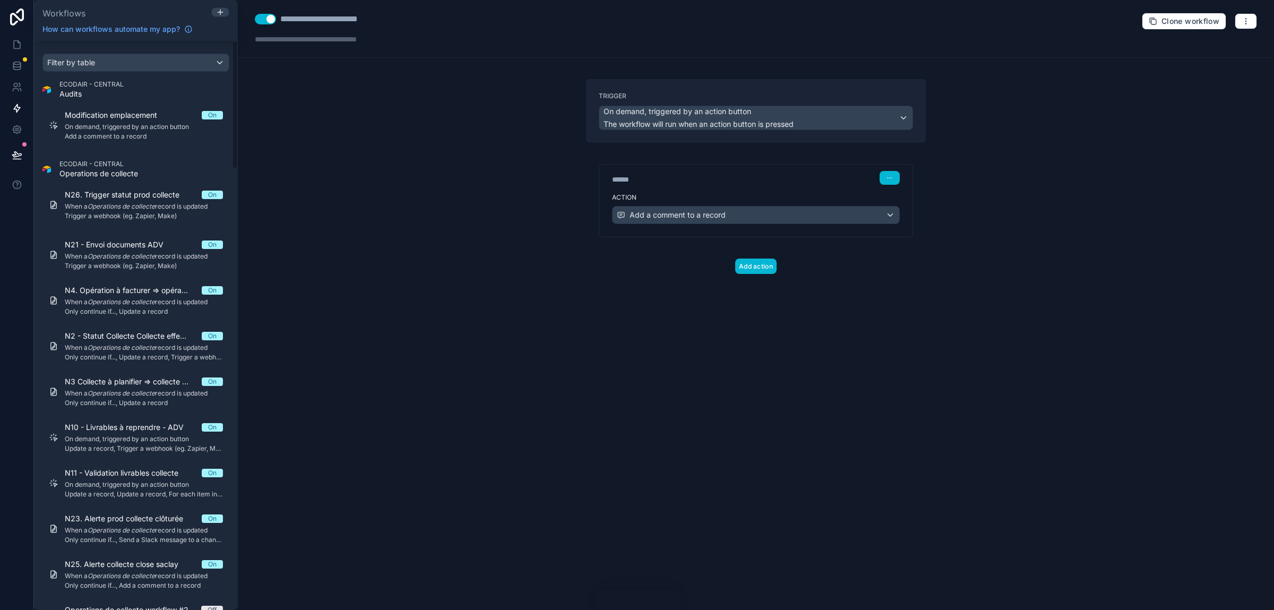
drag, startPoint x: 232, startPoint y: 110, endPoint x: 247, endPoint y: -6, distance: 117.2
click at [223, 13] on icon at bounding box center [220, 12] width 8 height 8
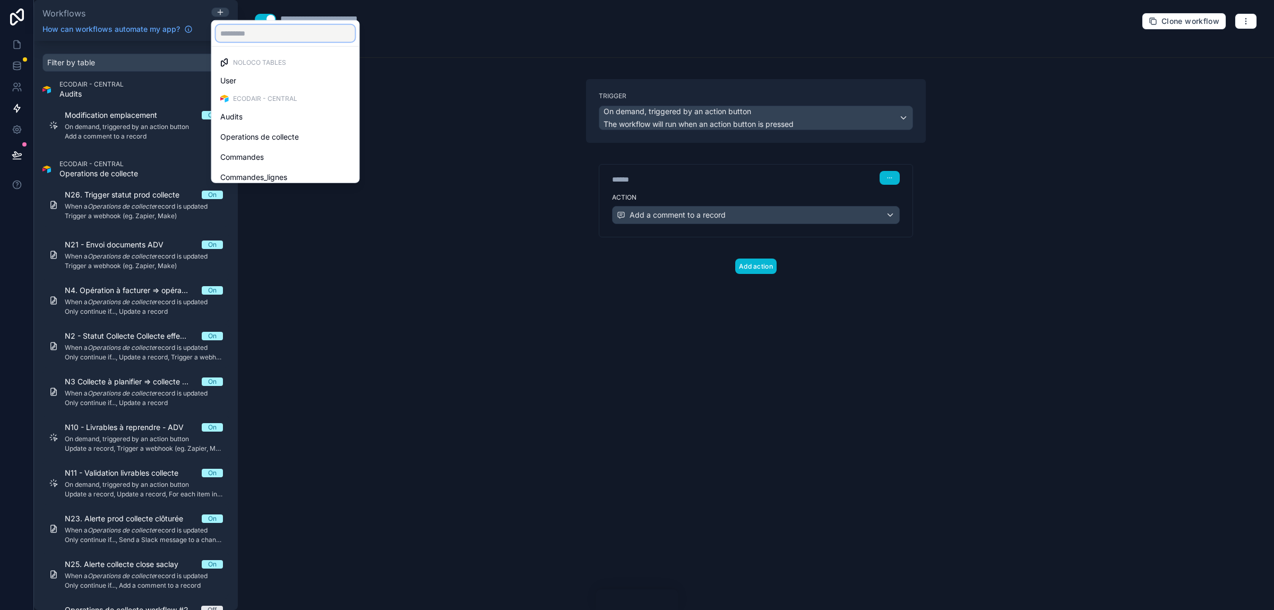
click at [247, 28] on input "text" at bounding box center [285, 33] width 139 height 17
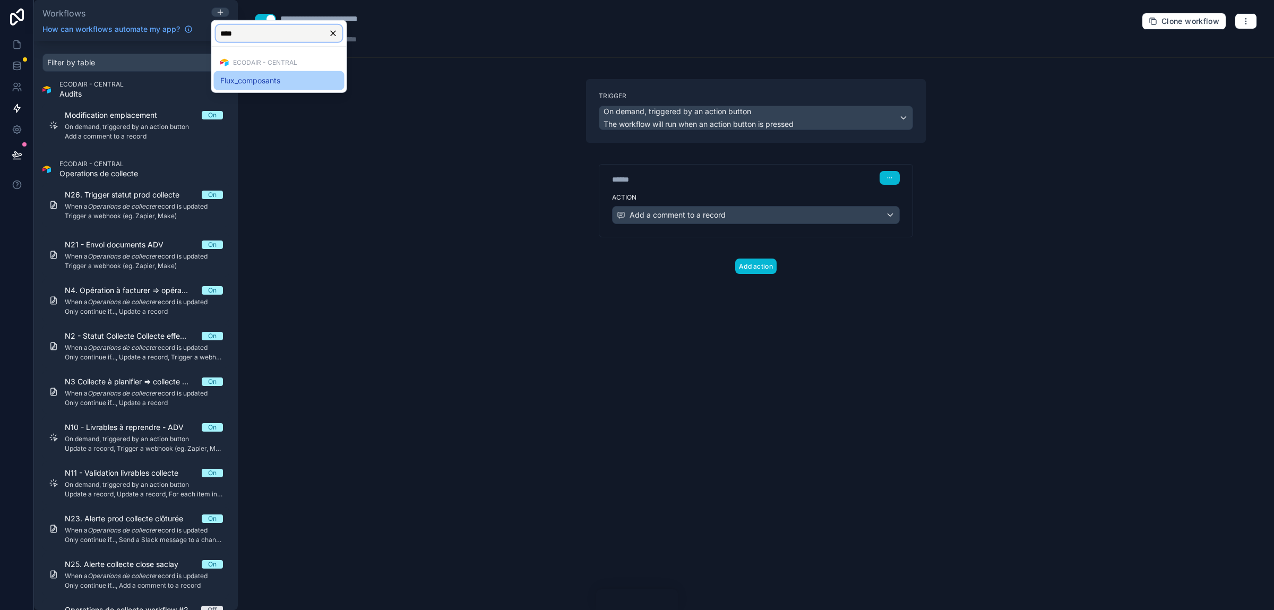
type input "****"
click at [267, 85] on span "Flux_composants" at bounding box center [250, 80] width 60 height 13
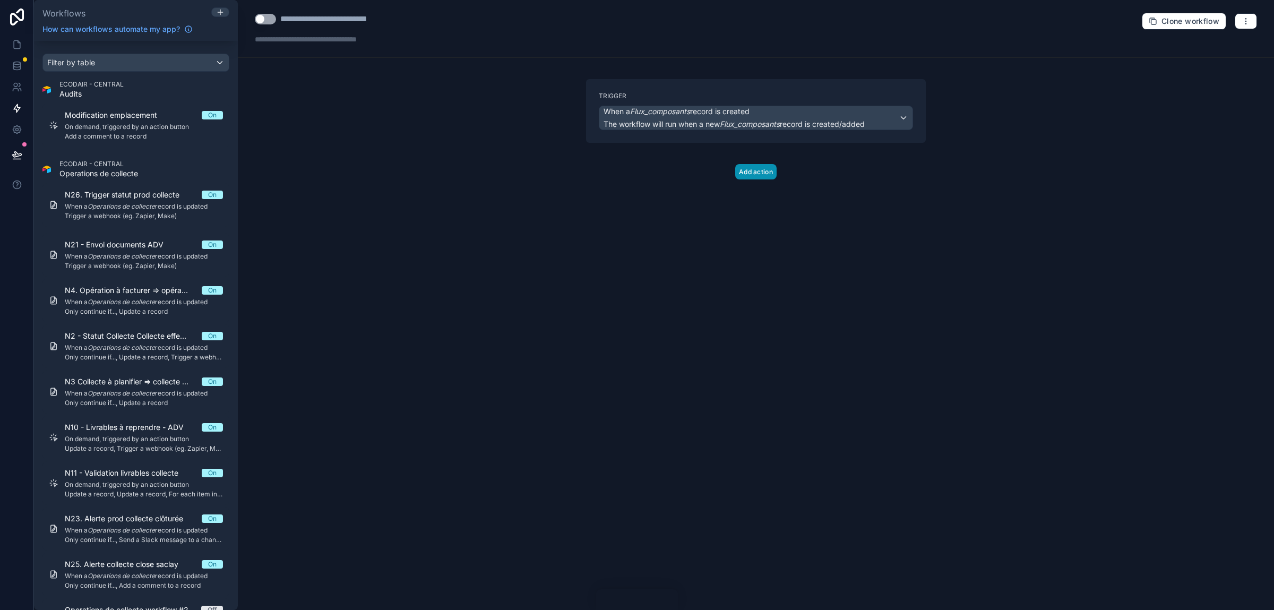
click at [740, 175] on button "Add action" at bounding box center [755, 171] width 41 height 15
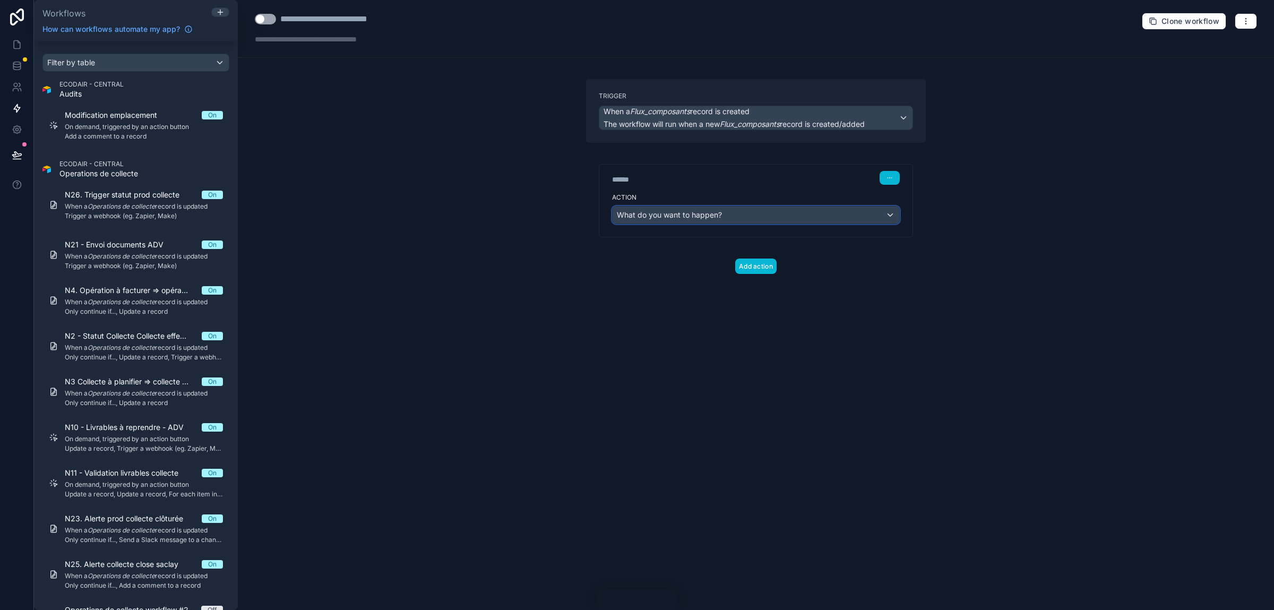
click at [649, 219] on span "What do you want to happen?" at bounding box center [669, 214] width 105 height 9
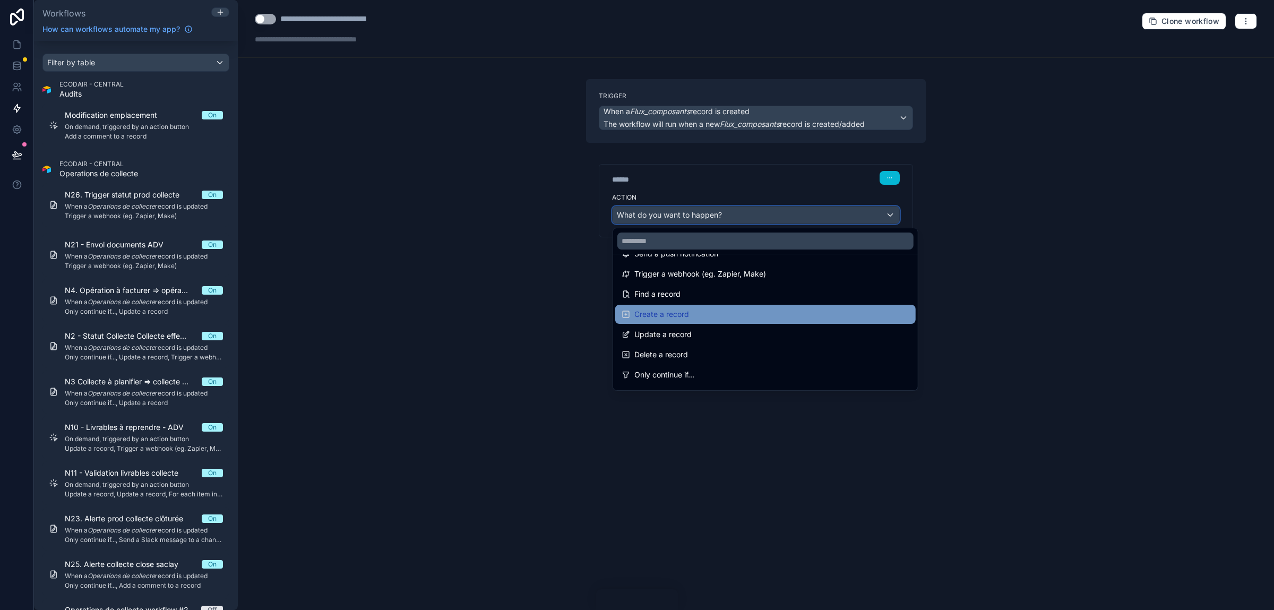
scroll to position [56, 0]
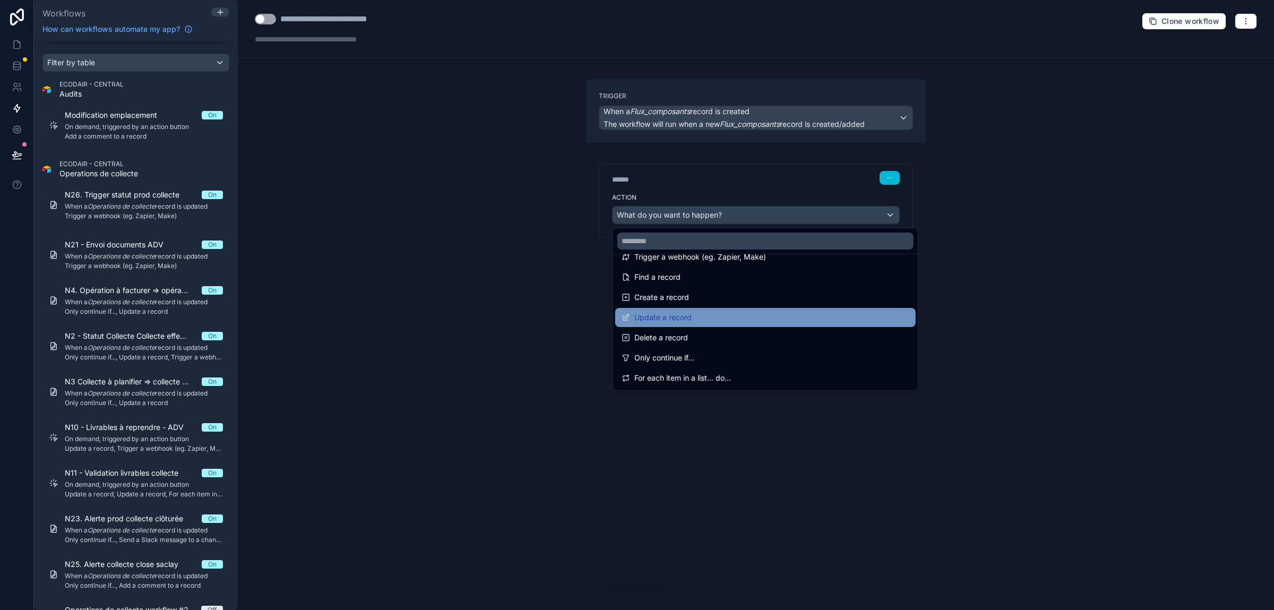
click at [660, 318] on span "Update a record" at bounding box center [662, 317] width 57 height 13
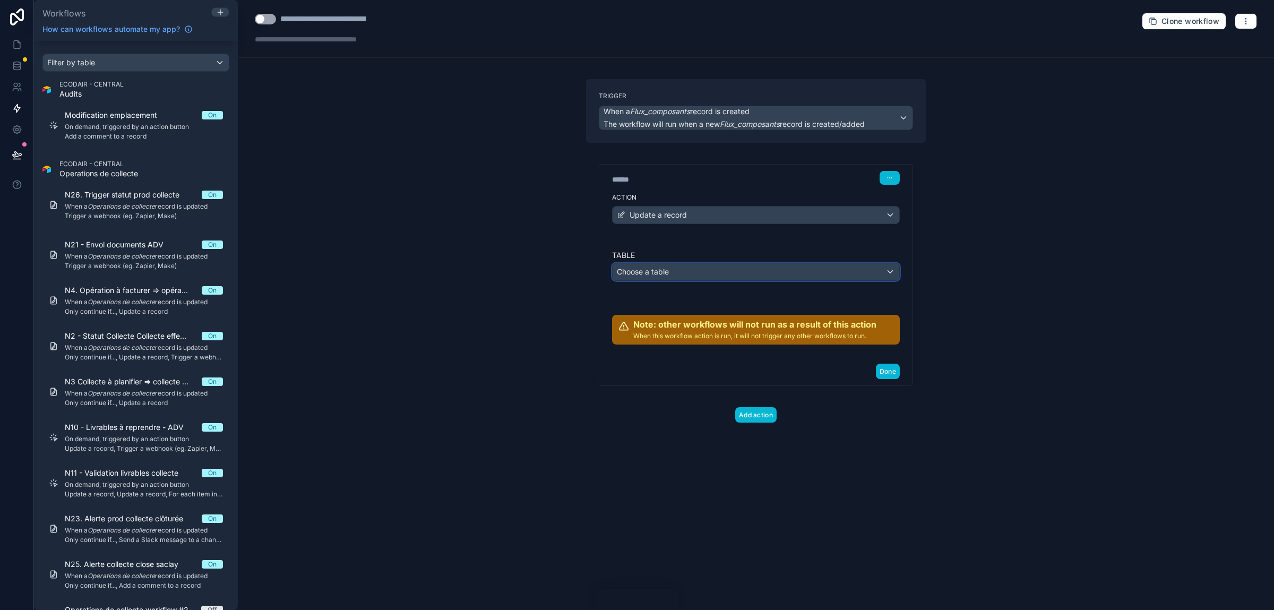
click at [656, 276] on span "Choose a table" at bounding box center [643, 271] width 52 height 9
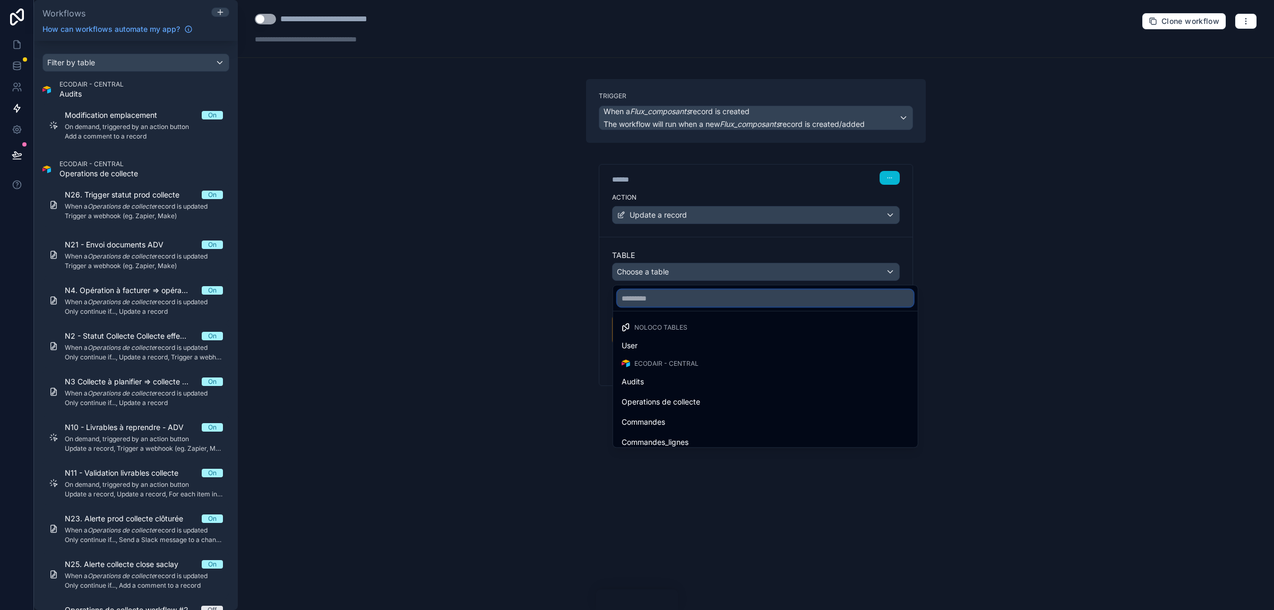
click at [659, 302] on input "text" at bounding box center [765, 298] width 296 height 17
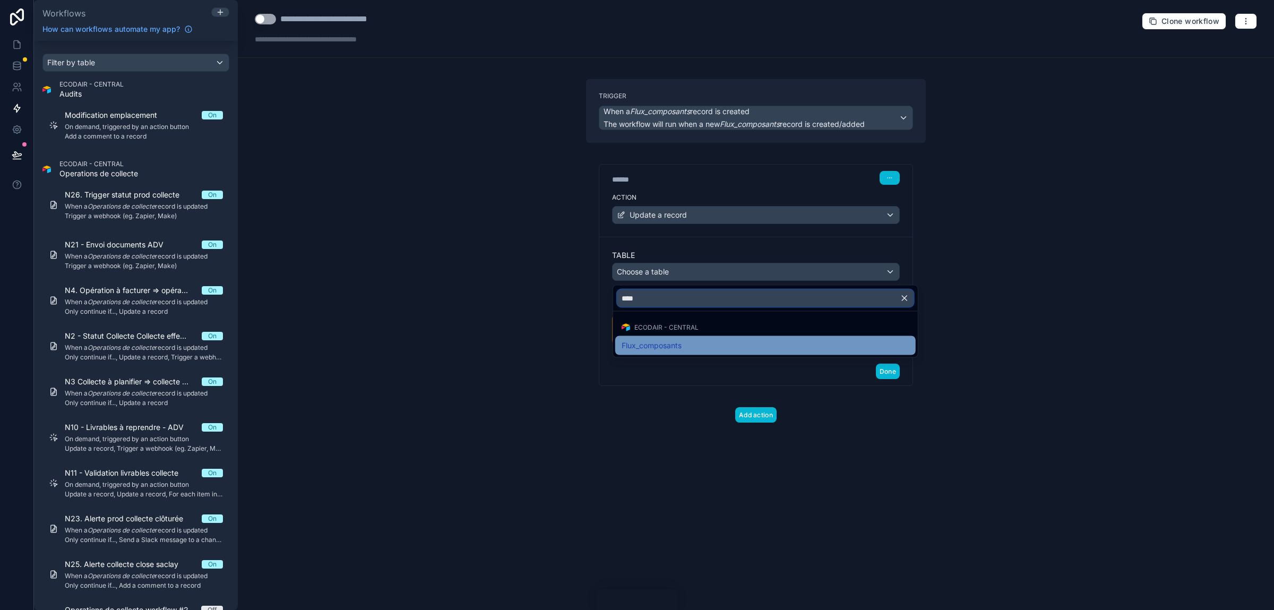
type input "****"
click at [655, 351] on span "Flux_composants" at bounding box center [652, 345] width 60 height 13
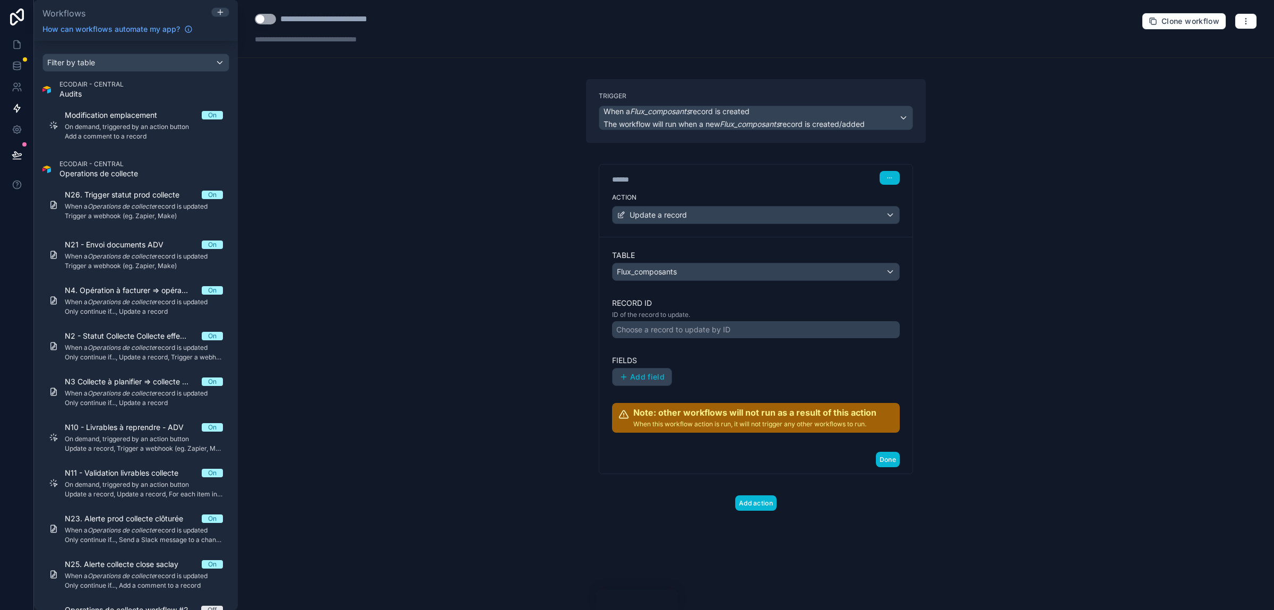
click at [652, 334] on div "Choose a record to update by ID" at bounding box center [673, 329] width 114 height 11
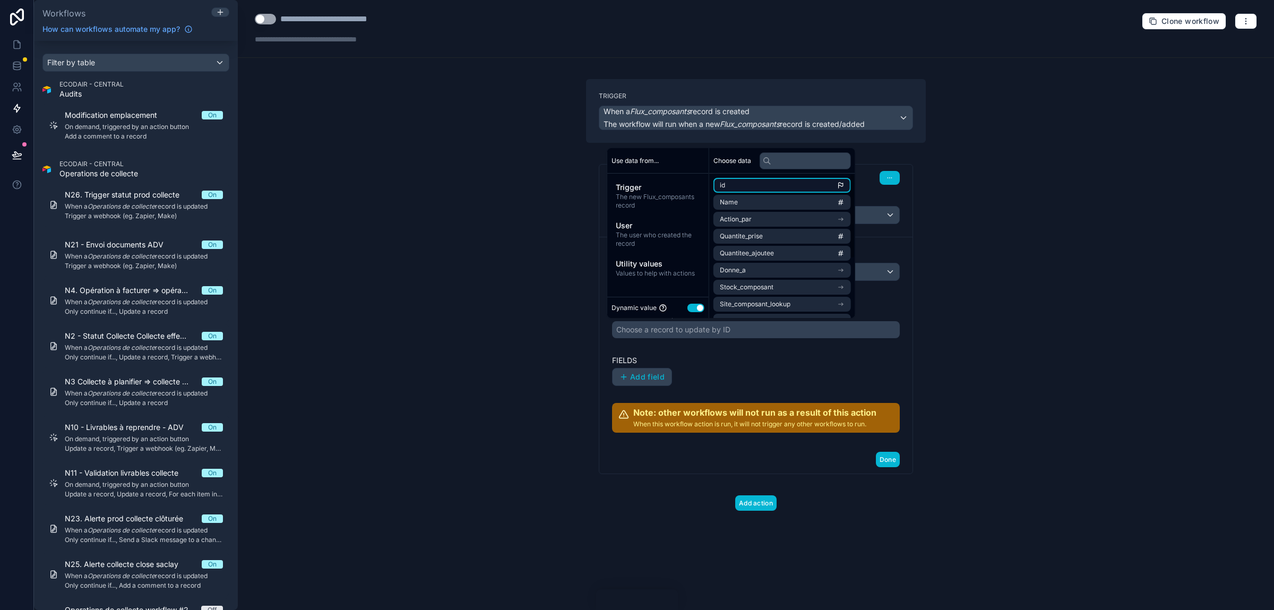
click at [746, 186] on li "id" at bounding box center [781, 185] width 137 height 15
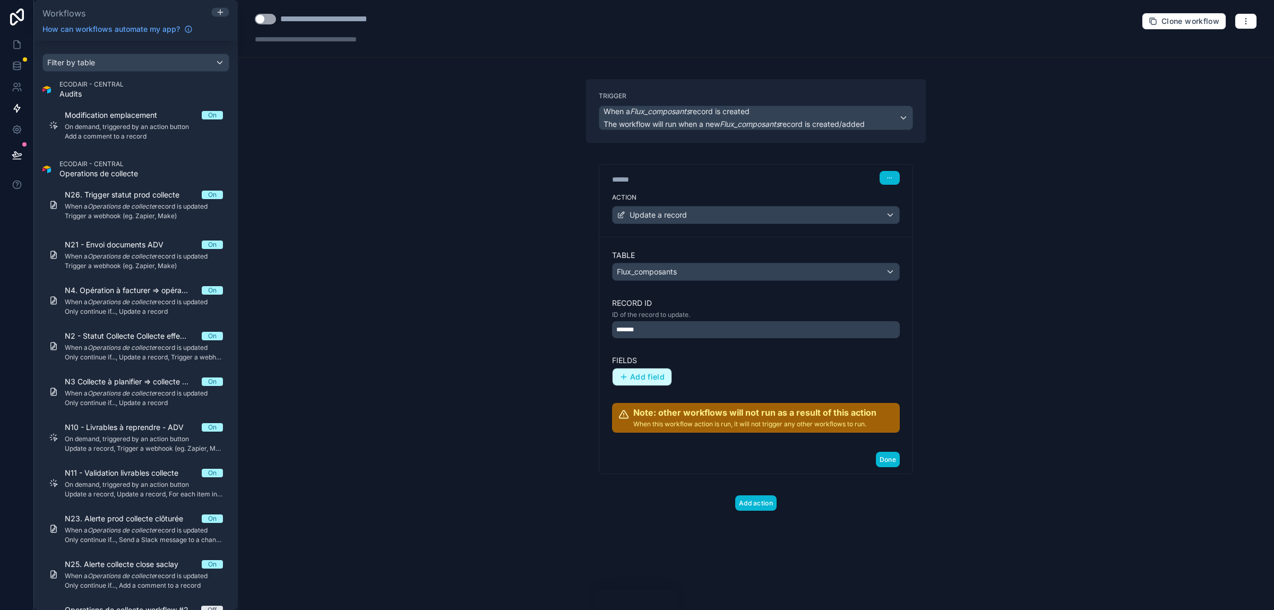
click at [644, 380] on span "Add field" at bounding box center [647, 377] width 35 height 10
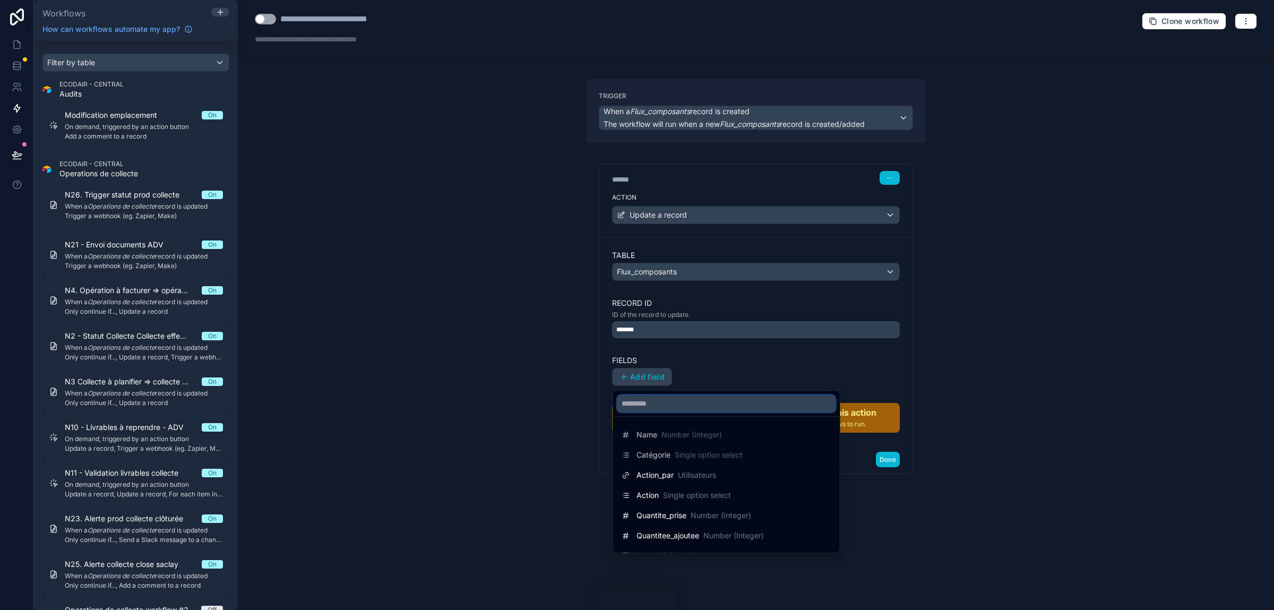
click at [675, 410] on input "text" at bounding box center [726, 403] width 218 height 17
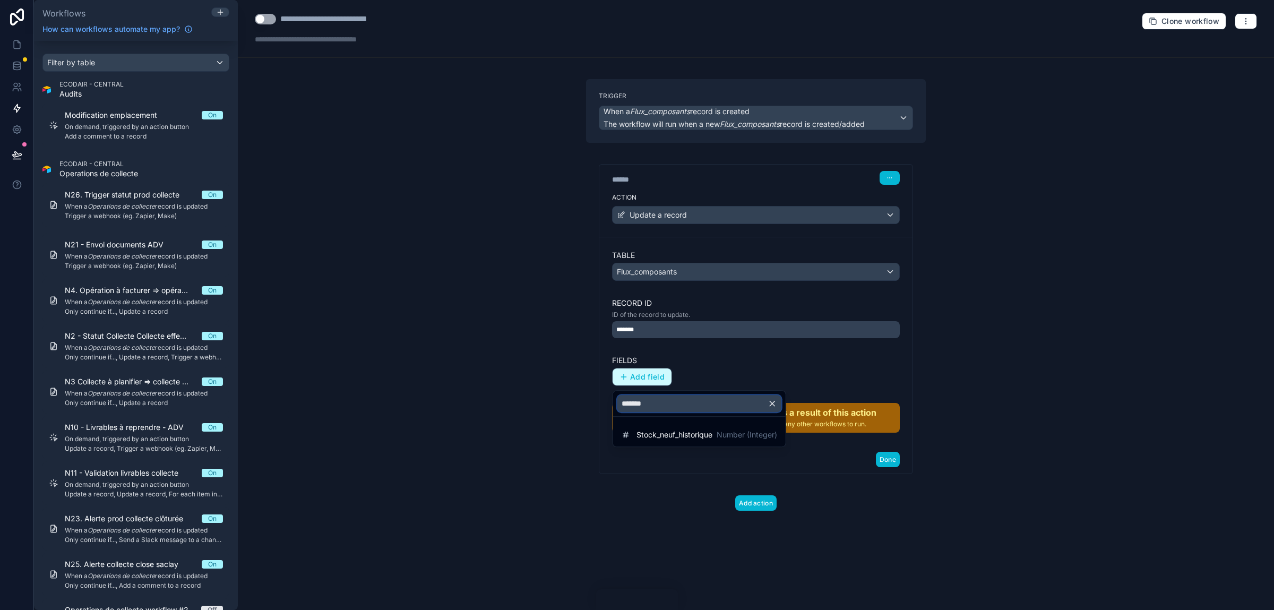
type input "*******"
click at [655, 428] on div "Stock_neuf_historique Number (Integer)" at bounding box center [699, 434] width 168 height 19
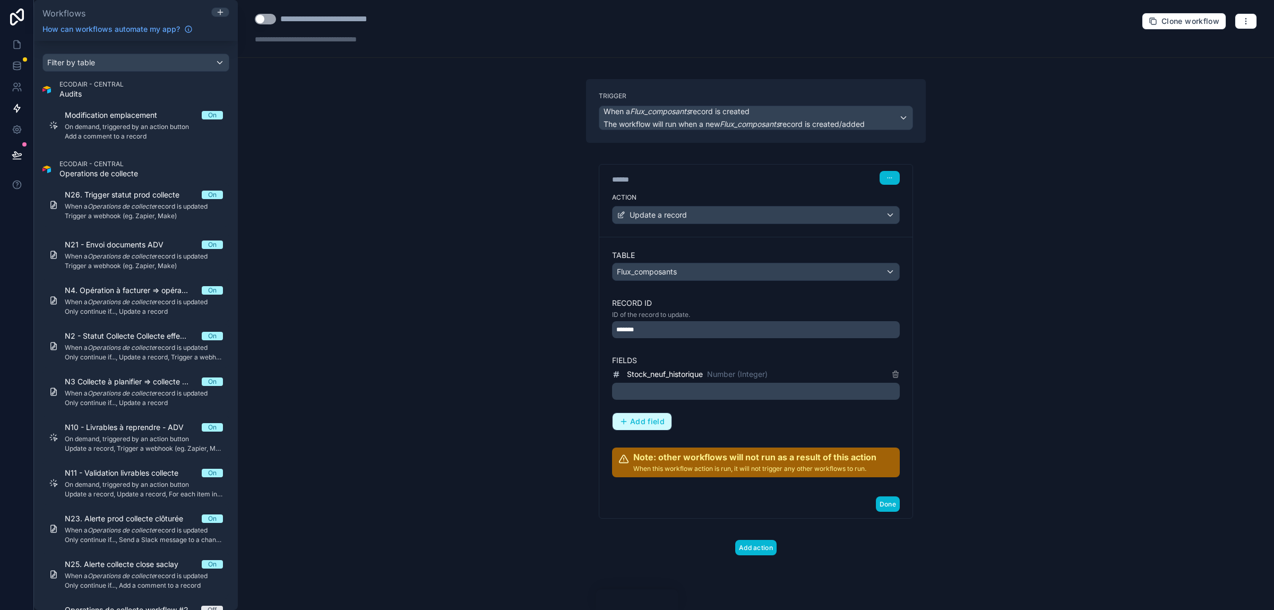
click at [639, 423] on span "Add field" at bounding box center [647, 422] width 35 height 10
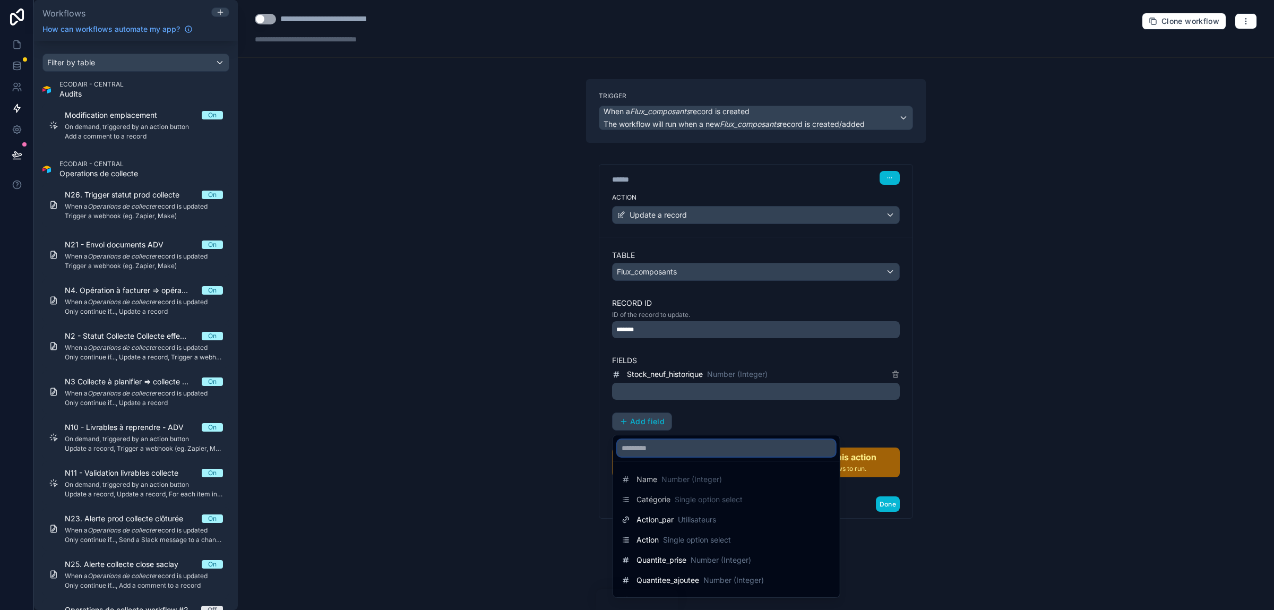
click at [656, 443] on input "text" at bounding box center [726, 448] width 218 height 17
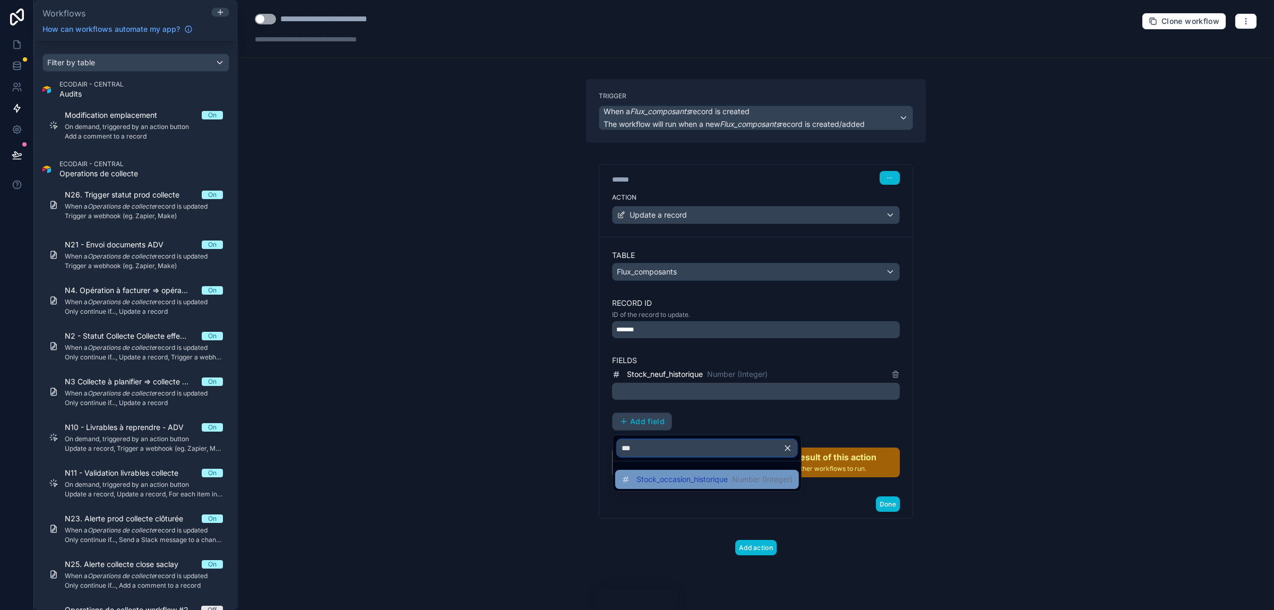
type input "***"
click at [714, 481] on span "Stock_occasion_historique" at bounding box center [681, 479] width 91 height 11
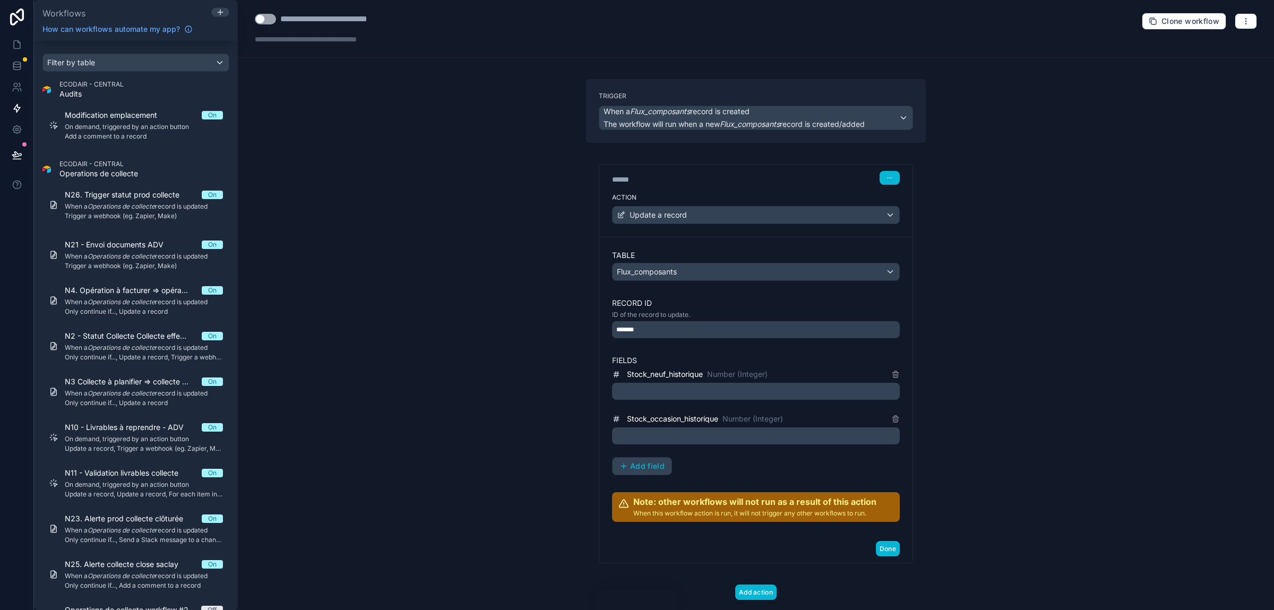
click at [740, 392] on p "﻿" at bounding box center [756, 391] width 281 height 13
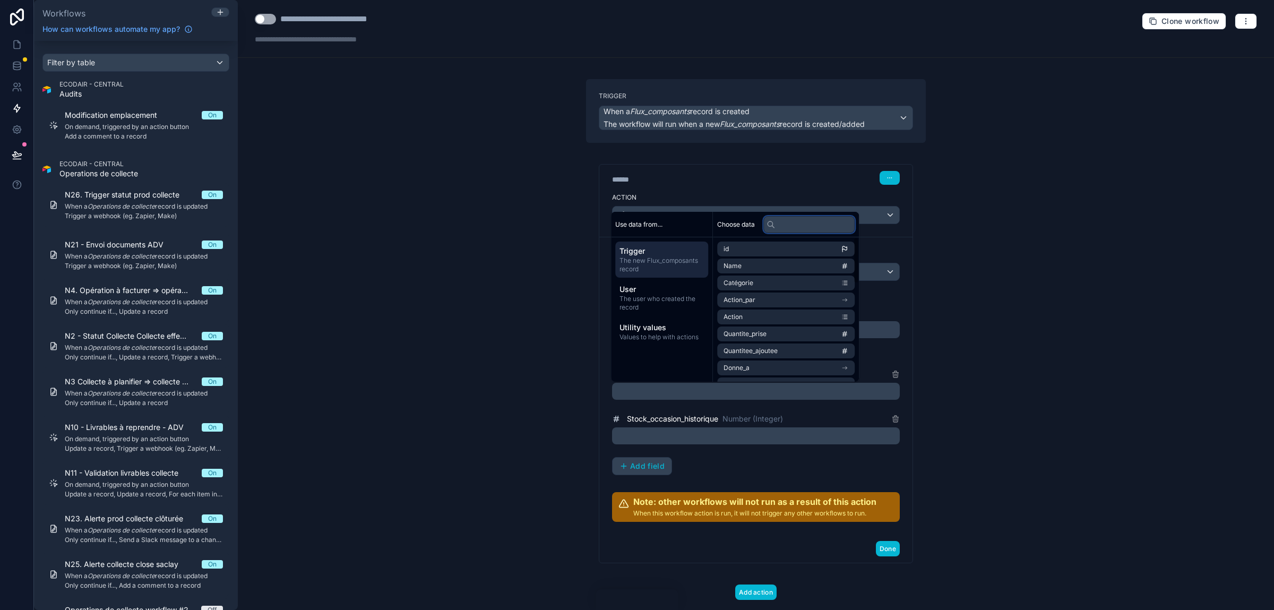
click at [796, 225] on input "text" at bounding box center [808, 224] width 91 height 17
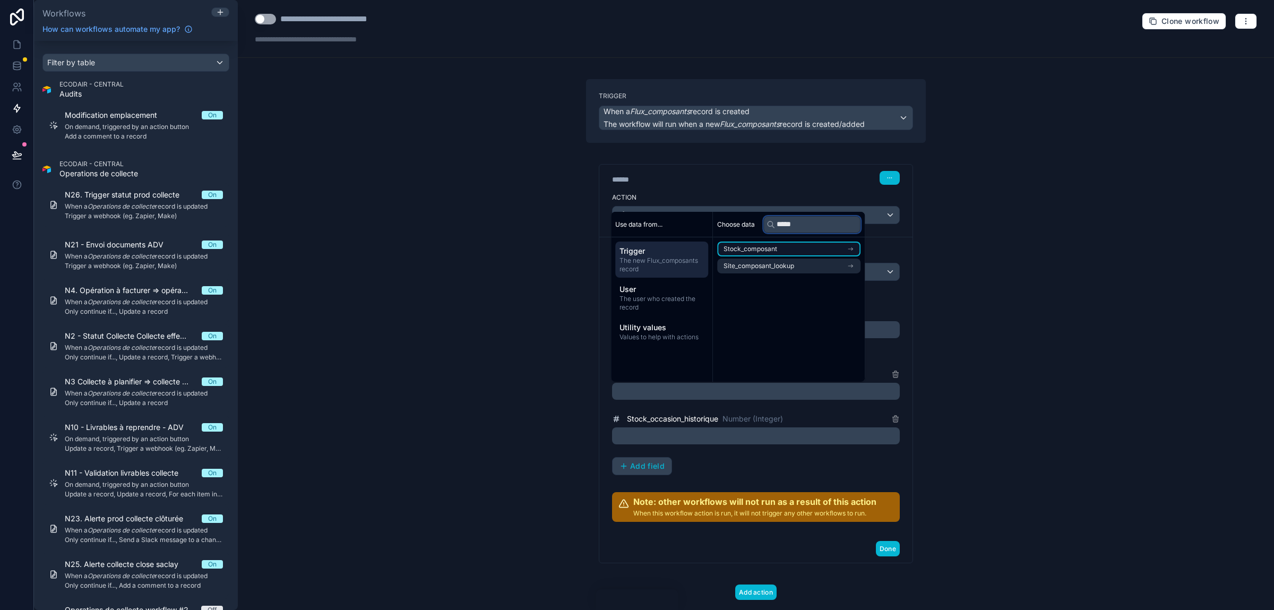
type input "*****"
click at [758, 248] on span "Stock_composant" at bounding box center [750, 249] width 54 height 8
click at [689, 420] on span "Stock_occasion_historique" at bounding box center [672, 419] width 91 height 11
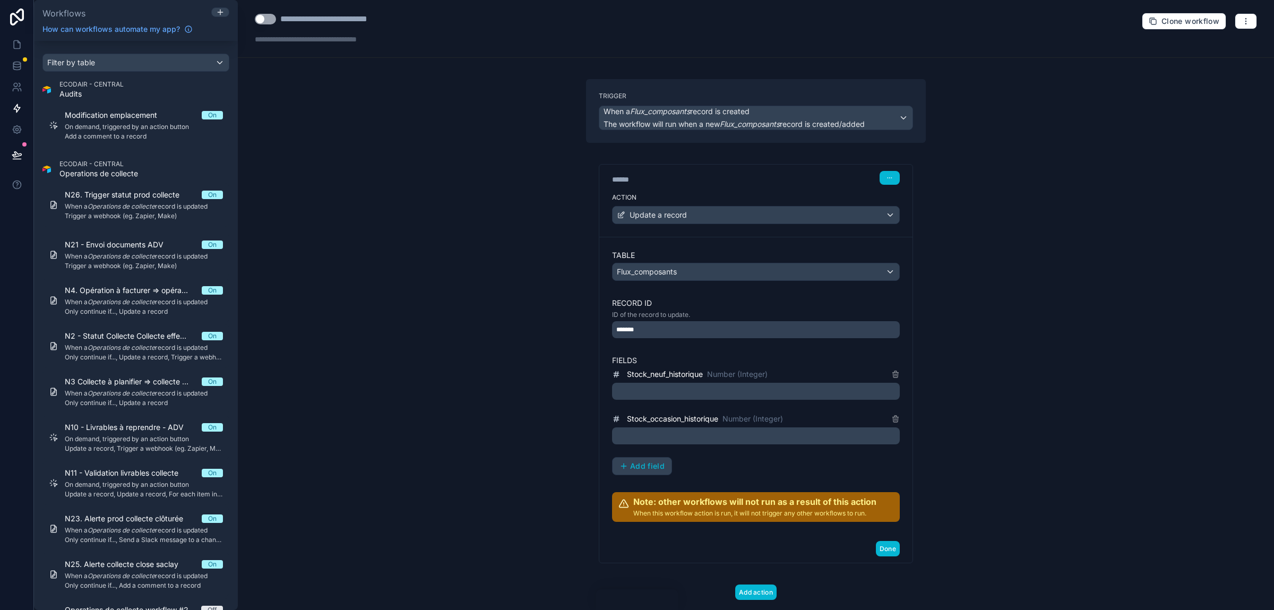
click at [655, 397] on p "﻿" at bounding box center [756, 391] width 281 height 13
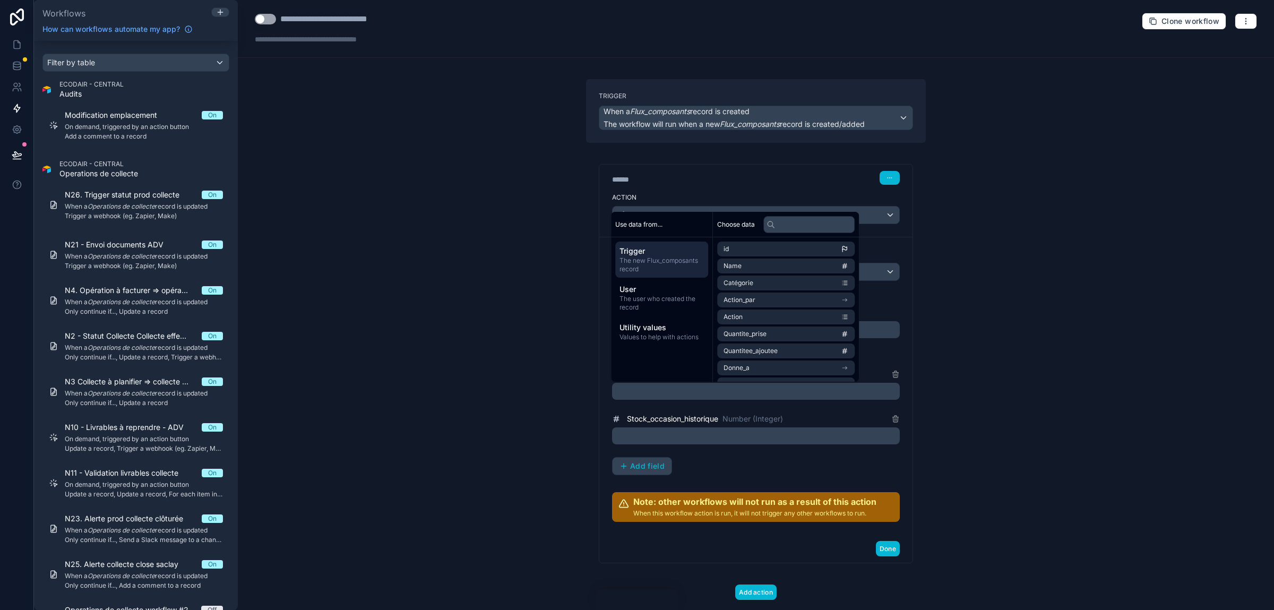
click at [650, 392] on p "﻿" at bounding box center [756, 391] width 281 height 13
click at [950, 313] on div "**********" at bounding box center [756, 305] width 1036 height 610
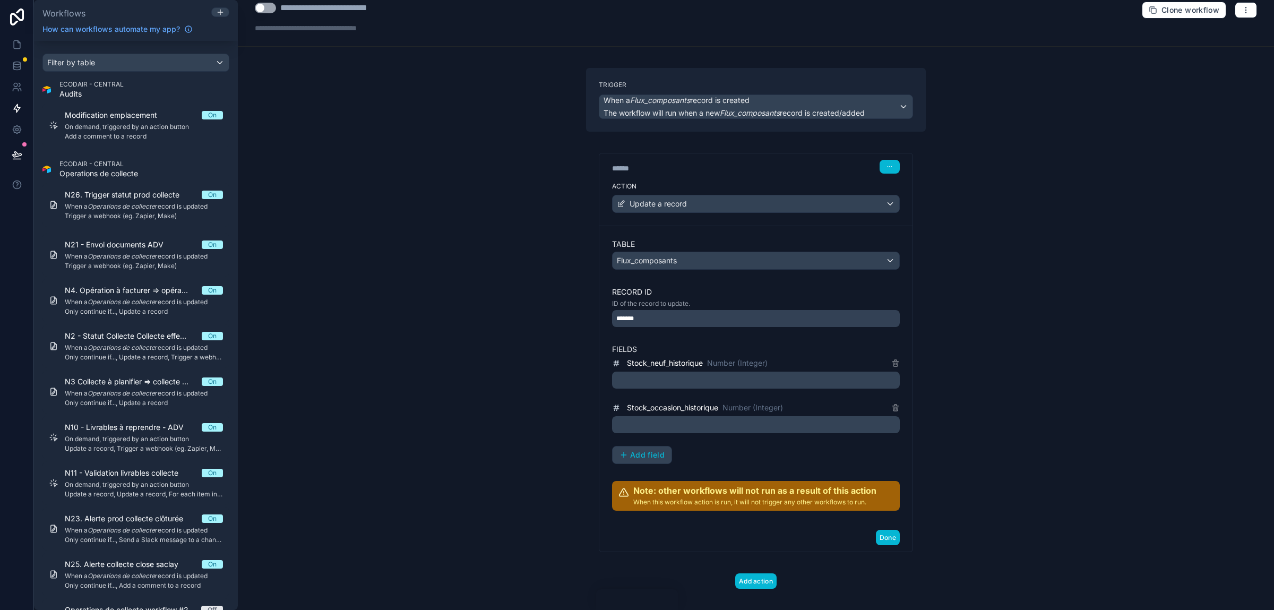
scroll to position [25, 0]
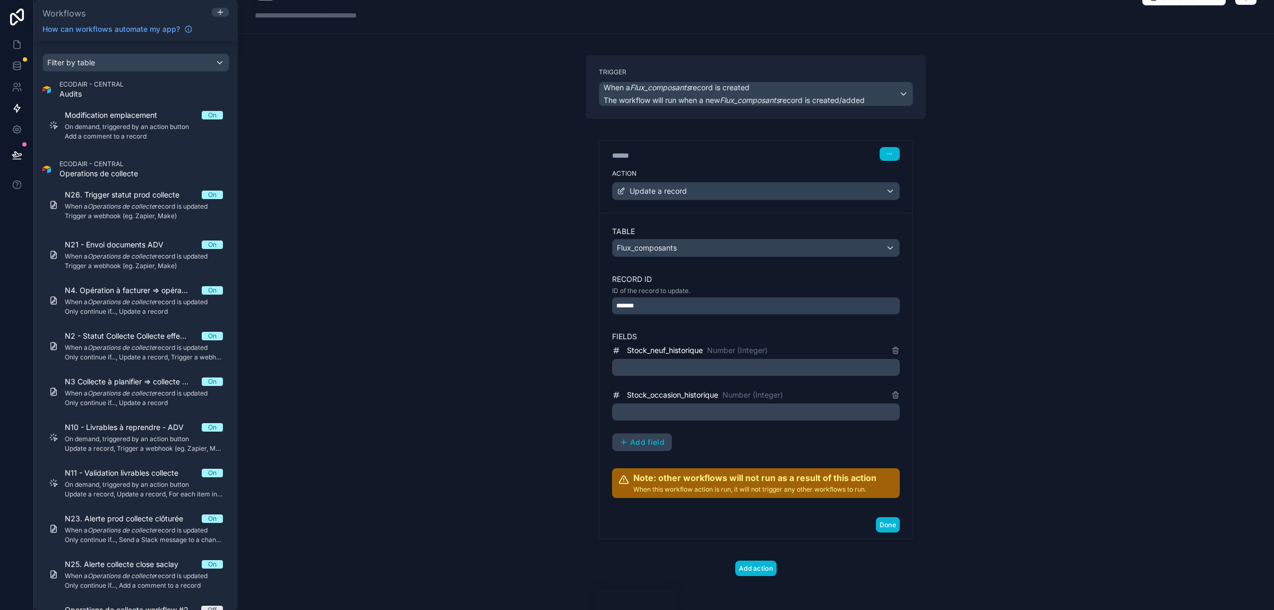
click at [640, 367] on p "﻿" at bounding box center [756, 367] width 281 height 13
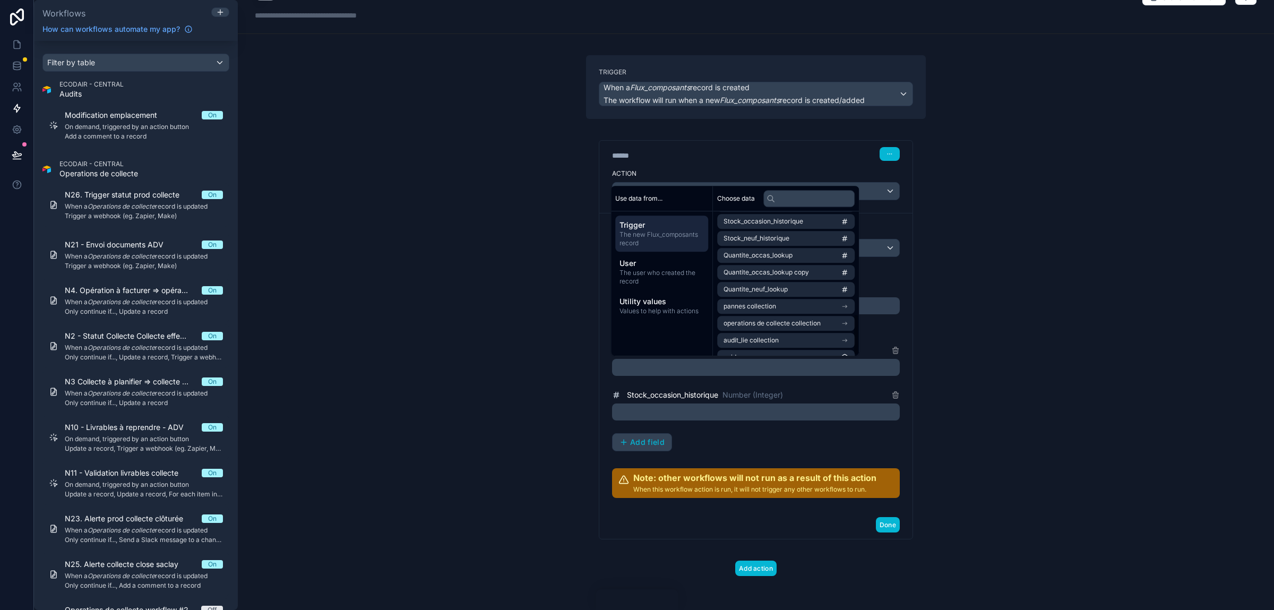
scroll to position [354, 0]
click at [776, 279] on span "Quantite_neuf_lookup" at bounding box center [755, 276] width 64 height 8
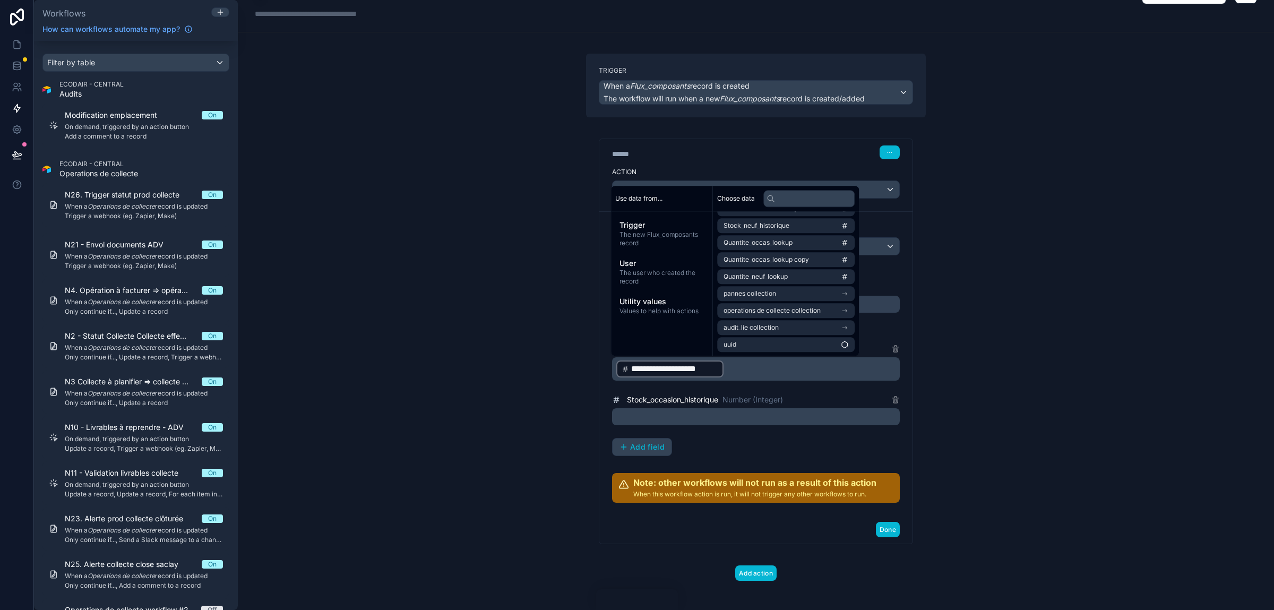
click at [673, 409] on div "﻿" at bounding box center [756, 416] width 288 height 17
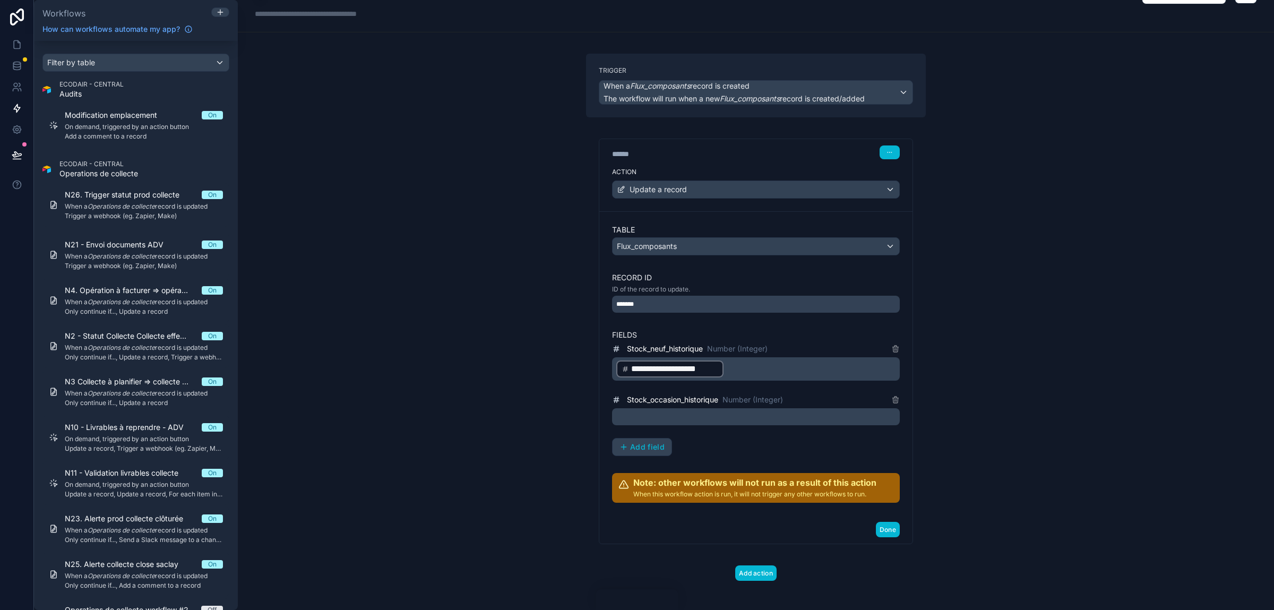
click at [688, 417] on p "﻿" at bounding box center [756, 416] width 281 height 13
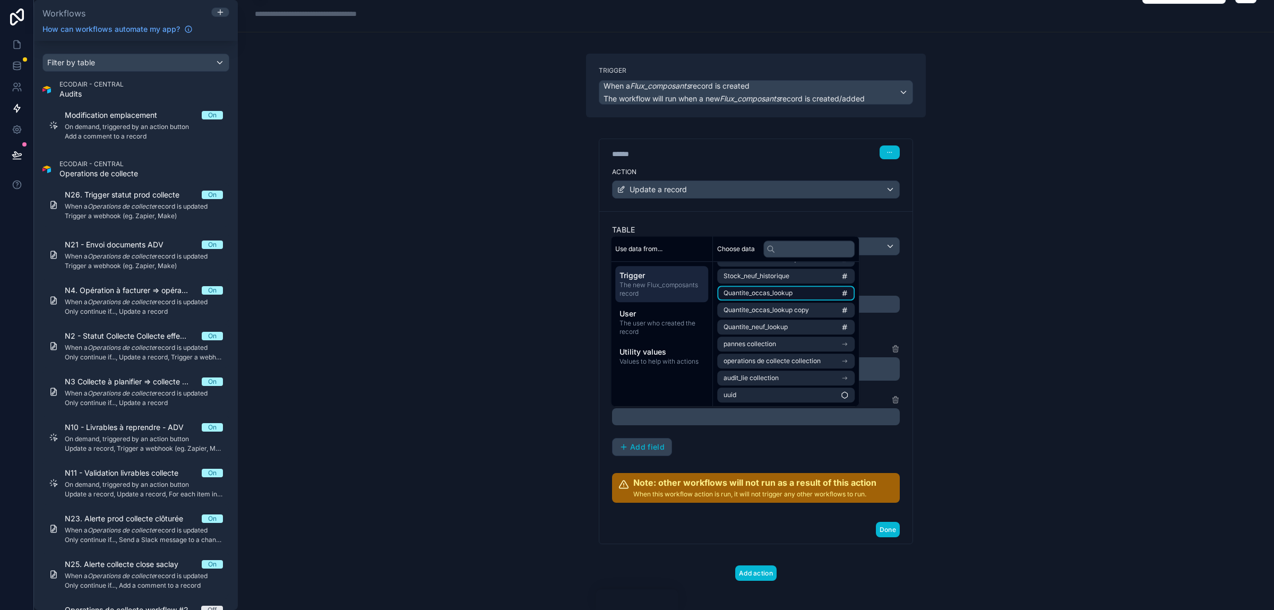
click at [782, 296] on span "Quantite_occas_lookup" at bounding box center [757, 293] width 69 height 8
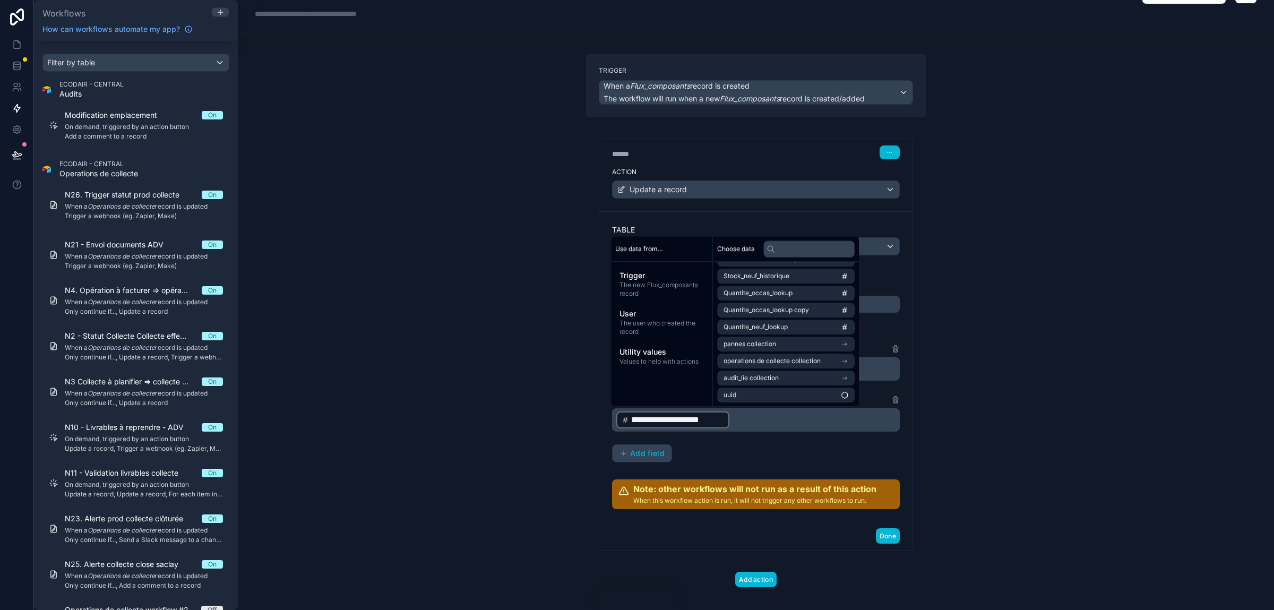
click at [473, 289] on div "**********" at bounding box center [756, 305] width 1036 height 610
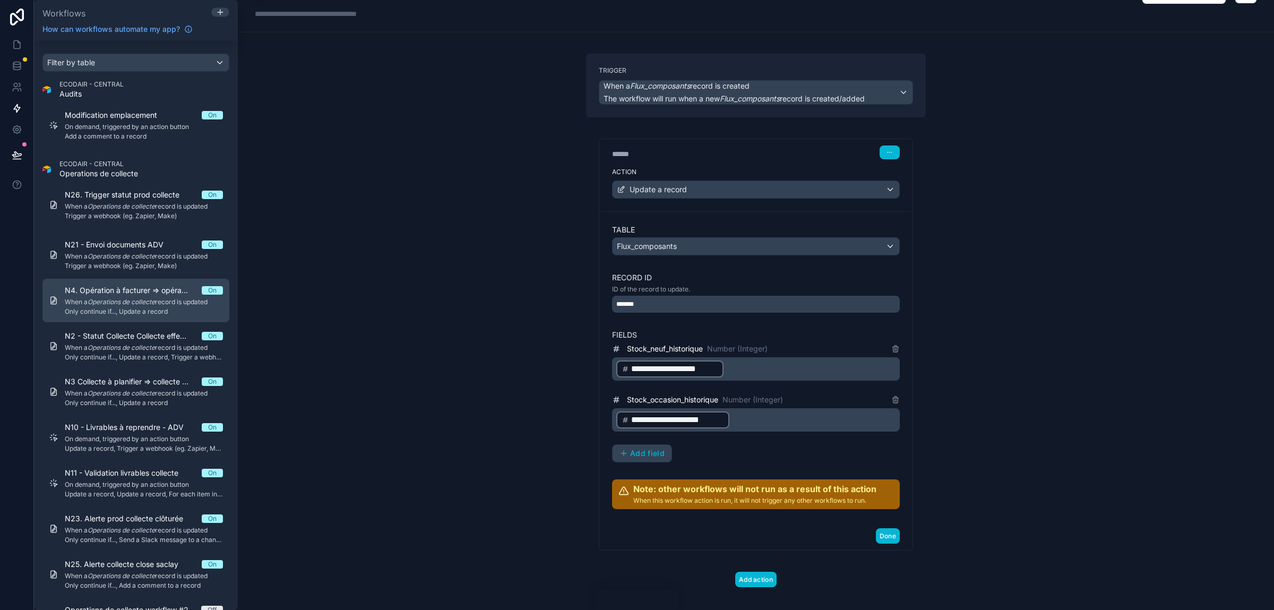
click at [192, 312] on span "Only continue if..., Update a record" at bounding box center [144, 311] width 158 height 8
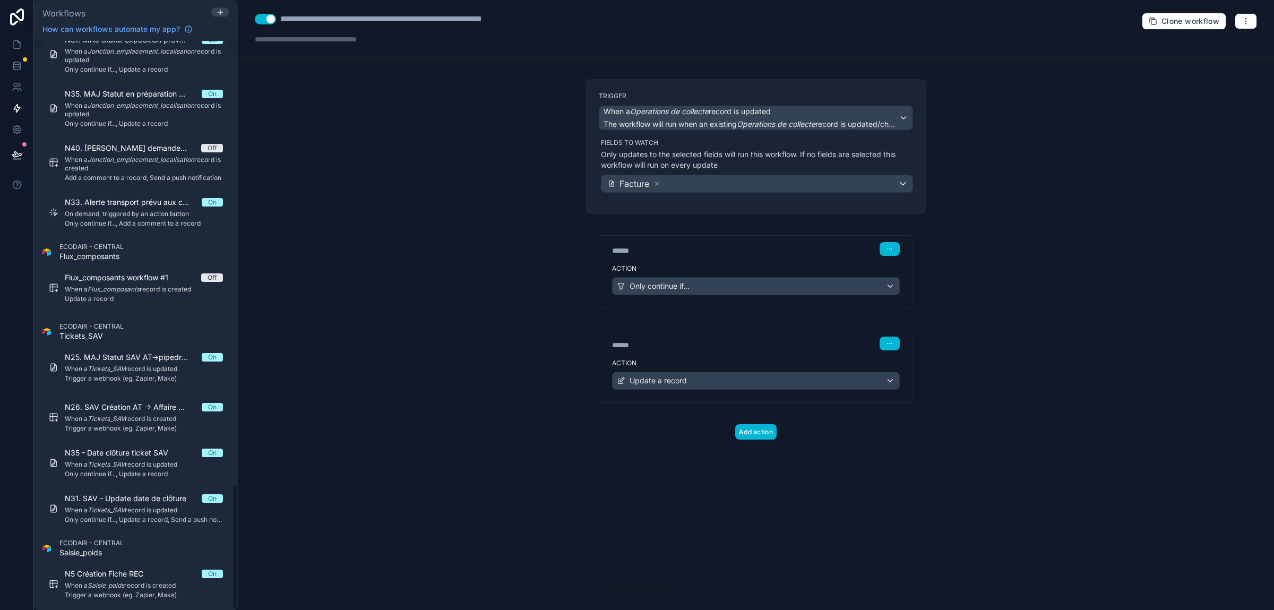
scroll to position [2034, 0]
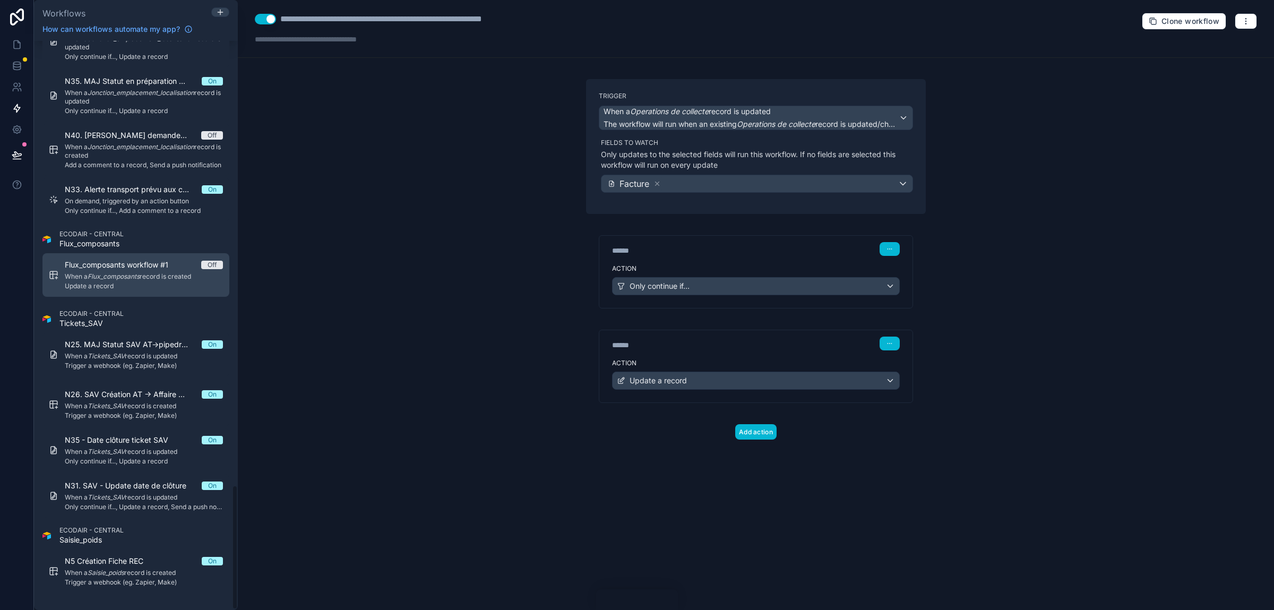
click at [133, 290] on link "Flux_composants workflow #1 Off When a Flux_composants record is created Update…" at bounding box center [135, 275] width 187 height 44
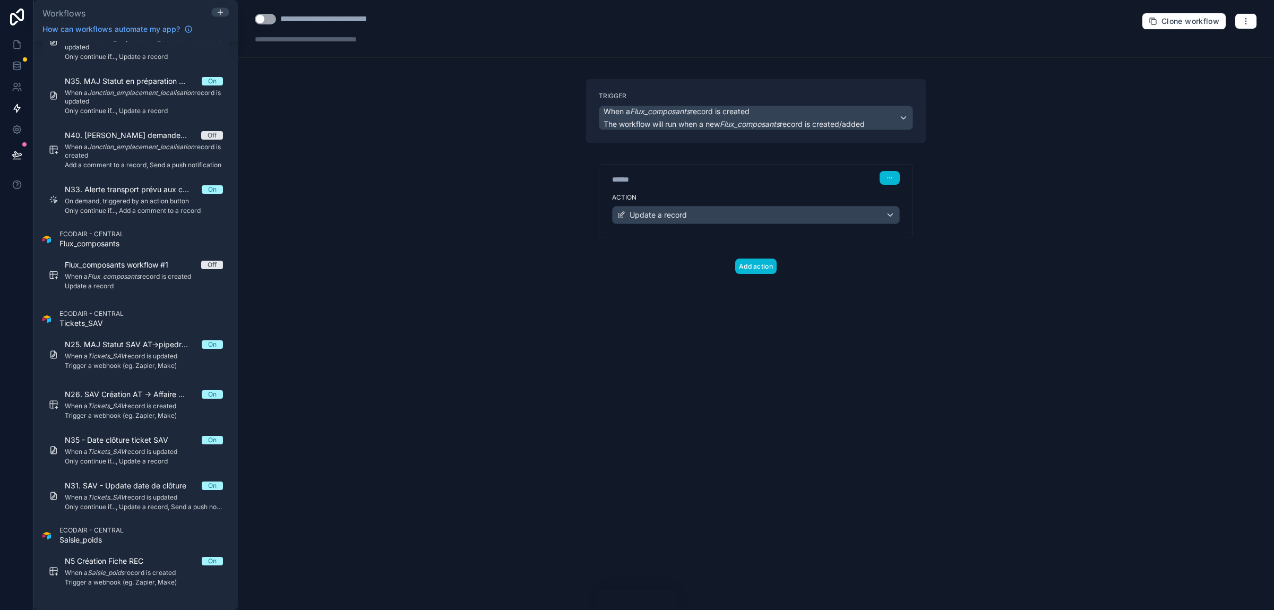
click at [310, 18] on div "**********" at bounding box center [344, 19] width 129 height 13
click at [441, 191] on div "**********" at bounding box center [756, 305] width 1036 height 610
drag, startPoint x: 259, startPoint y: 23, endPoint x: 268, endPoint y: 18, distance: 10.0
click at [260, 23] on button "Use setting" at bounding box center [265, 19] width 21 height 11
click at [483, 217] on div "**********" at bounding box center [756, 305] width 1036 height 610
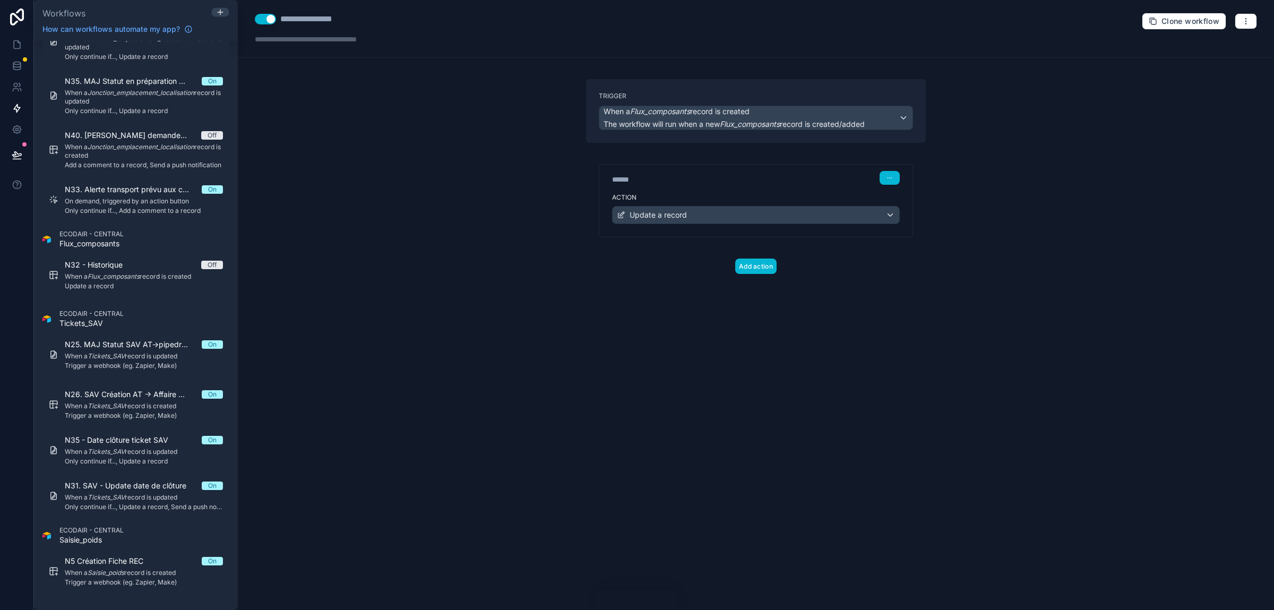
click at [695, 201] on label "Action" at bounding box center [756, 197] width 288 height 8
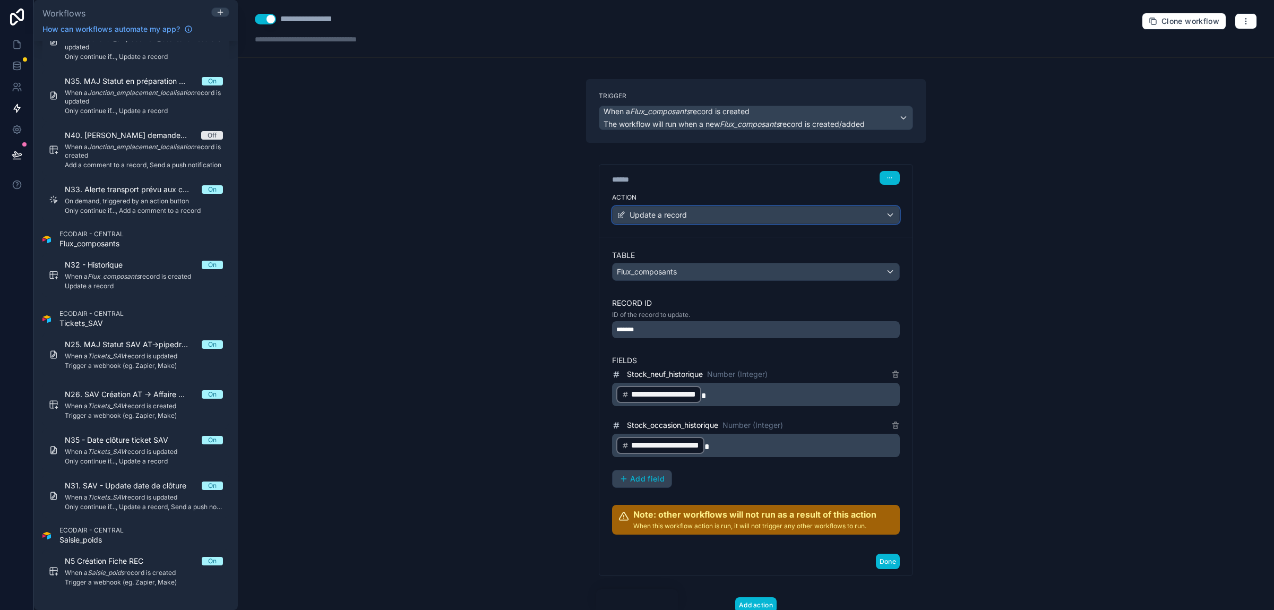
click at [687, 218] on div "Update a record" at bounding box center [756, 214] width 287 height 17
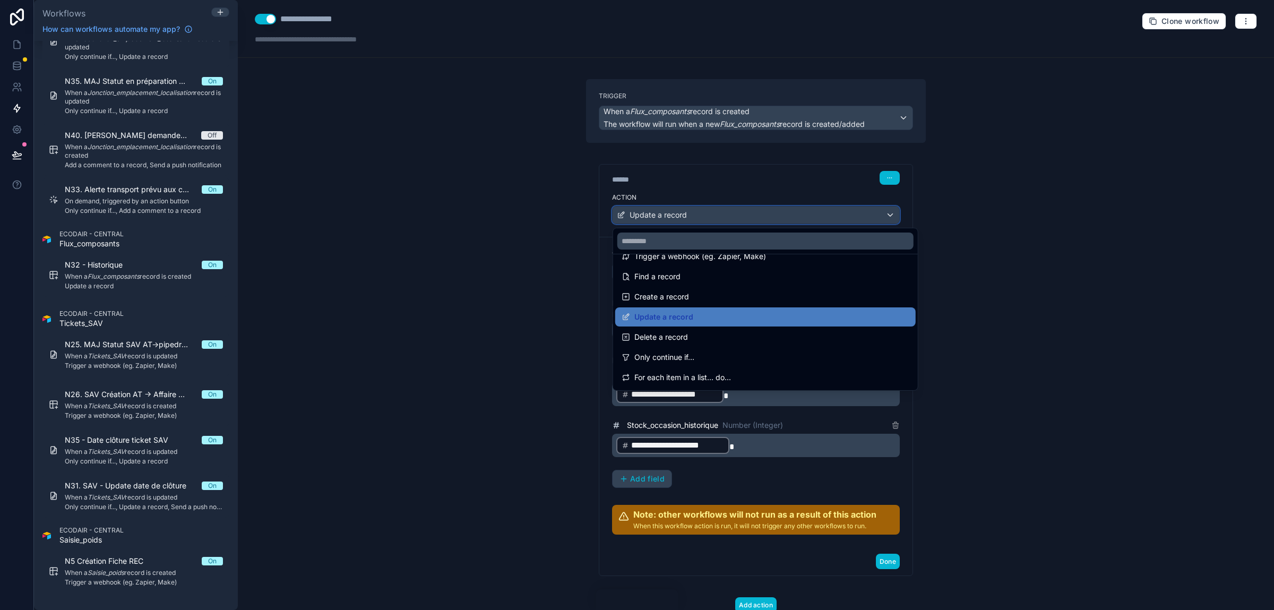
scroll to position [167, 0]
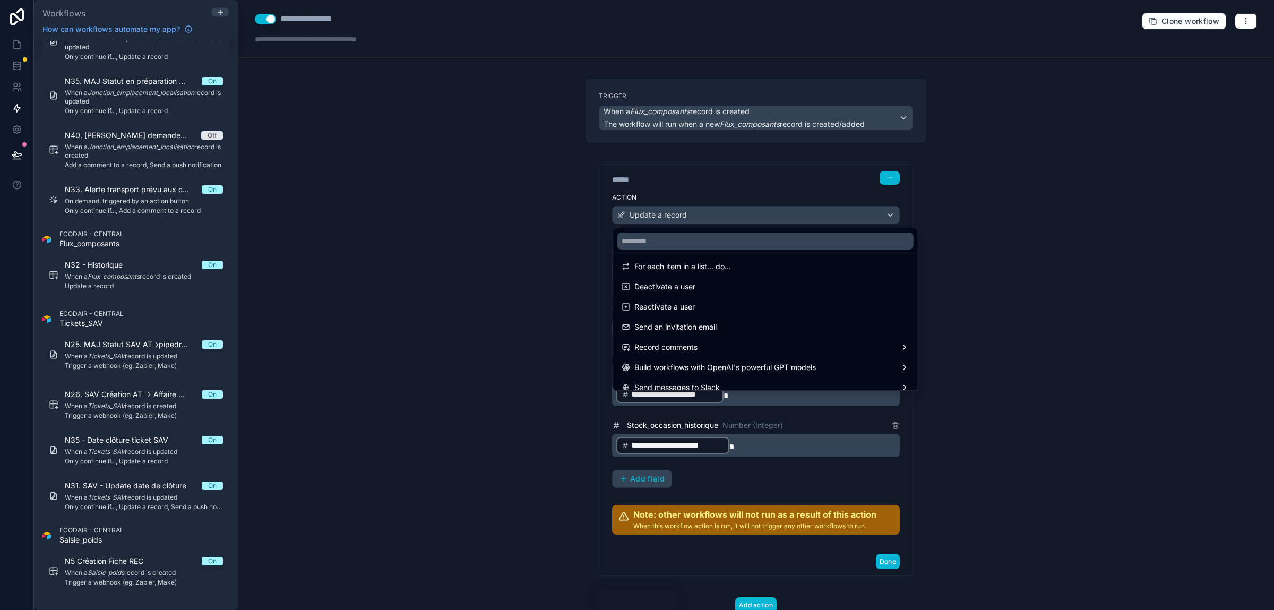
click at [1014, 452] on div at bounding box center [637, 305] width 1274 height 610
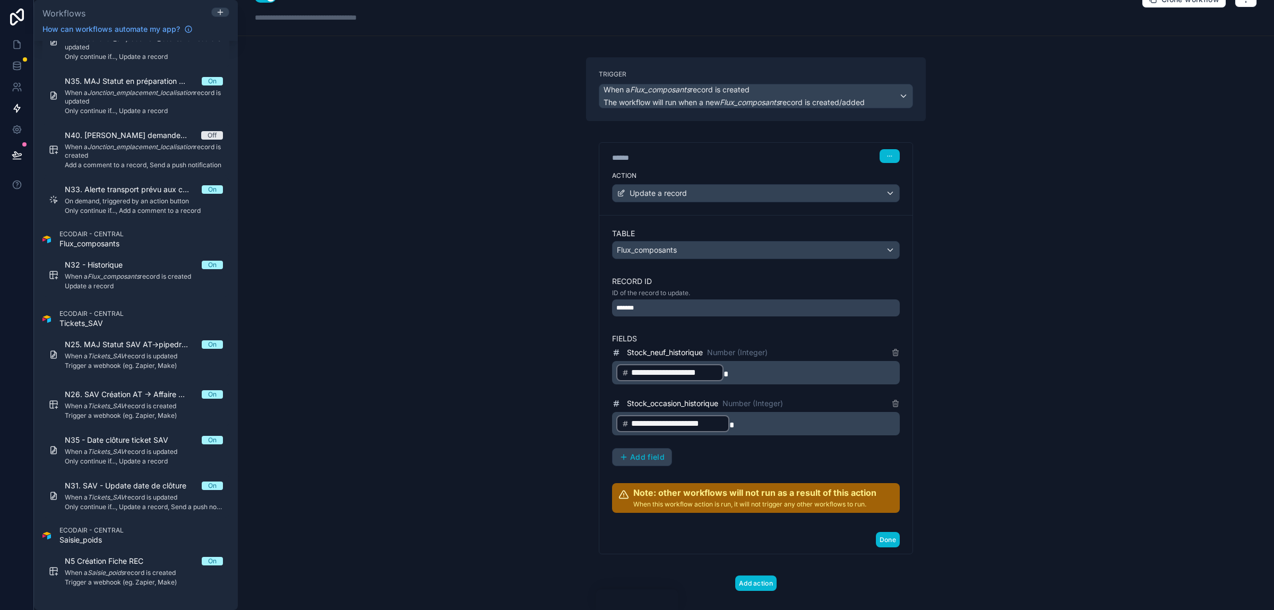
scroll to position [37, 0]
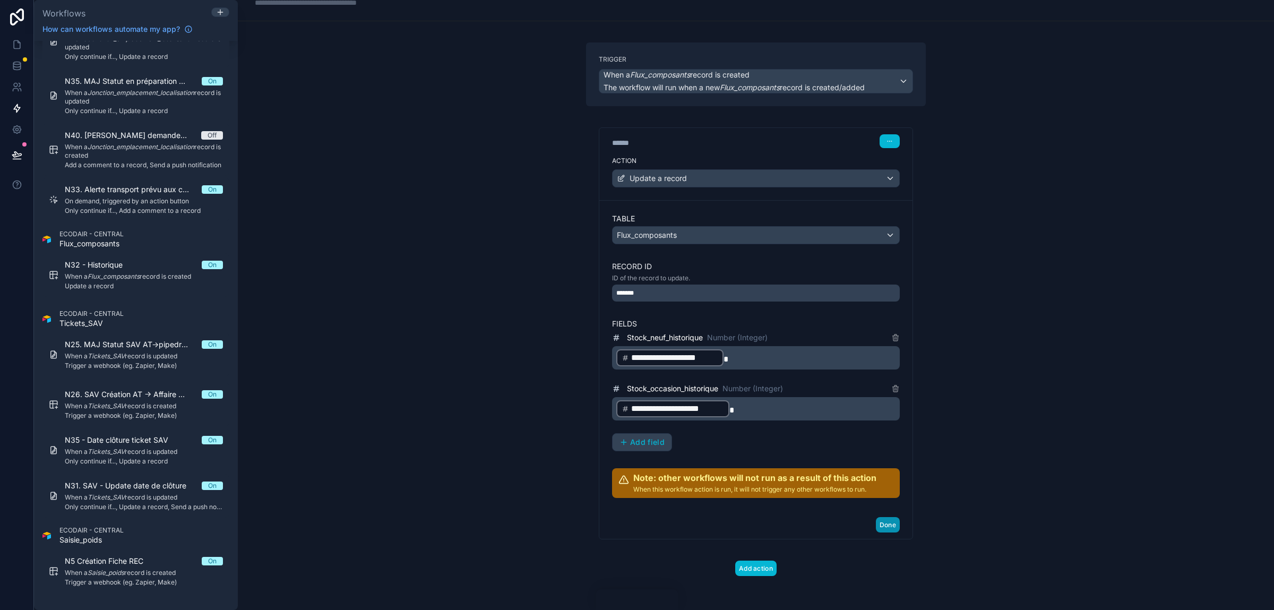
click at [887, 525] on button "Done" at bounding box center [888, 524] width 24 height 15
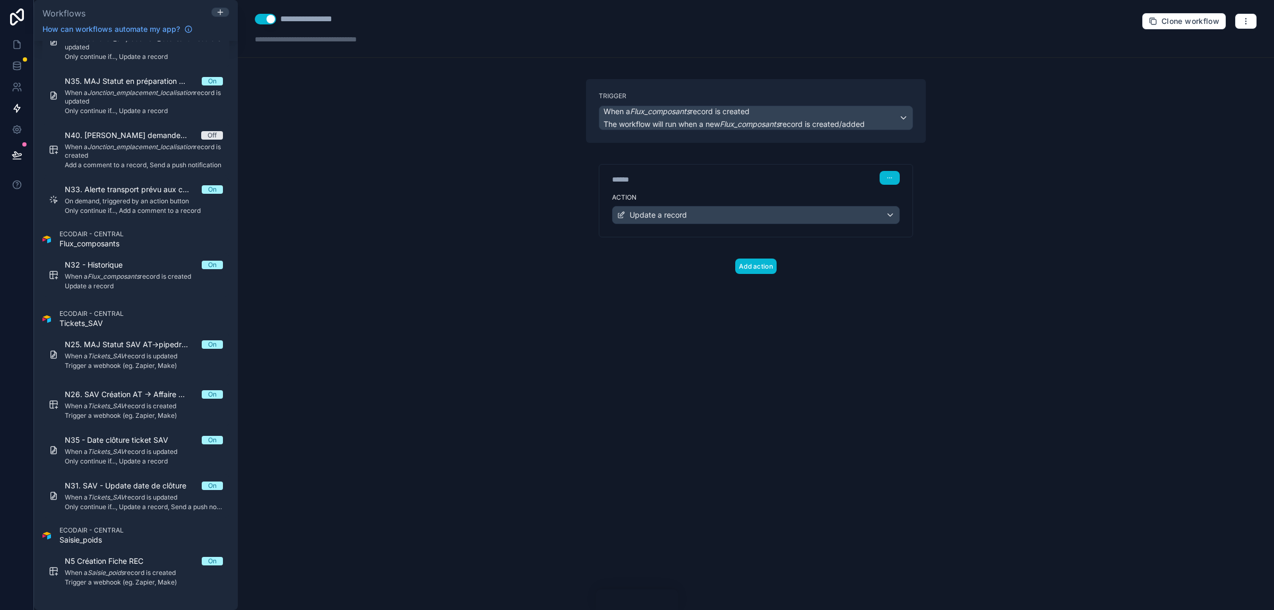
click at [350, 22] on div "**********" at bounding box center [317, 19] width 75 height 13
type div "**********"
click at [424, 213] on div "**********" at bounding box center [756, 305] width 1036 height 610
click at [463, 162] on div "**********" at bounding box center [756, 305] width 1036 height 610
